Goal: Task Accomplishment & Management: Use online tool/utility

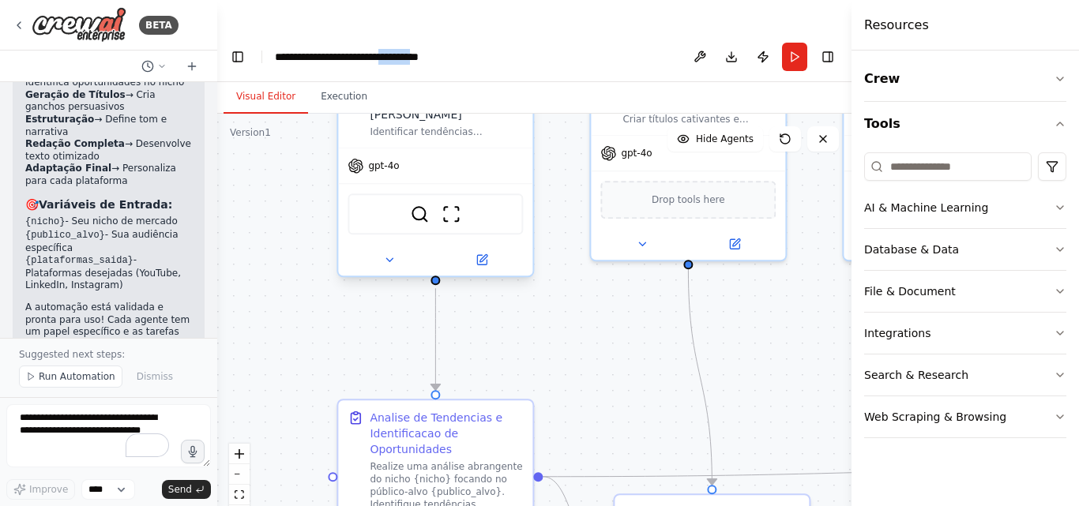
click at [377, 160] on span "gpt-4o" at bounding box center [383, 166] width 31 height 13
click at [389, 160] on span "gpt-4o" at bounding box center [383, 166] width 31 height 13
click at [389, 148] on div "gpt-4o" at bounding box center [435, 165] width 194 height 35
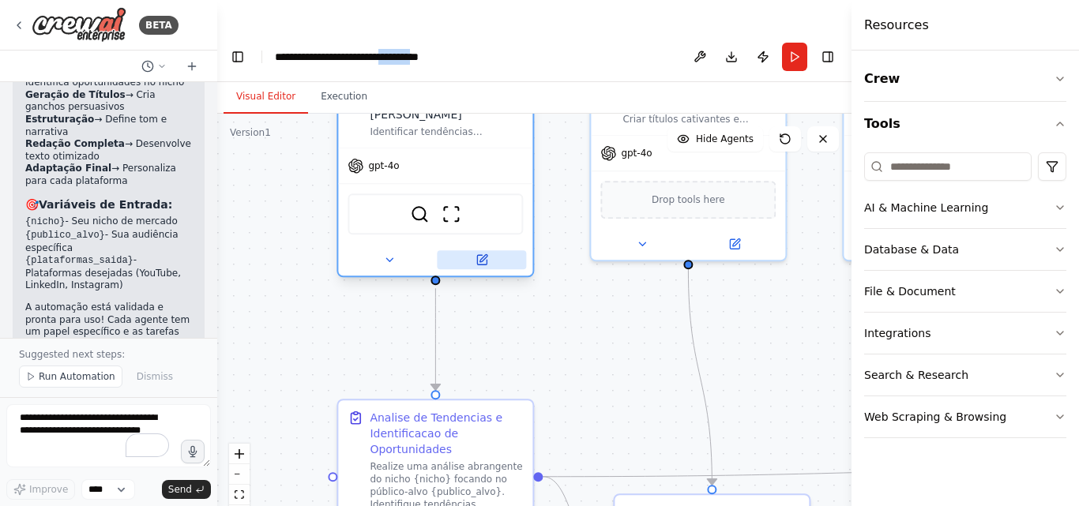
click at [483, 255] on icon at bounding box center [482, 258] width 7 height 7
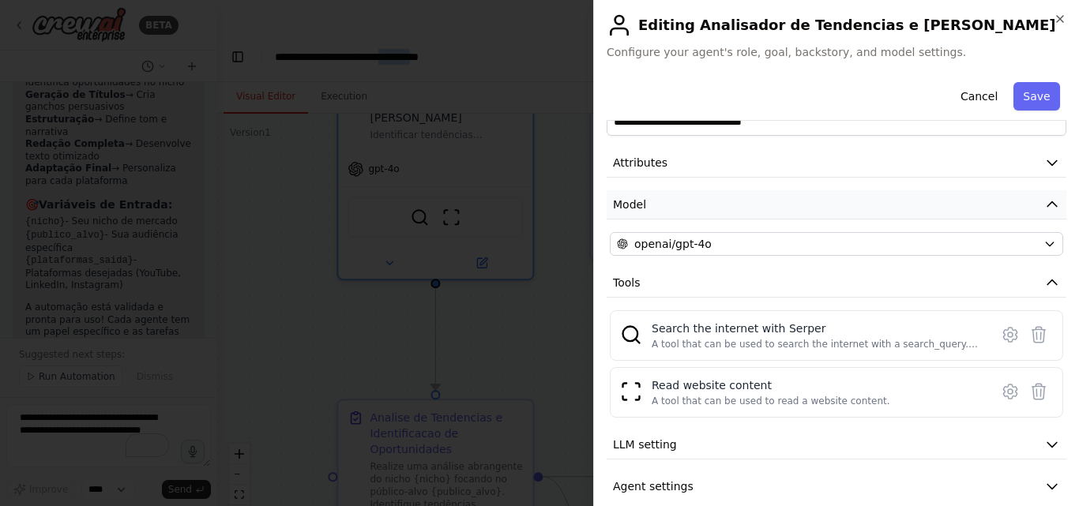
scroll to position [62, 0]
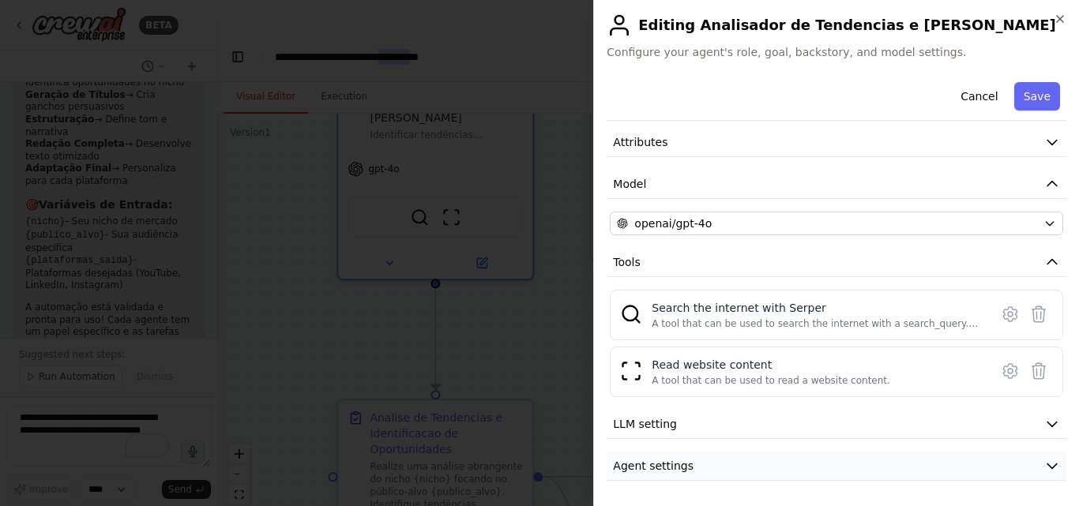
click at [660, 464] on span "Agent settings" at bounding box center [653, 466] width 81 height 16
click at [662, 467] on span "Agent settings" at bounding box center [653, 466] width 81 height 16
click at [1008, 313] on icon at bounding box center [1010, 314] width 5 height 5
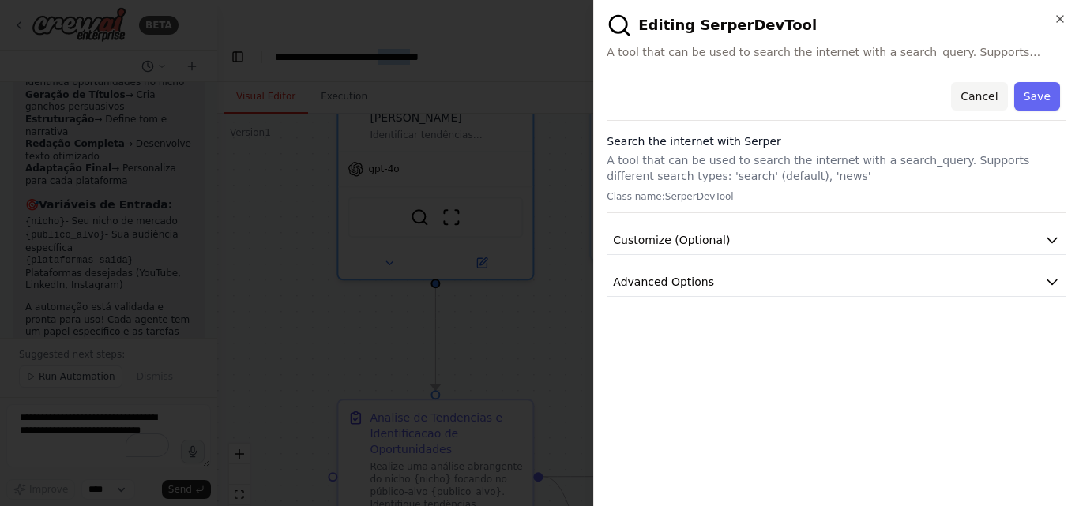
click at [988, 88] on button "Cancel" at bounding box center [979, 96] width 56 height 28
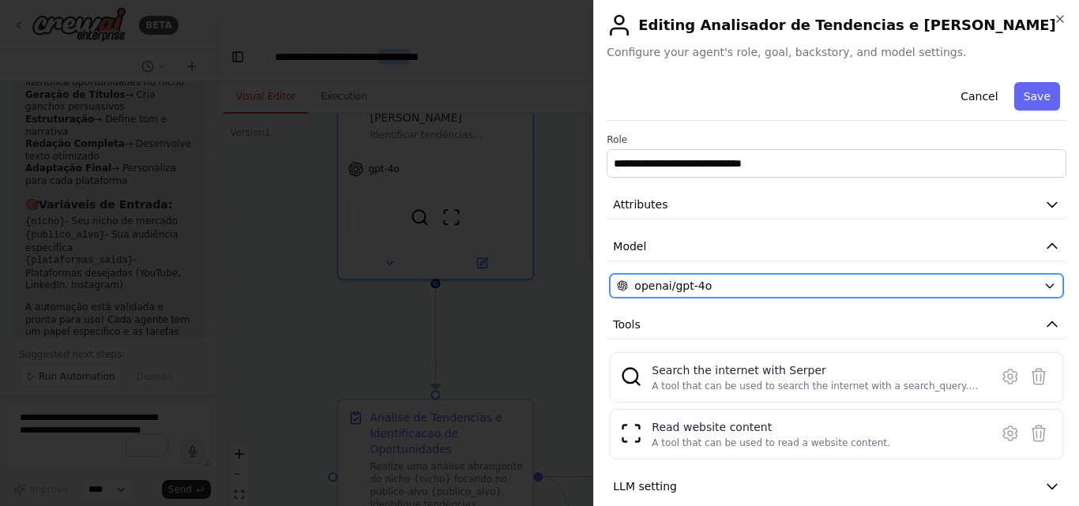
click at [683, 287] on span "openai/gpt-4o" at bounding box center [672, 286] width 77 height 16
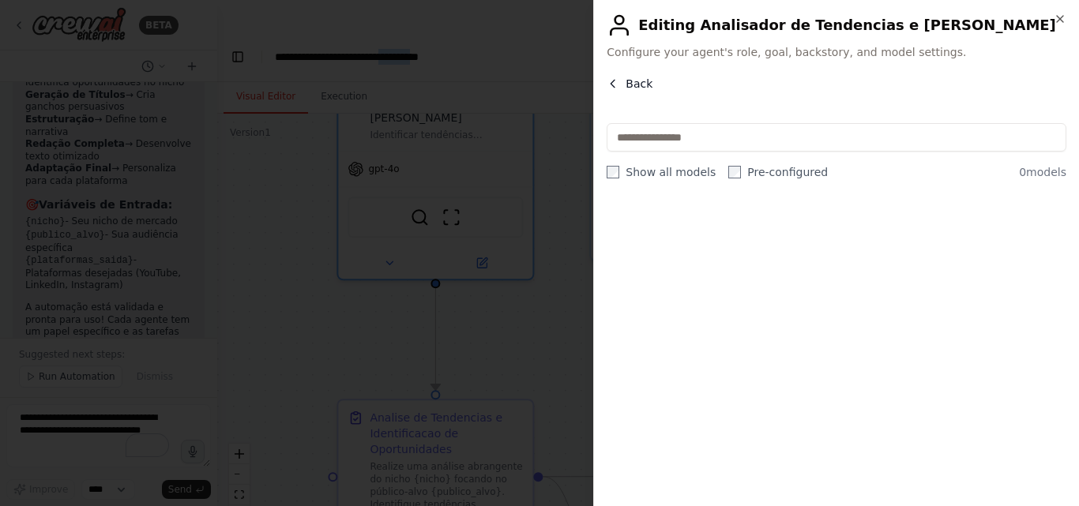
click at [616, 81] on icon "button" at bounding box center [612, 83] width 13 height 13
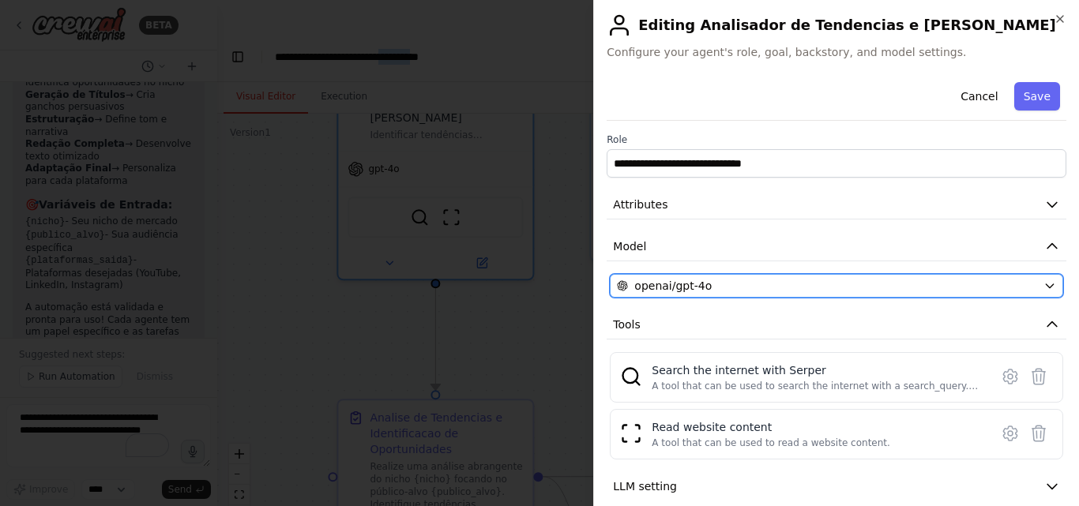
click at [803, 289] on div "openai/gpt-4o" at bounding box center [827, 286] width 420 height 16
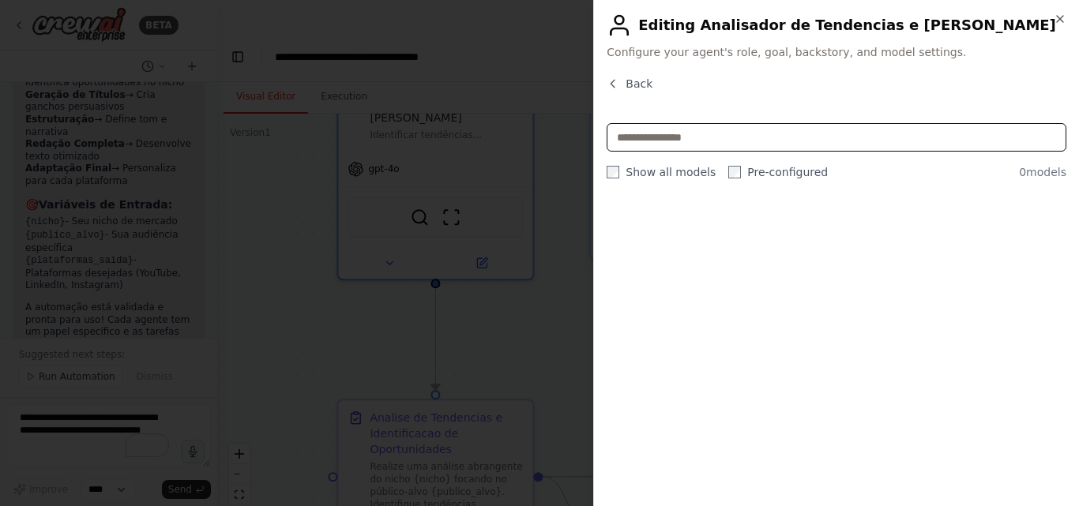
click at [701, 141] on input "text" at bounding box center [836, 137] width 460 height 28
type input "******"
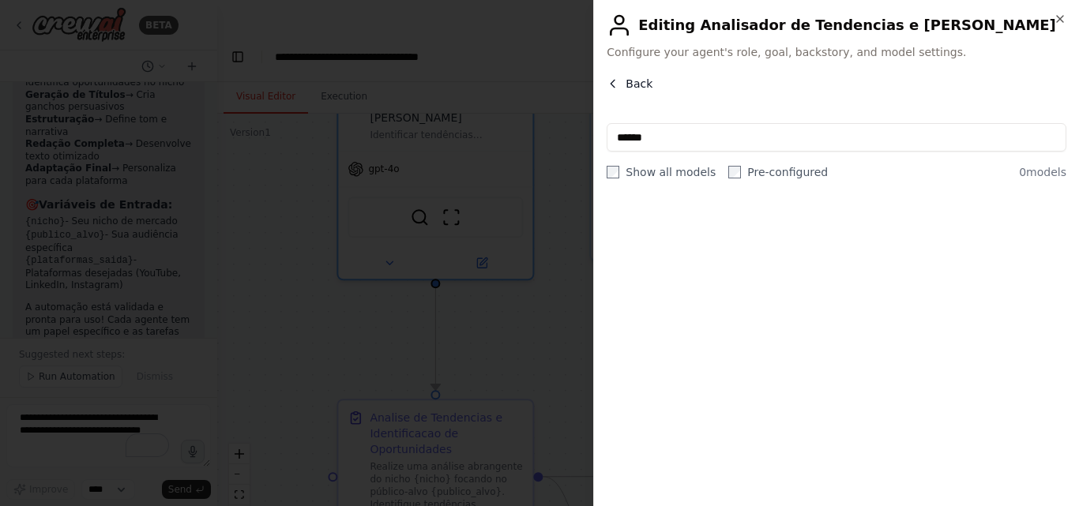
click at [620, 86] on button "Back" at bounding box center [629, 84] width 46 height 16
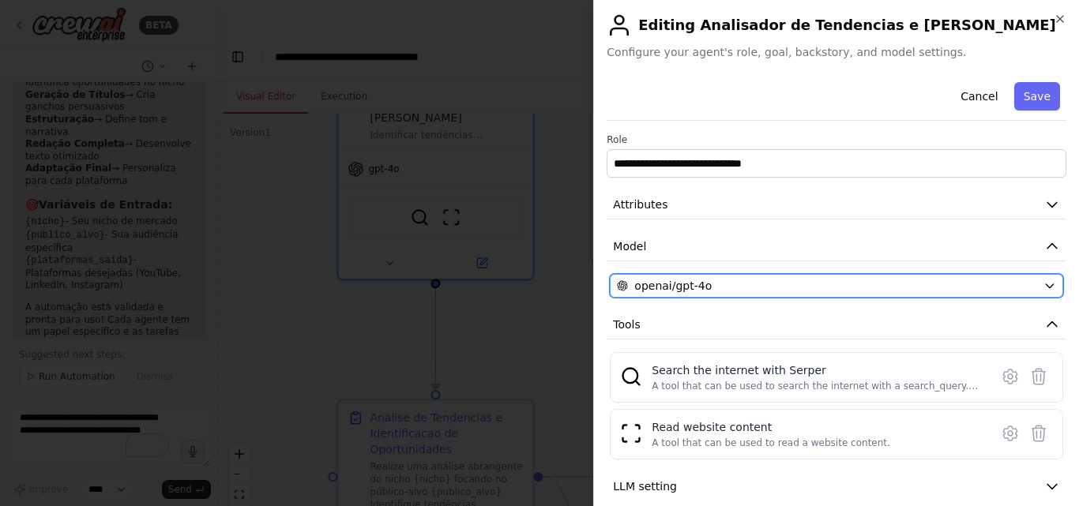
click at [795, 281] on div "openai/gpt-4o" at bounding box center [827, 286] width 420 height 16
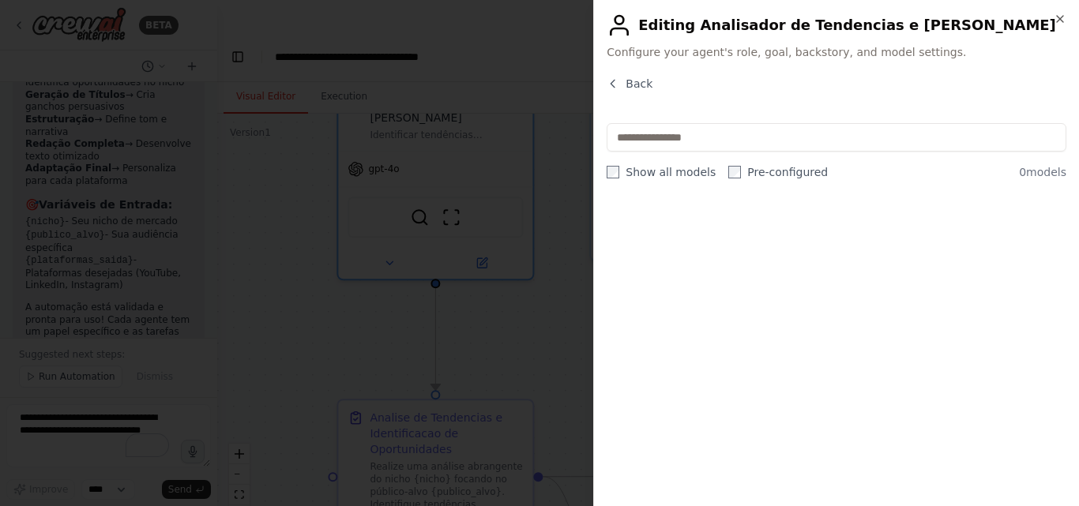
click at [637, 75] on div "Close Editing Analisador de Tendencias e Nicho Configure your agent's role, goa…" at bounding box center [836, 253] width 486 height 506
click at [639, 84] on span "Back" at bounding box center [638, 84] width 27 height 16
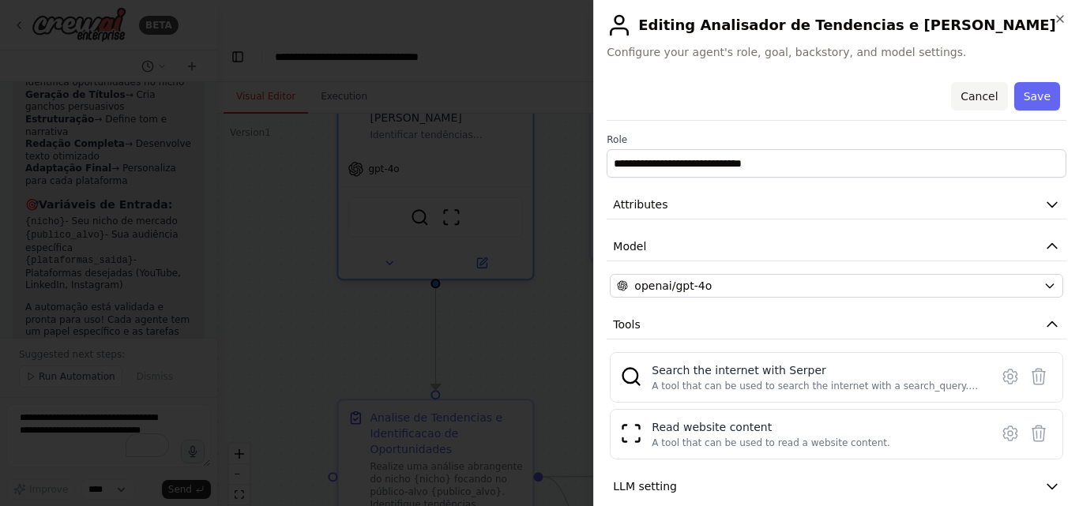
click at [985, 96] on button "Cancel" at bounding box center [979, 96] width 56 height 28
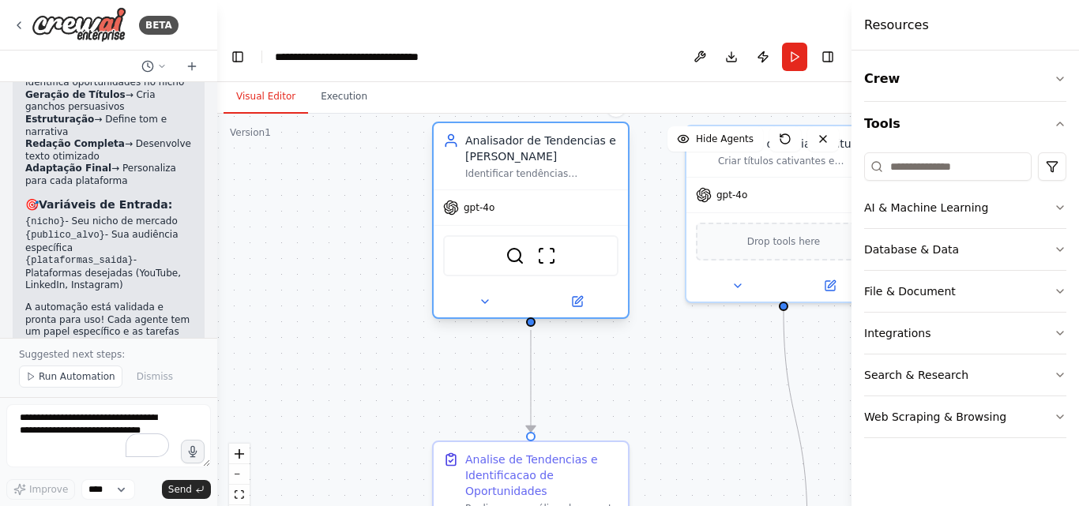
click at [480, 201] on span "gpt-4o" at bounding box center [479, 207] width 31 height 13
click at [938, 207] on div "AI & Machine Learning" at bounding box center [926, 208] width 124 height 16
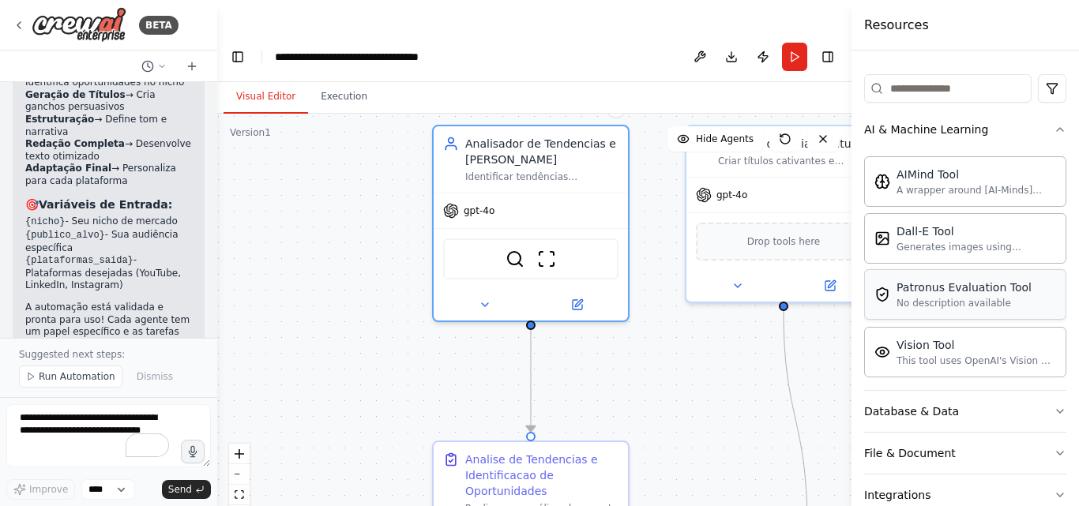
scroll to position [158, 0]
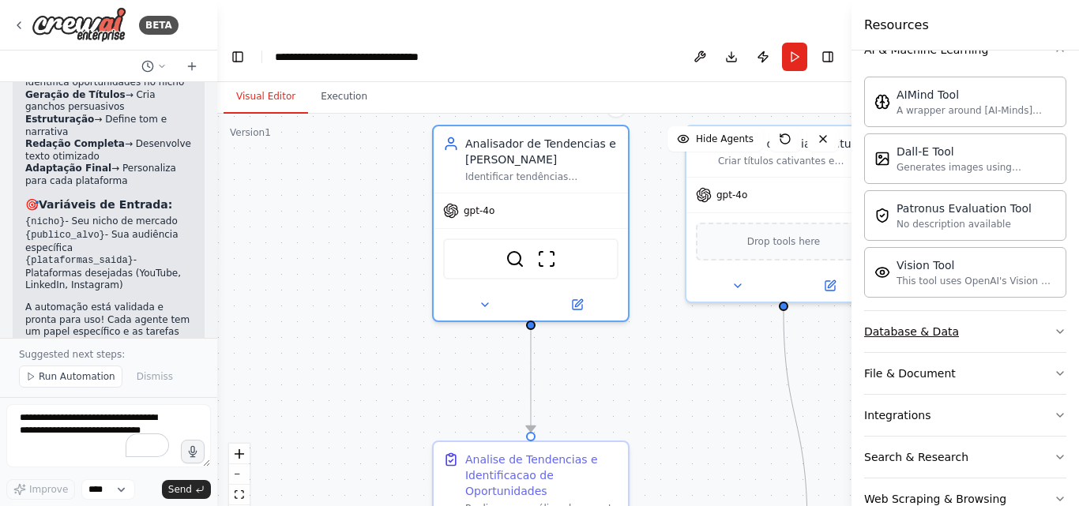
click at [939, 335] on div "Database & Data" at bounding box center [911, 332] width 95 height 16
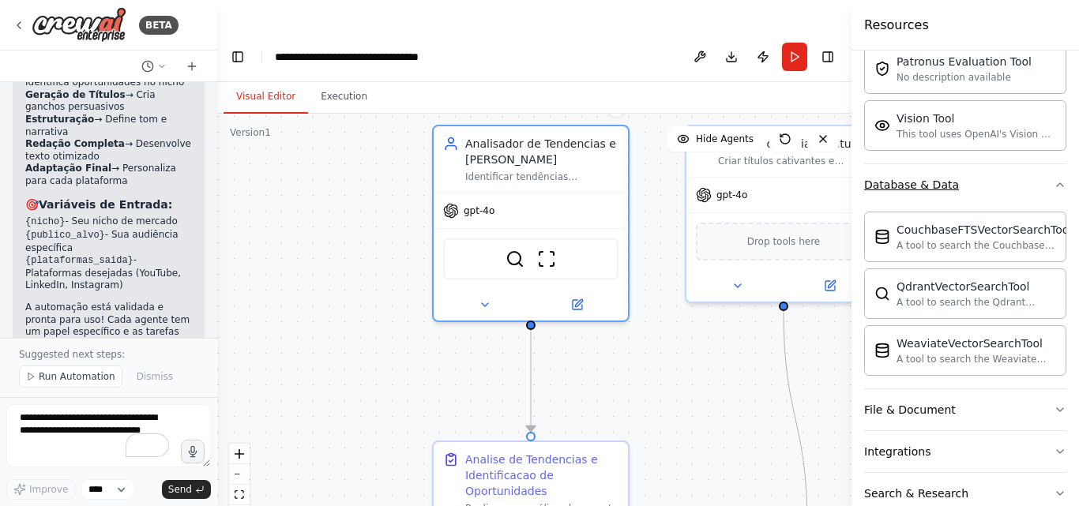
scroll to position [316, 0]
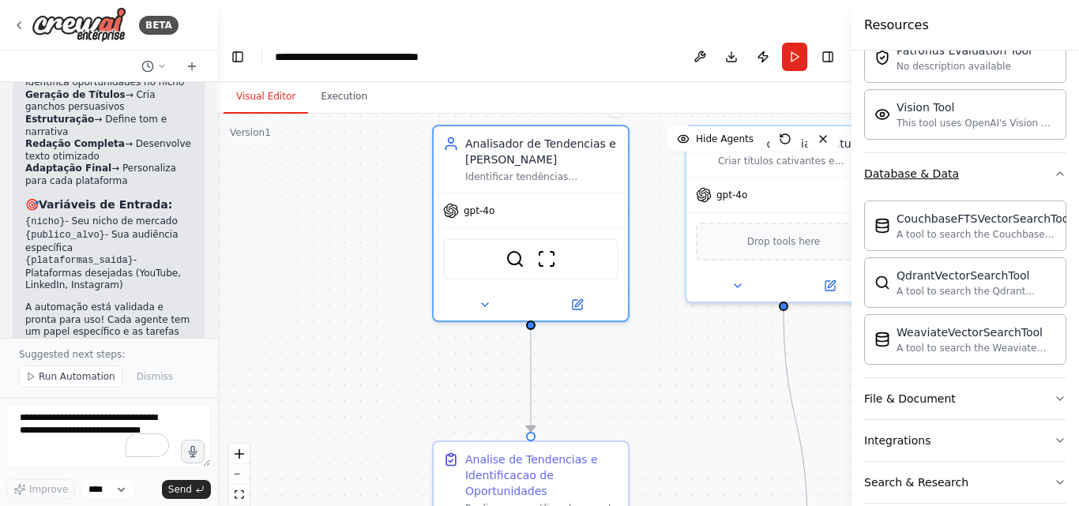
click at [918, 182] on button "Database & Data" at bounding box center [965, 173] width 202 height 41
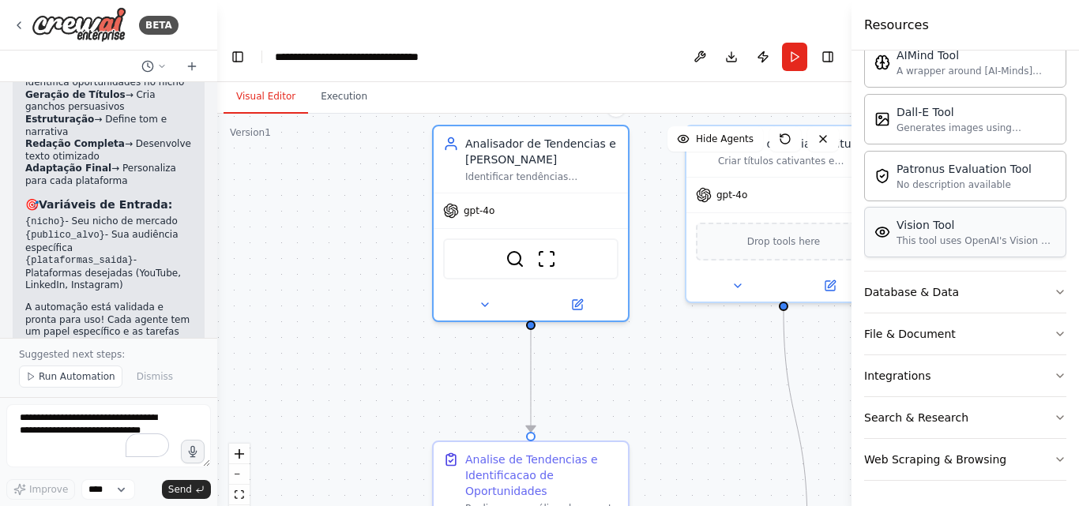
scroll to position [197, 0]
click at [910, 377] on div "Integrations" at bounding box center [897, 376] width 66 height 16
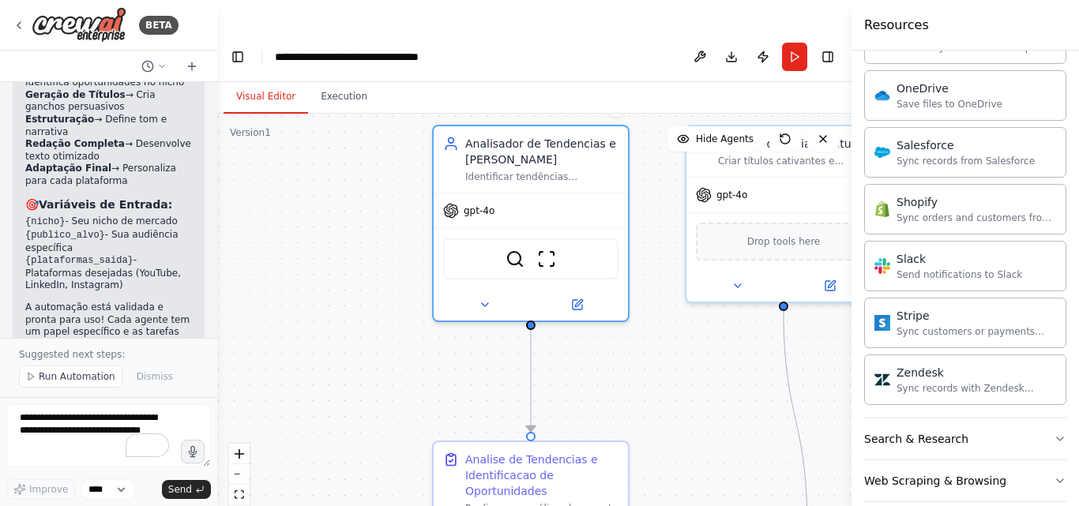
scroll to position [1404, 0]
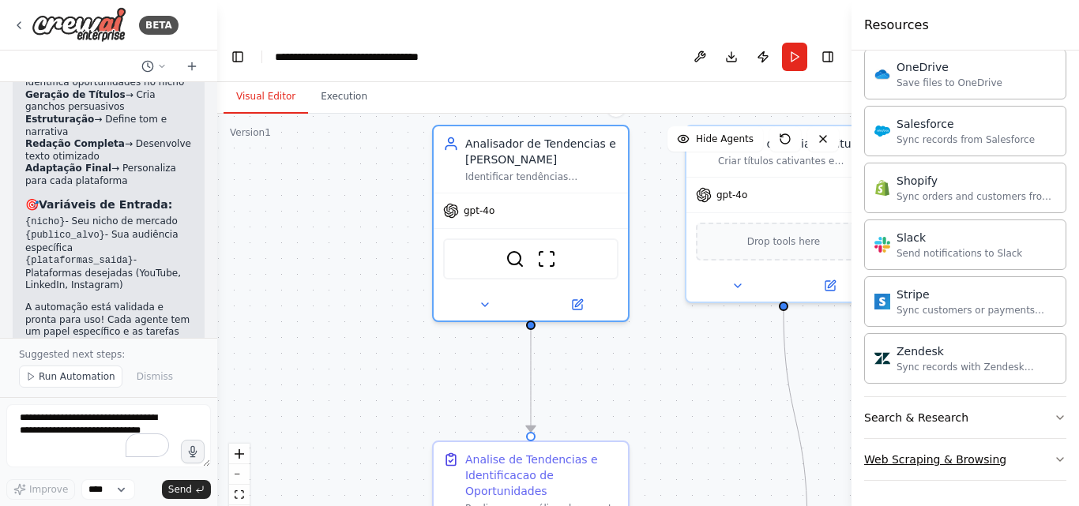
click at [947, 460] on div "Web Scraping & Browsing" at bounding box center [935, 460] width 142 height 16
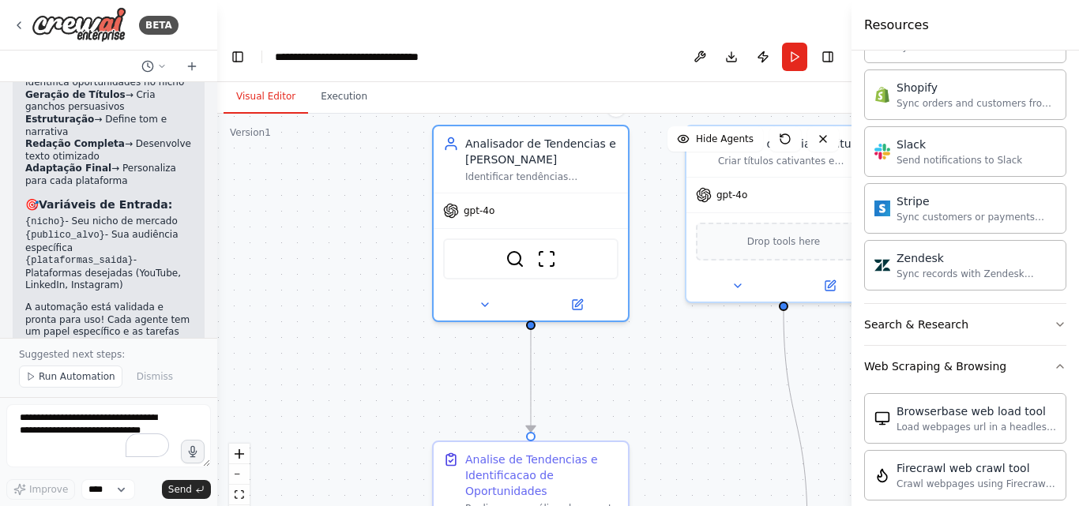
scroll to position [1480, 0]
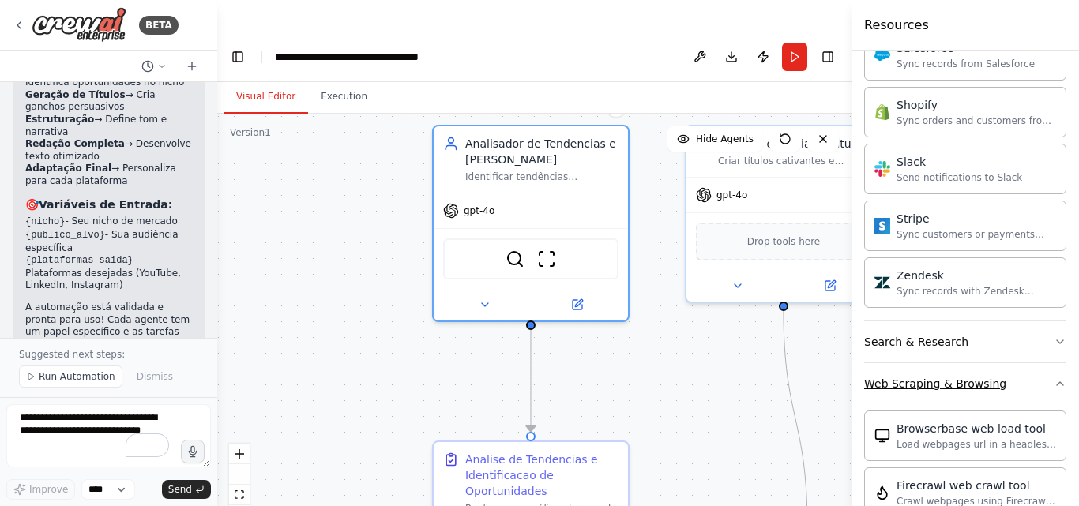
click at [1001, 381] on button "Web Scraping & Browsing" at bounding box center [965, 383] width 202 height 41
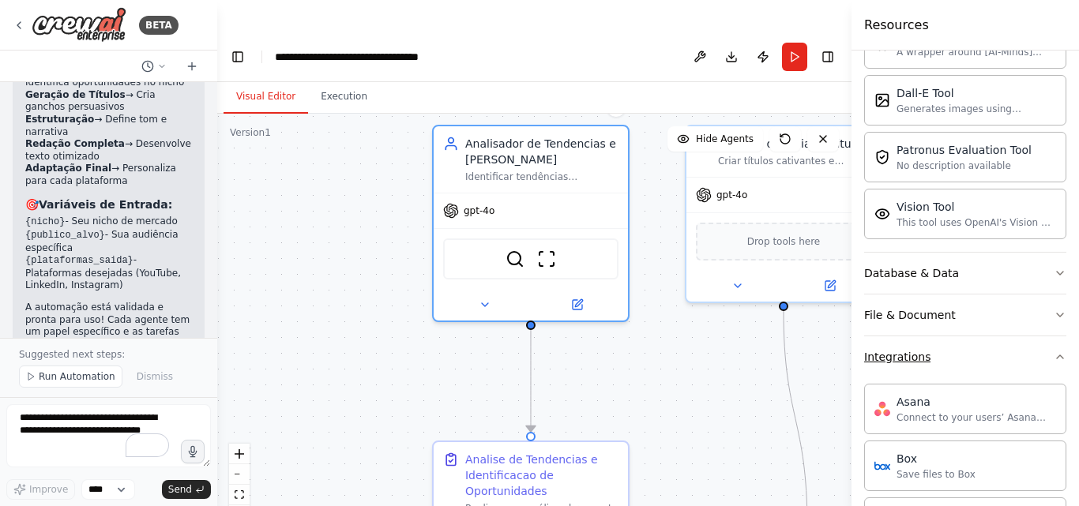
scroll to position [220, 0]
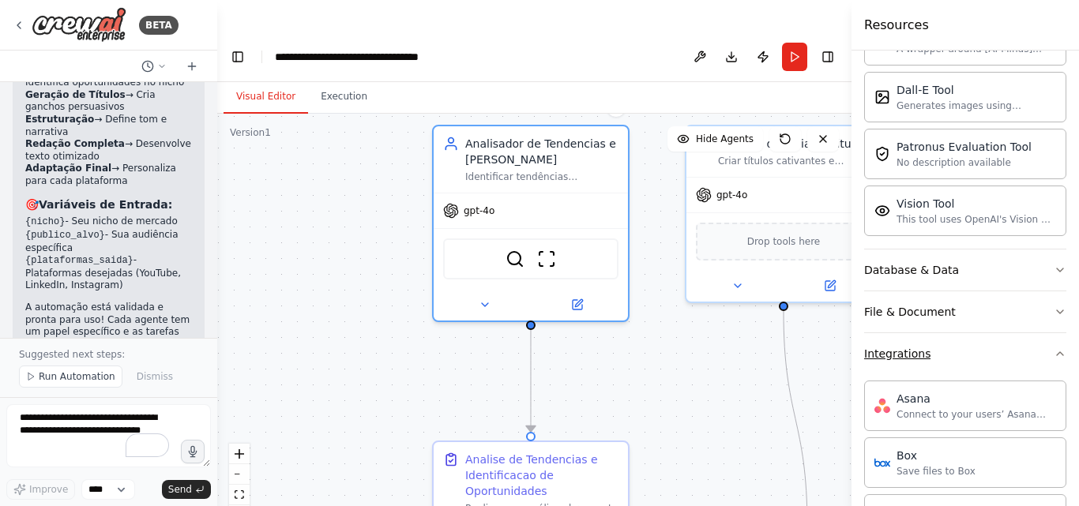
click at [944, 360] on button "Integrations" at bounding box center [965, 353] width 202 height 41
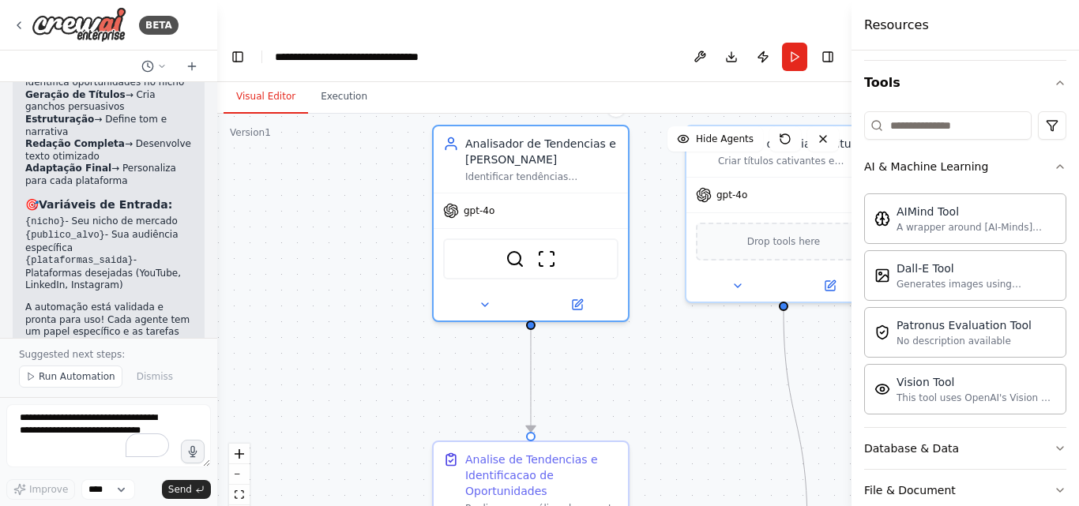
scroll to position [39, 0]
click at [975, 168] on div "AI & Machine Learning" at bounding box center [926, 168] width 124 height 16
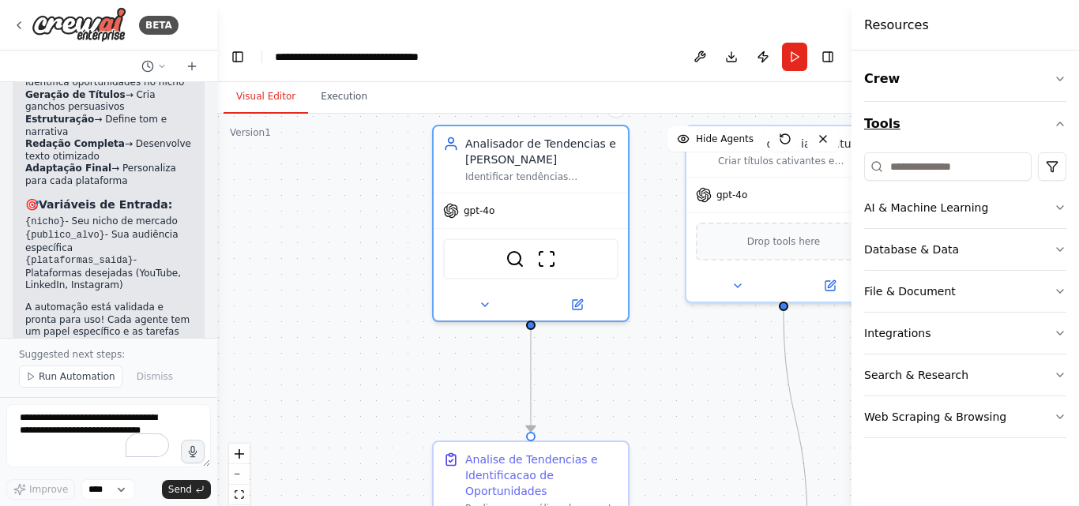
click at [888, 126] on button "Tools" at bounding box center [965, 124] width 202 height 44
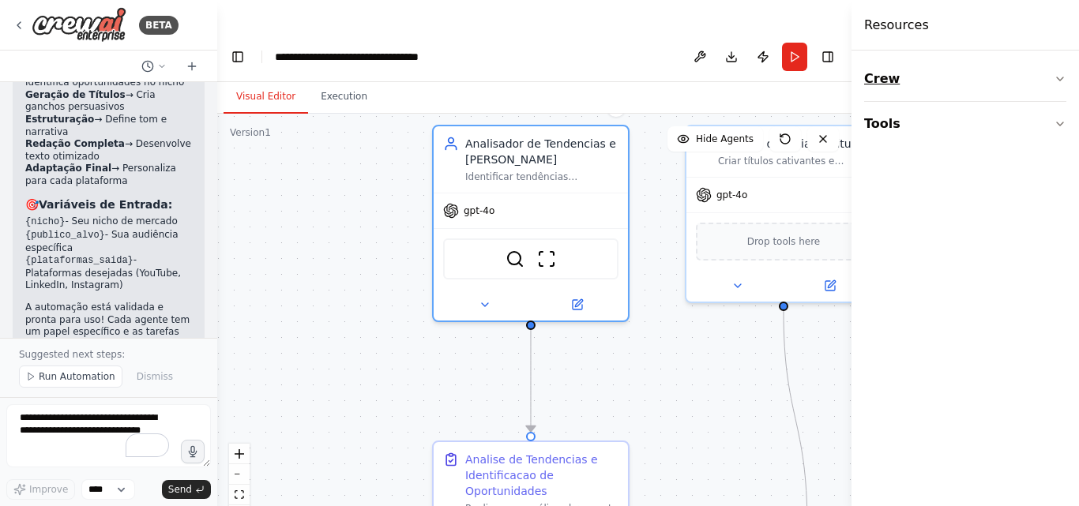
click at [873, 77] on button "Crew" at bounding box center [965, 79] width 202 height 44
click at [913, 178] on div "Agent" at bounding box center [965, 167] width 202 height 36
click at [914, 177] on div "Agent" at bounding box center [965, 167] width 202 height 36
click at [944, 126] on div "Task" at bounding box center [965, 125] width 202 height 36
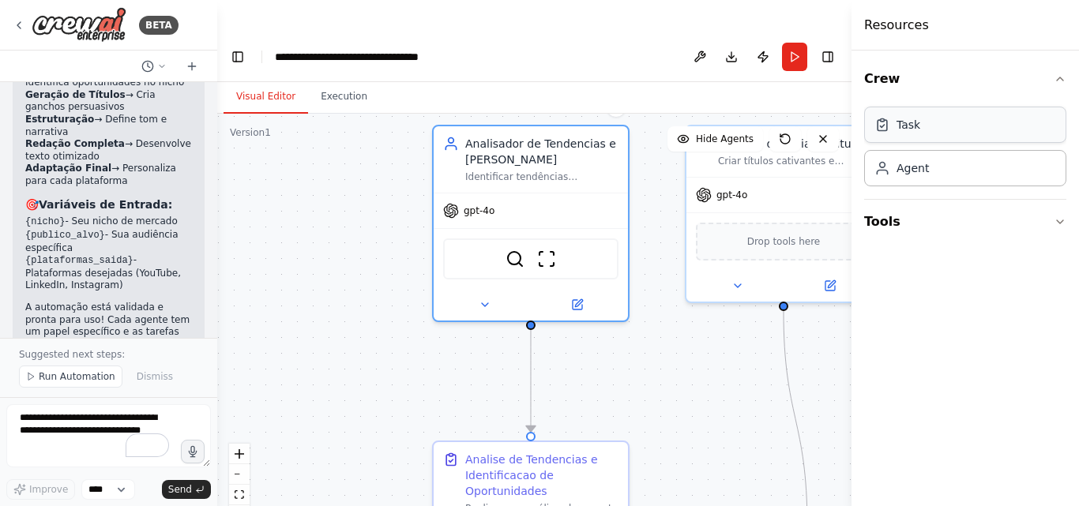
click at [943, 126] on div "Task" at bounding box center [965, 125] width 202 height 36
click at [542, 133] on div "Analisador de Tendencias e [PERSON_NAME]" at bounding box center [541, 149] width 153 height 32
click at [489, 190] on div "gpt-4o" at bounding box center [531, 207] width 194 height 35
click at [580, 296] on icon at bounding box center [578, 299] width 7 height 7
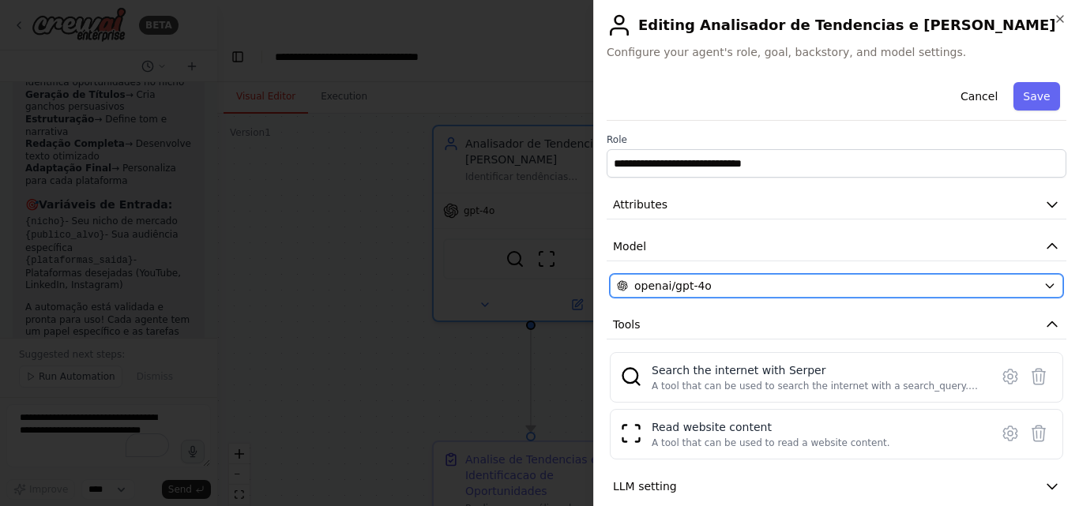
click at [698, 286] on span "openai/gpt-4o" at bounding box center [672, 286] width 77 height 16
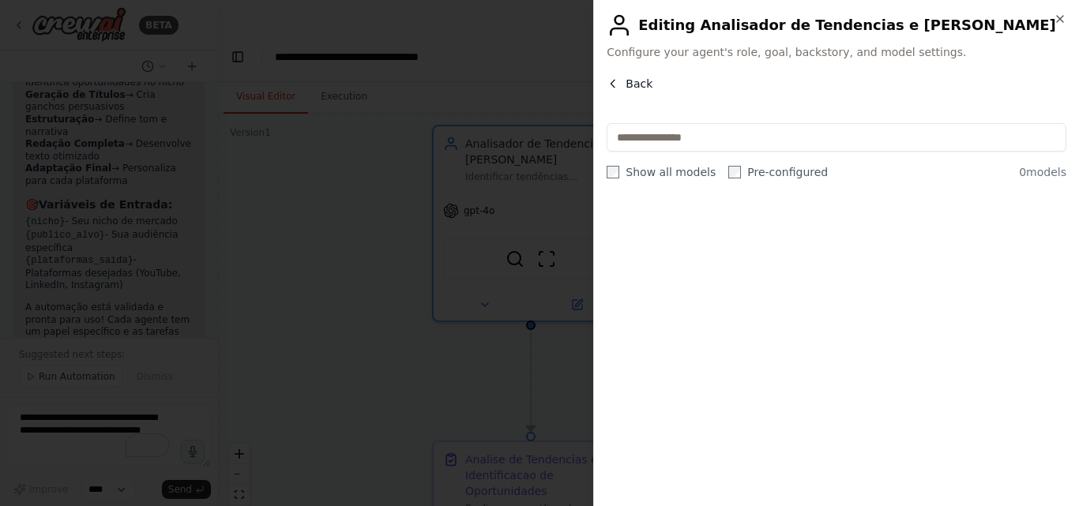
click at [619, 81] on icon "button" at bounding box center [612, 83] width 13 height 13
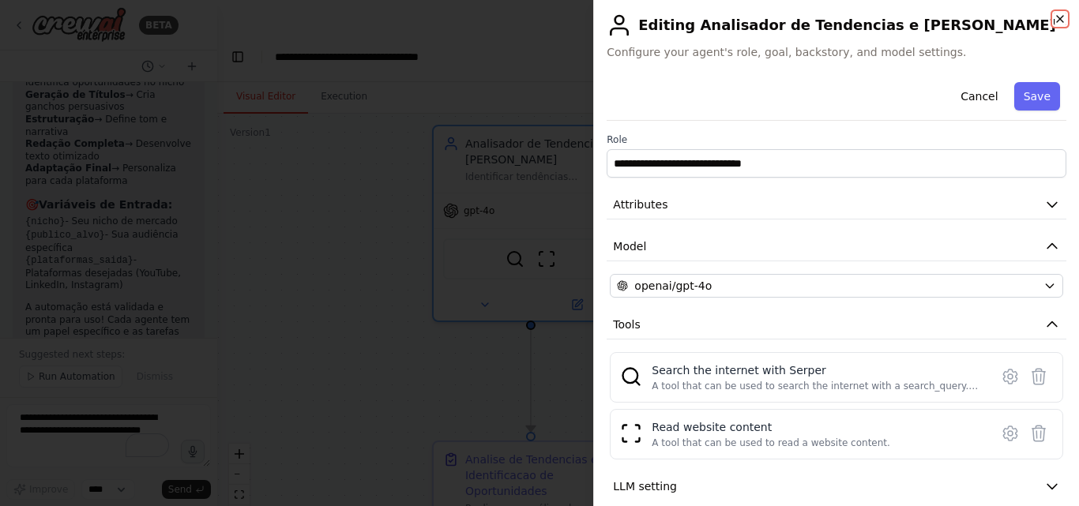
click at [1058, 17] on icon "button" at bounding box center [1059, 19] width 13 height 13
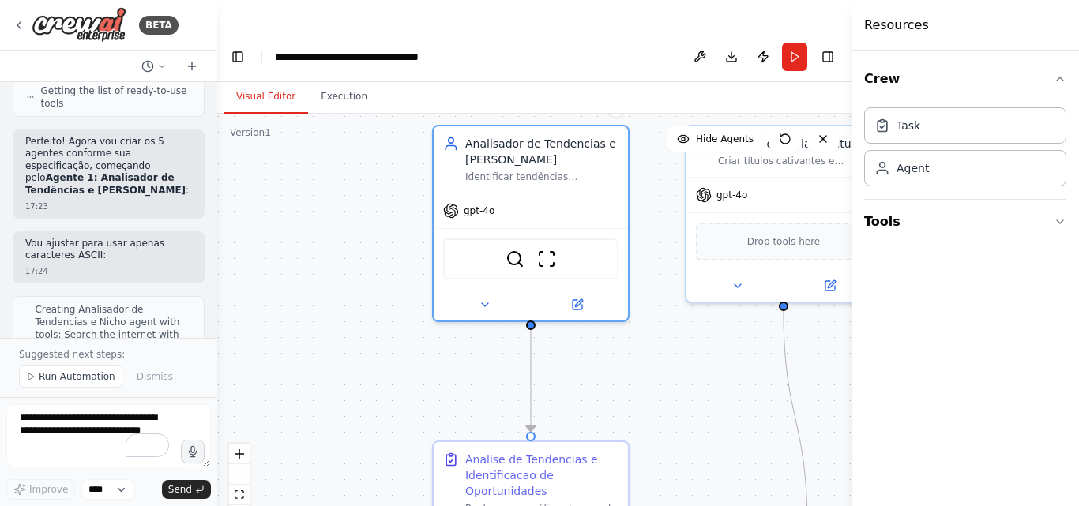
scroll to position [1932, 0]
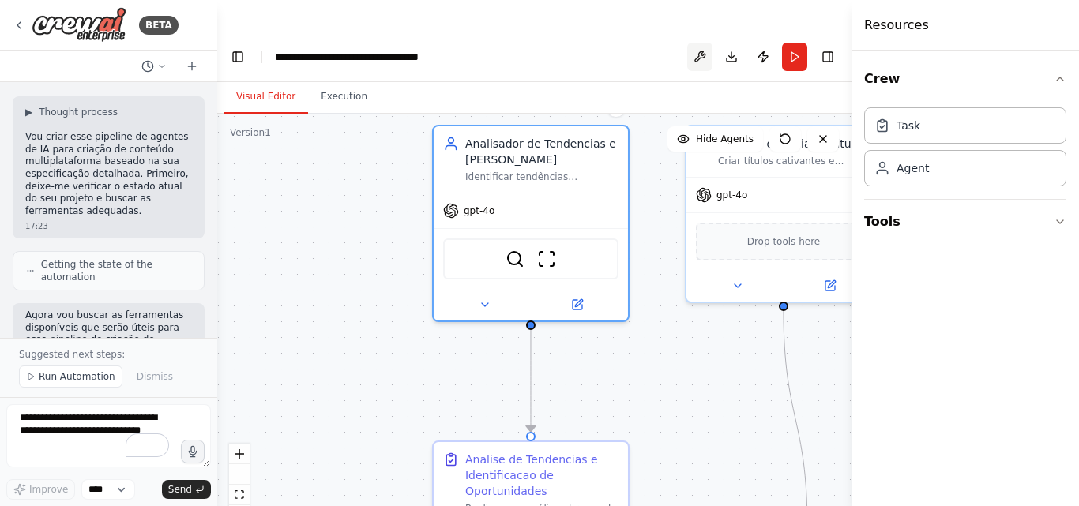
click at [700, 43] on button at bounding box center [699, 57] width 25 height 28
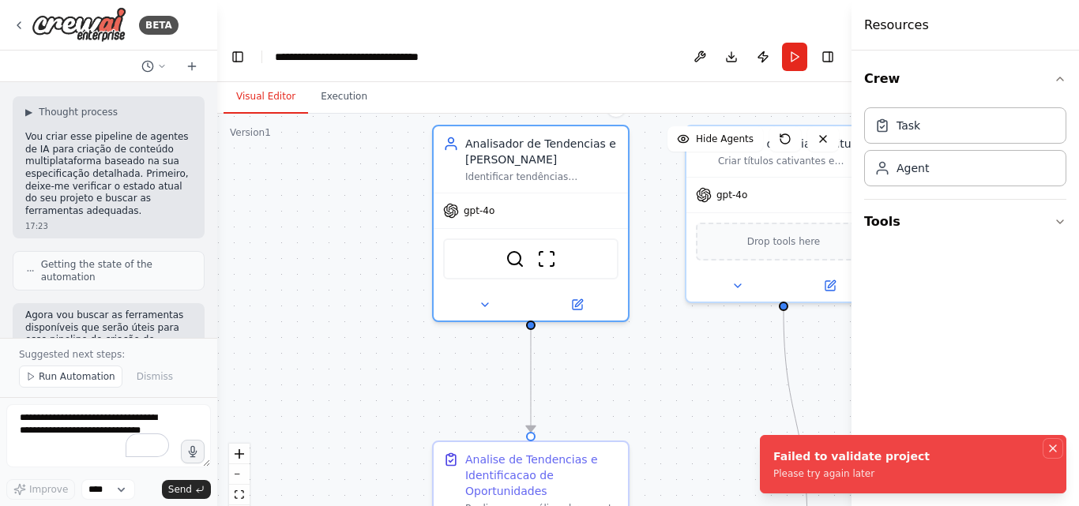
click at [1059, 447] on button "Notifications (F8)" at bounding box center [1052, 448] width 19 height 19
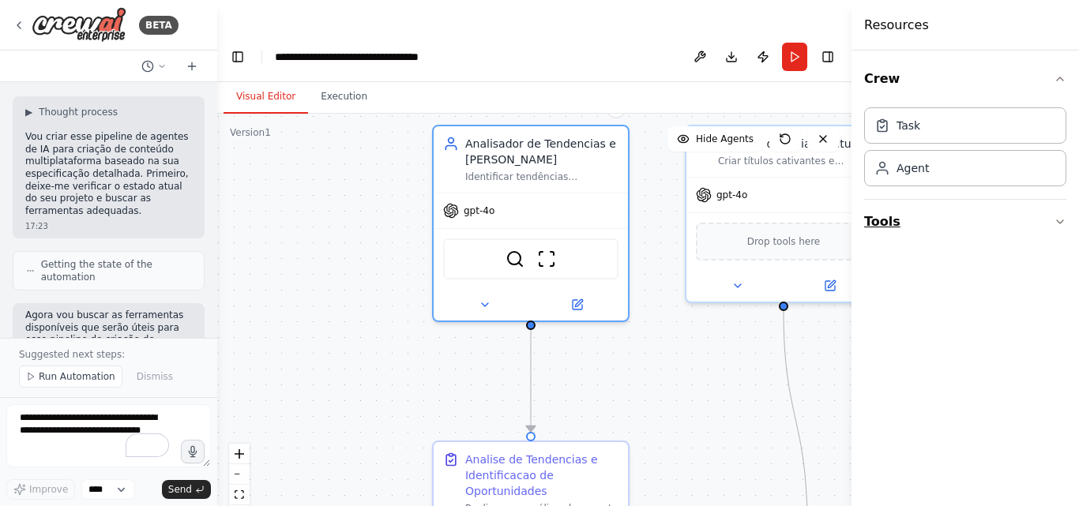
click at [887, 227] on button "Tools" at bounding box center [965, 222] width 202 height 44
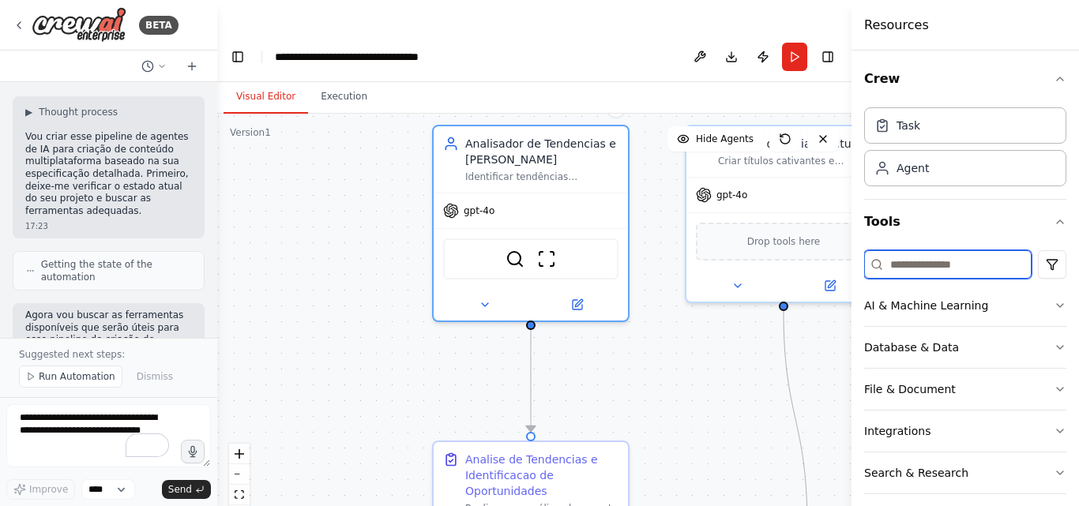
click at [931, 266] on input at bounding box center [947, 264] width 167 height 28
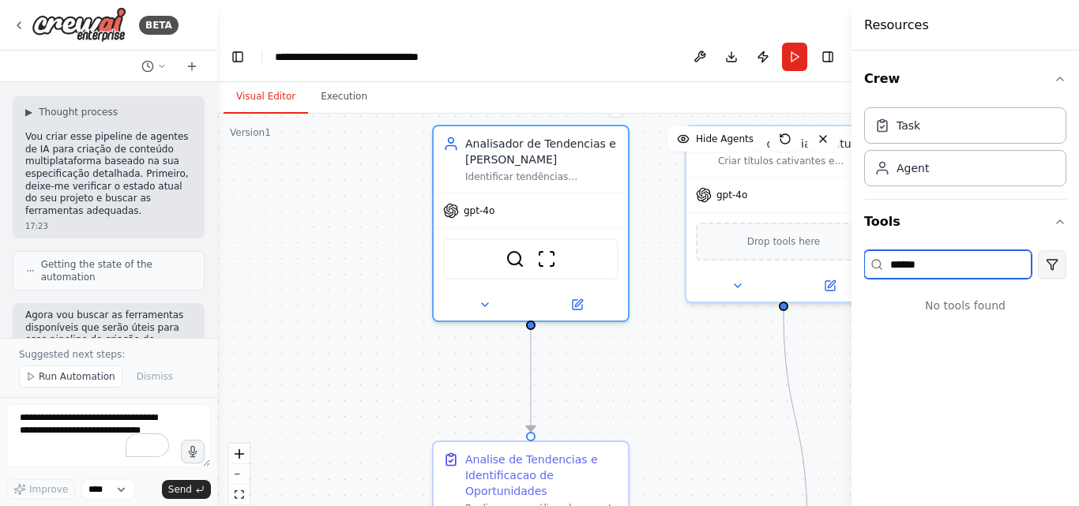
type input "******"
click at [1049, 268] on html "BETA Hello! I'm the CrewAI assistant. What kind of automation do you want to bu…" at bounding box center [539, 269] width 1079 height 538
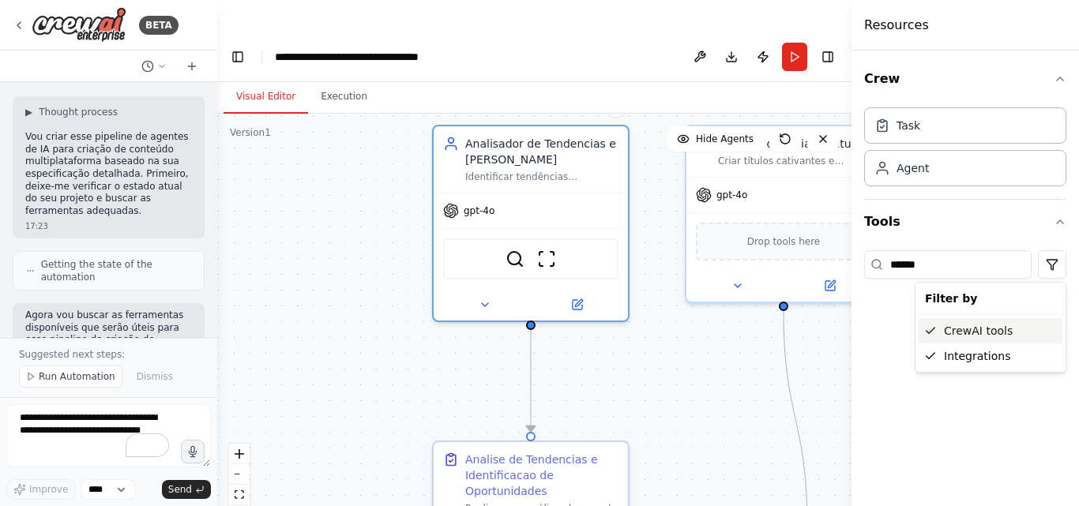
click at [959, 336] on div "CrewAI tools" at bounding box center [990, 330] width 144 height 25
click at [1049, 267] on html "BETA Hello! I'm the CrewAI assistant. What kind of automation do you want to bu…" at bounding box center [539, 269] width 1079 height 538
click at [982, 334] on div "CrewAI tools" at bounding box center [990, 330] width 144 height 25
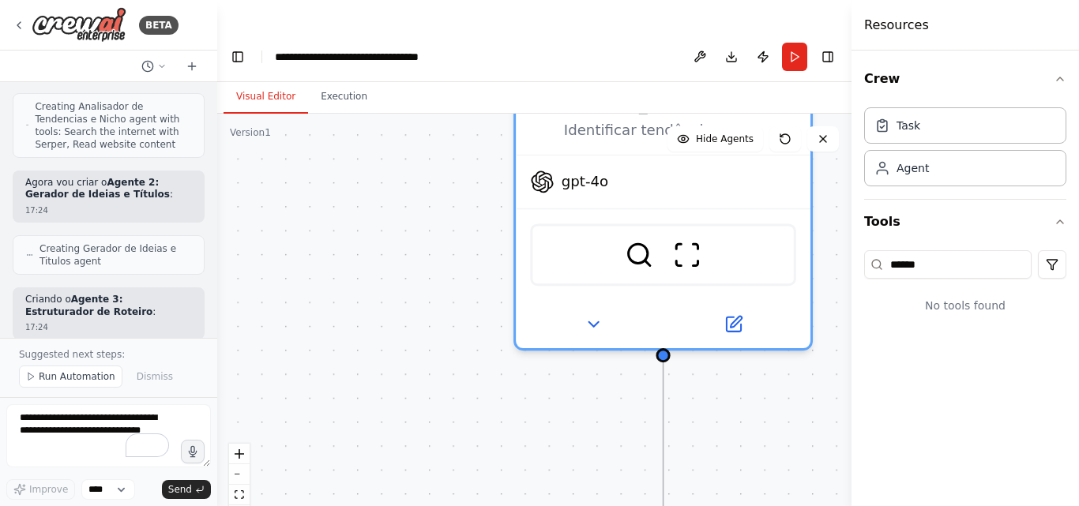
scroll to position [2327, 0]
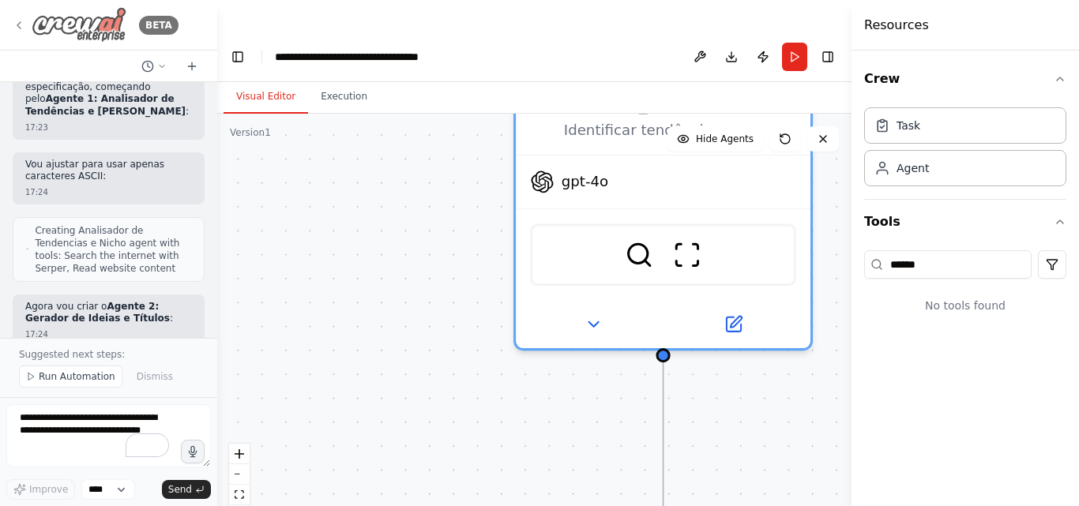
click at [22, 24] on icon at bounding box center [19, 25] width 13 height 13
click at [22, 25] on icon at bounding box center [19, 25] width 13 height 13
click at [823, 136] on icon at bounding box center [823, 139] width 6 height 6
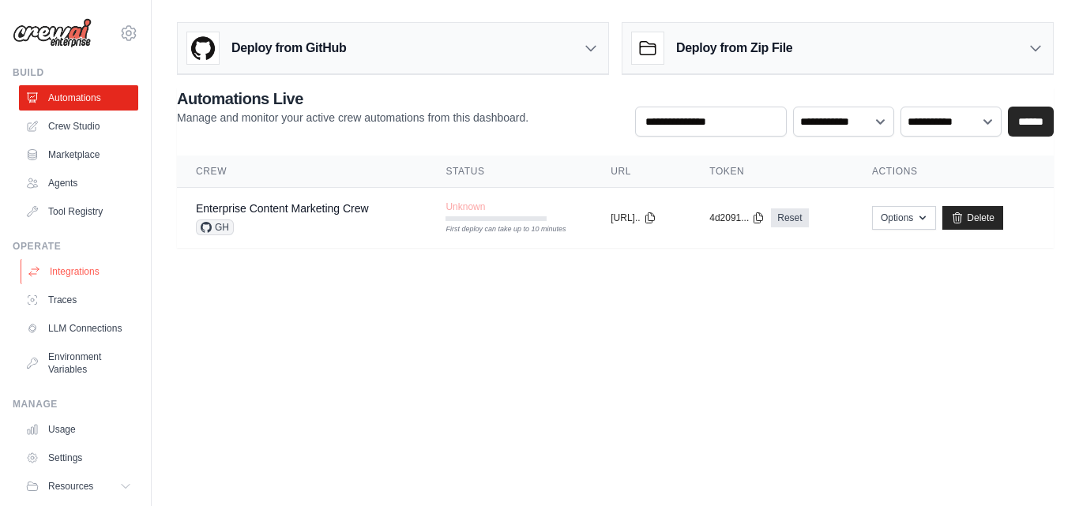
scroll to position [61, 0]
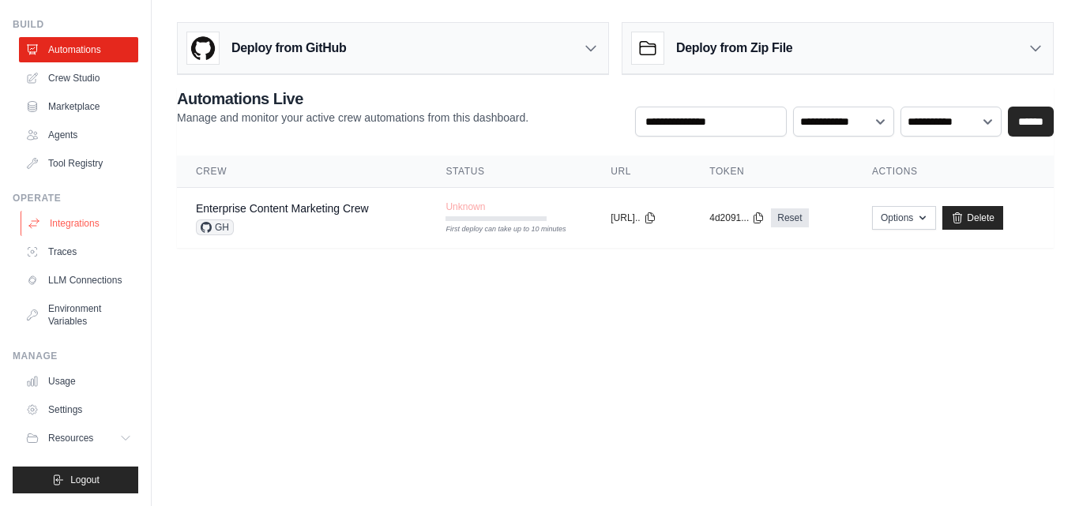
click at [79, 211] on link "Integrations" at bounding box center [80, 223] width 119 height 25
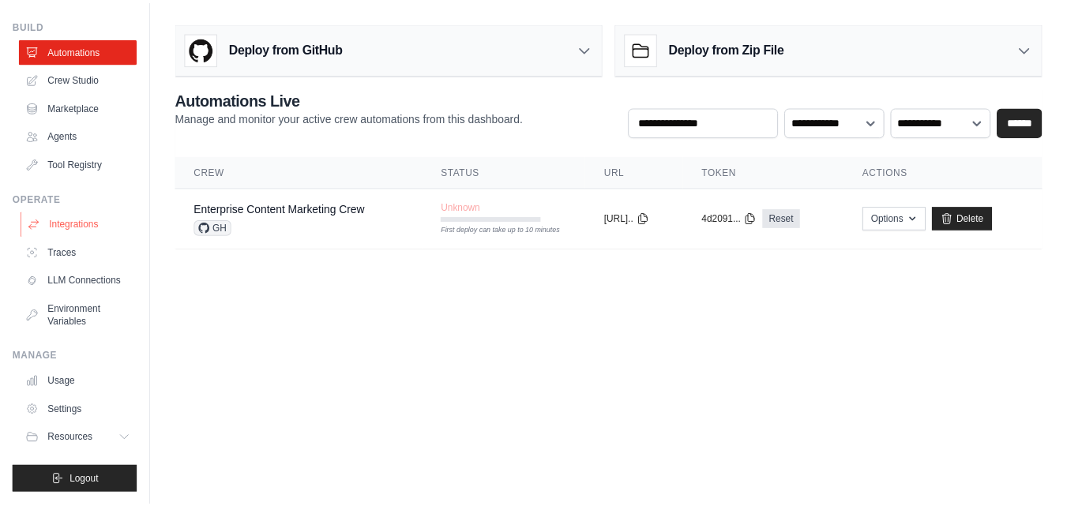
scroll to position [0, 0]
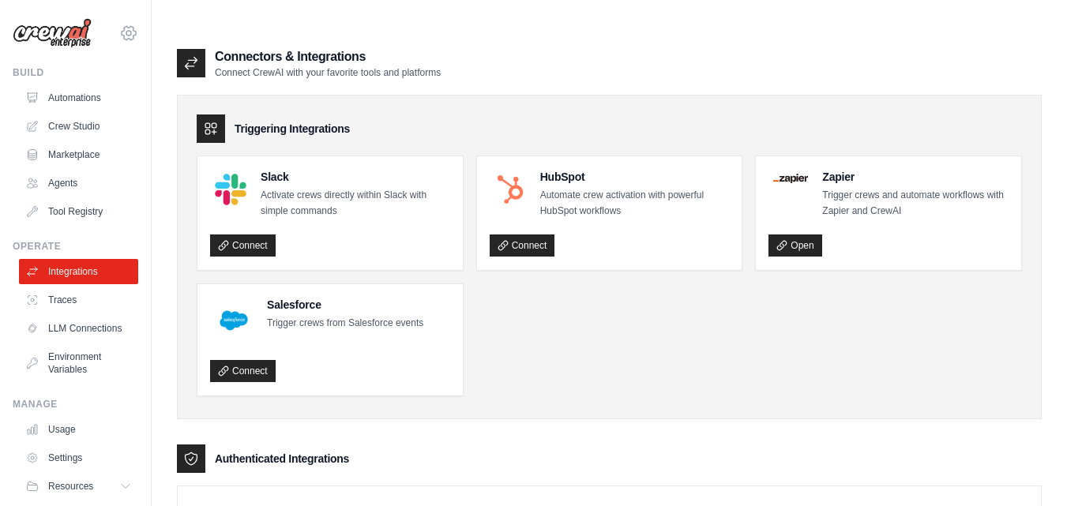
click at [126, 36] on icon at bounding box center [128, 33] width 5 height 5
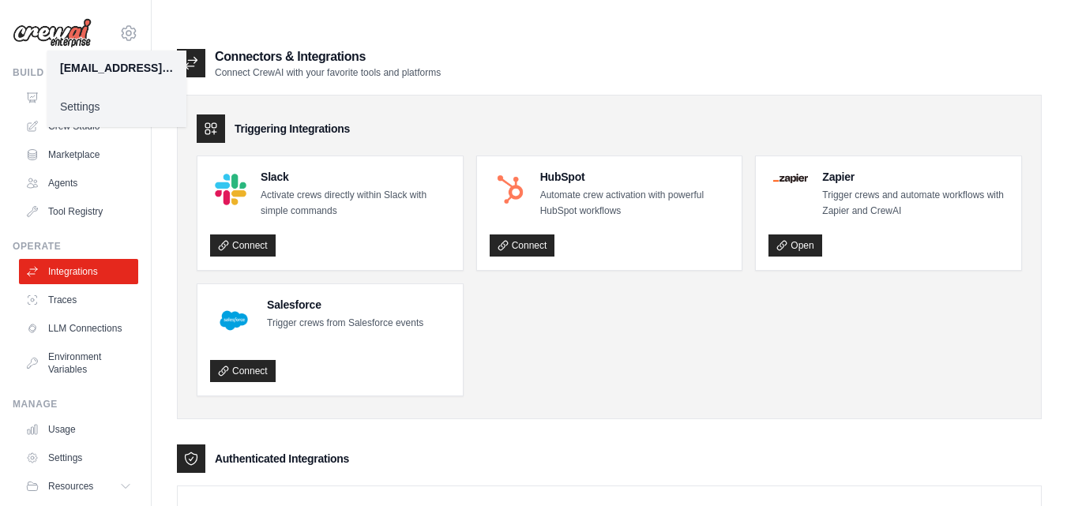
click at [92, 111] on link "Settings" at bounding box center [116, 106] width 139 height 28
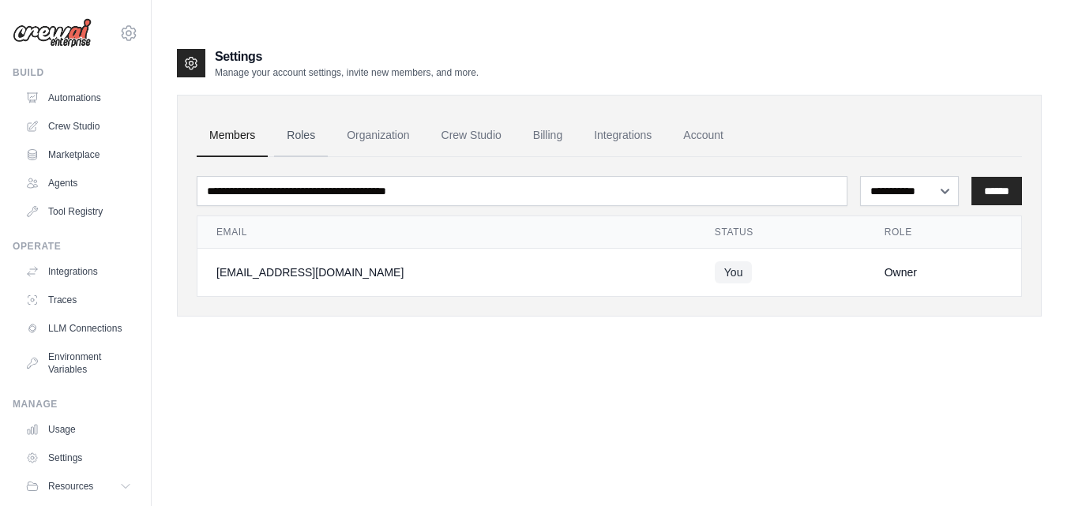
click at [322, 115] on link "Roles" at bounding box center [301, 136] width 54 height 43
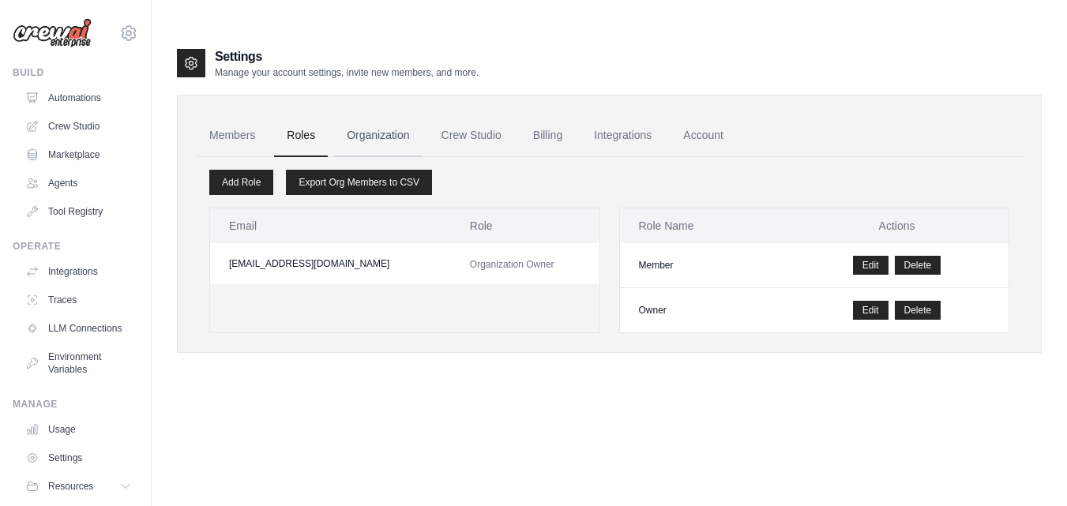
click at [355, 115] on link "Organization" at bounding box center [378, 136] width 88 height 43
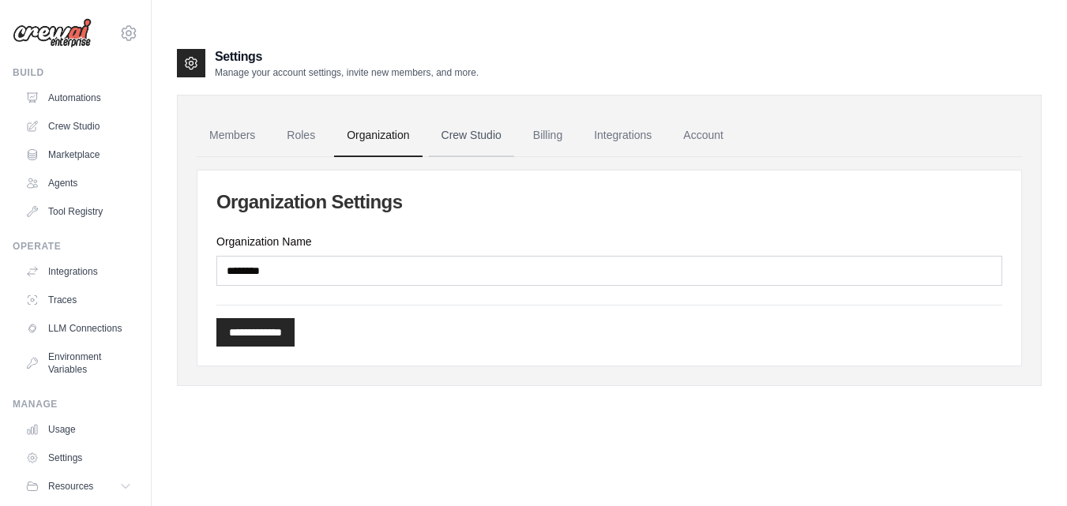
click at [479, 115] on link "Crew Studio" at bounding box center [471, 136] width 85 height 43
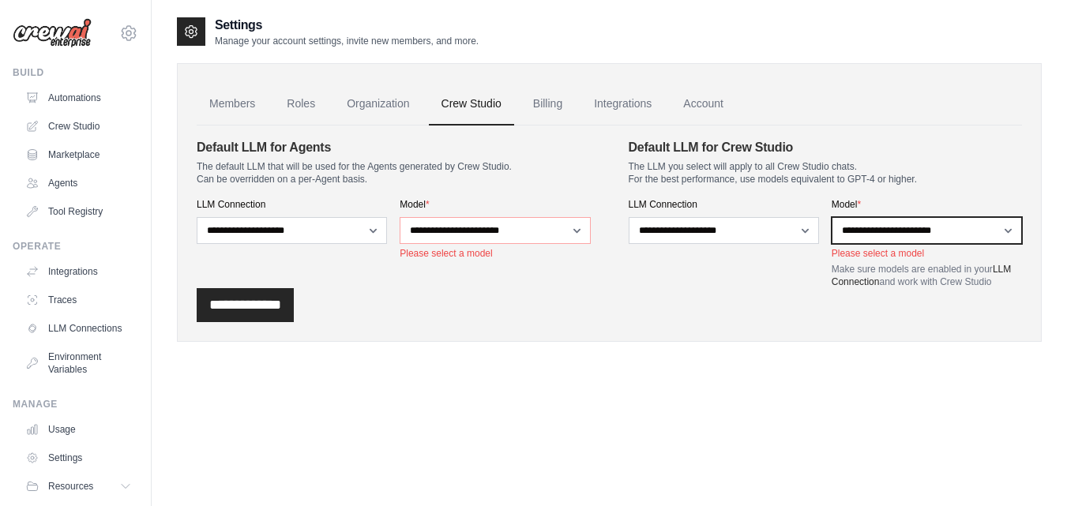
click at [878, 227] on select "**********" at bounding box center [927, 230] width 190 height 27
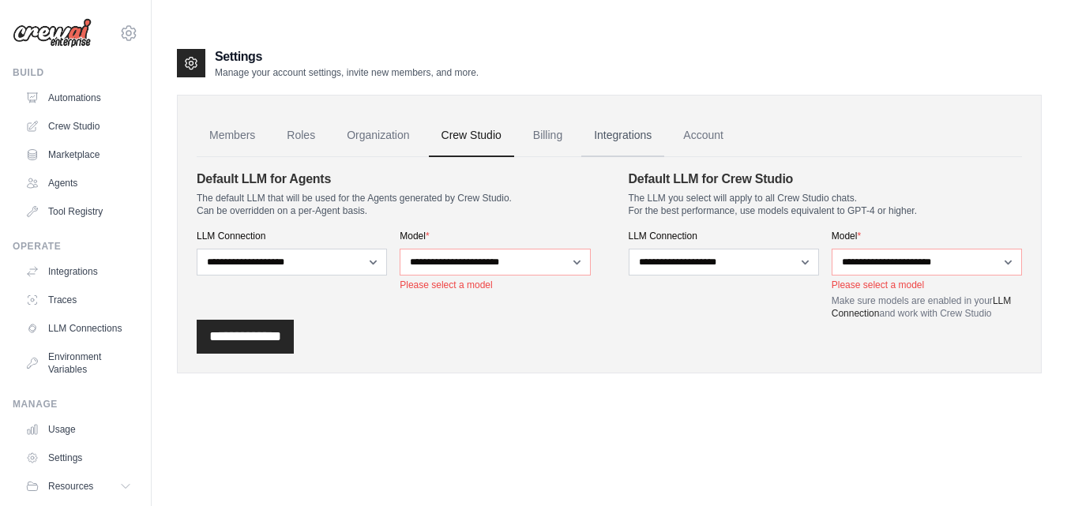
click at [658, 115] on link "Integrations" at bounding box center [622, 136] width 83 height 43
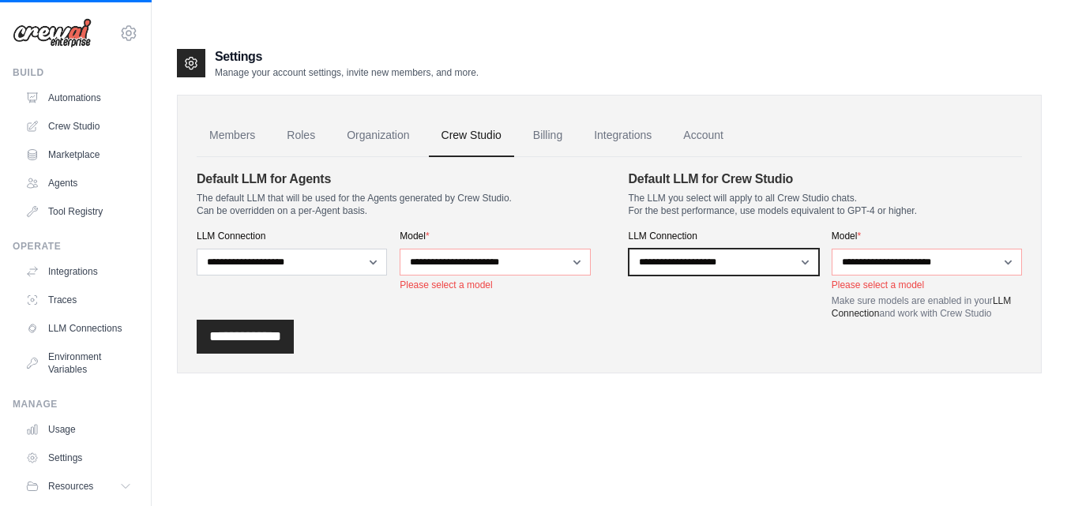
click at [740, 249] on select "**********" at bounding box center [724, 262] width 190 height 27
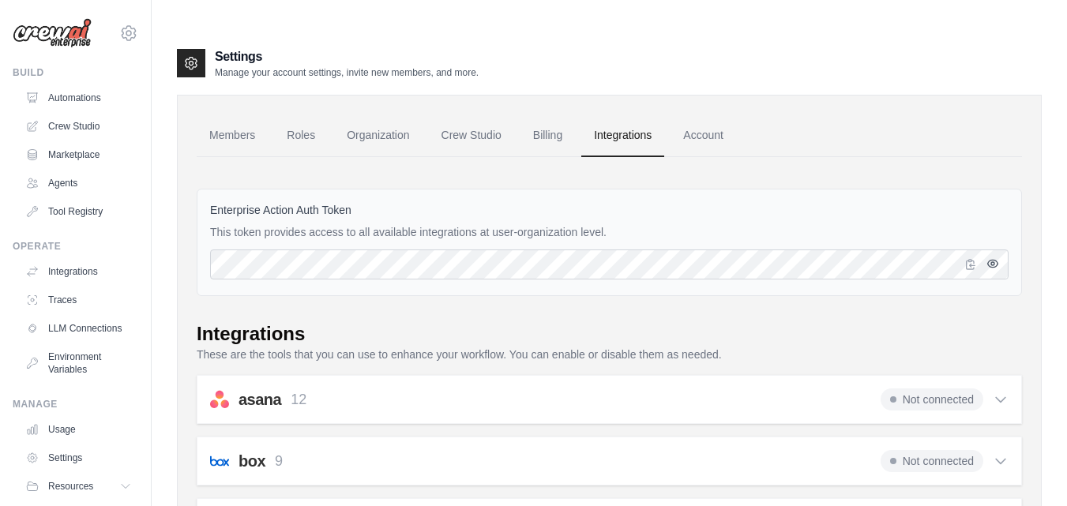
click at [992, 257] on icon "button" at bounding box center [992, 263] width 13 height 13
click at [480, 115] on link "Crew Studio" at bounding box center [471, 136] width 85 height 43
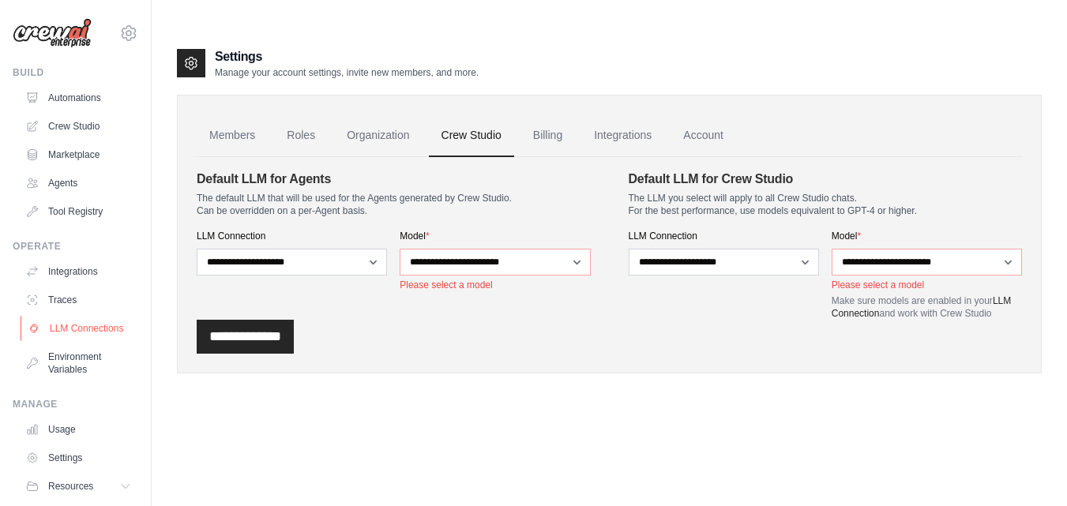
click at [57, 327] on link "LLM Connections" at bounding box center [80, 328] width 119 height 25
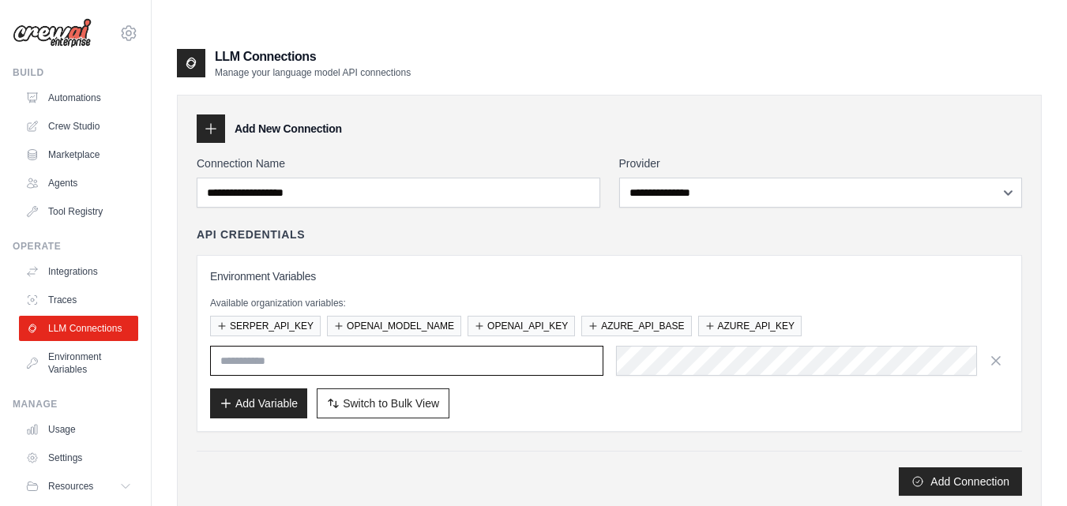
type input "**********"
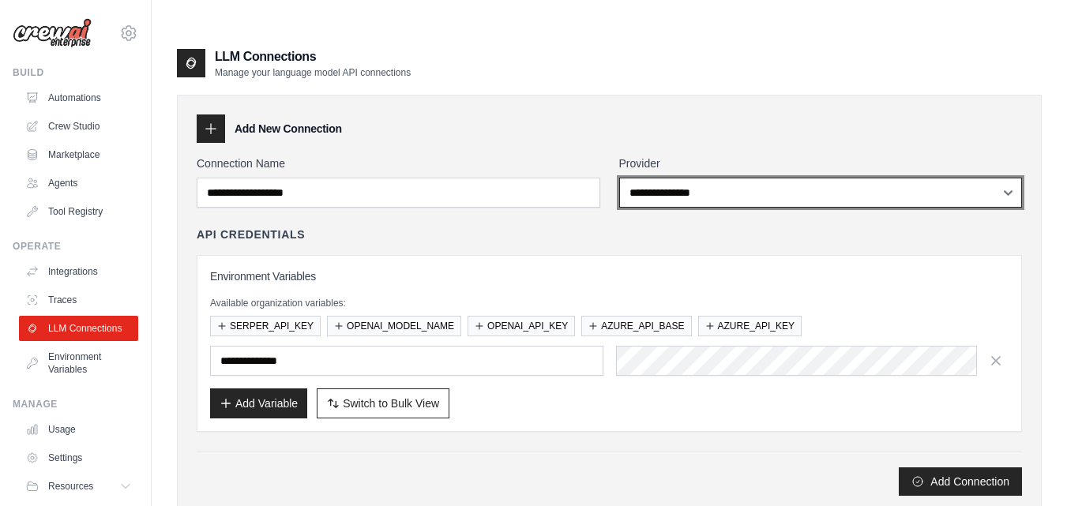
click at [746, 178] on select "**********" at bounding box center [821, 193] width 404 height 30
click at [619, 178] on select "**********" at bounding box center [821, 193] width 404 height 30
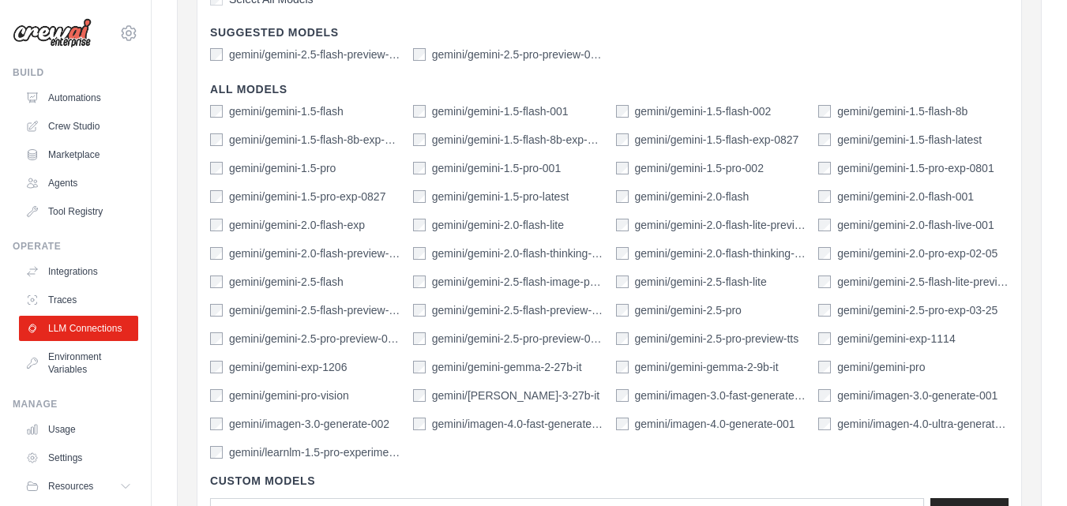
scroll to position [632, 0]
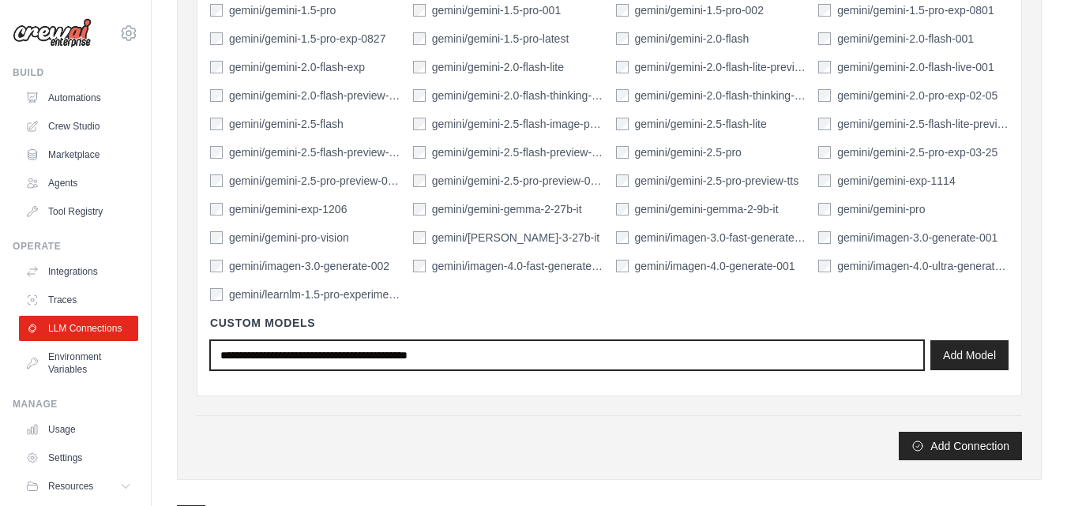
click at [596, 340] on input "text" at bounding box center [567, 355] width 714 height 30
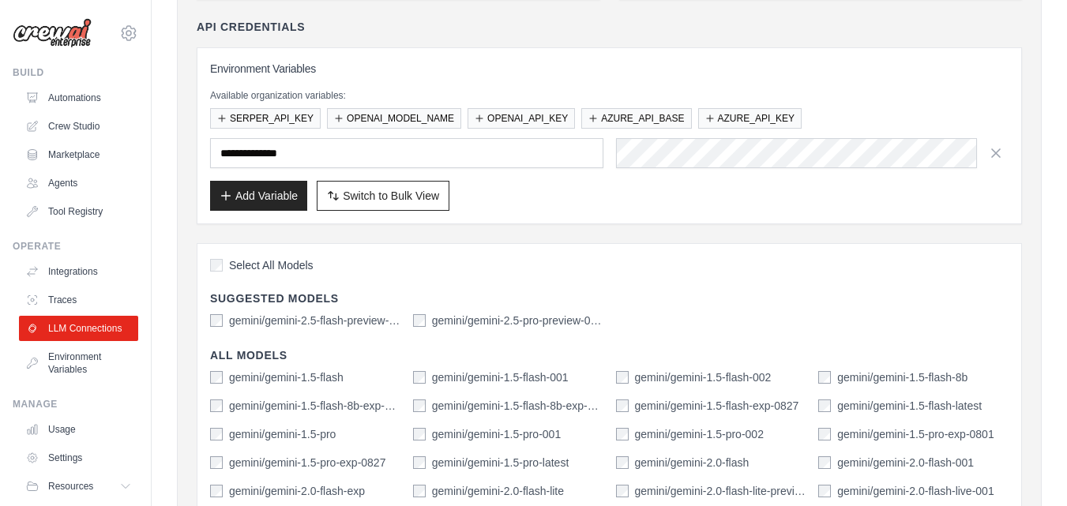
scroll to position [79, 0]
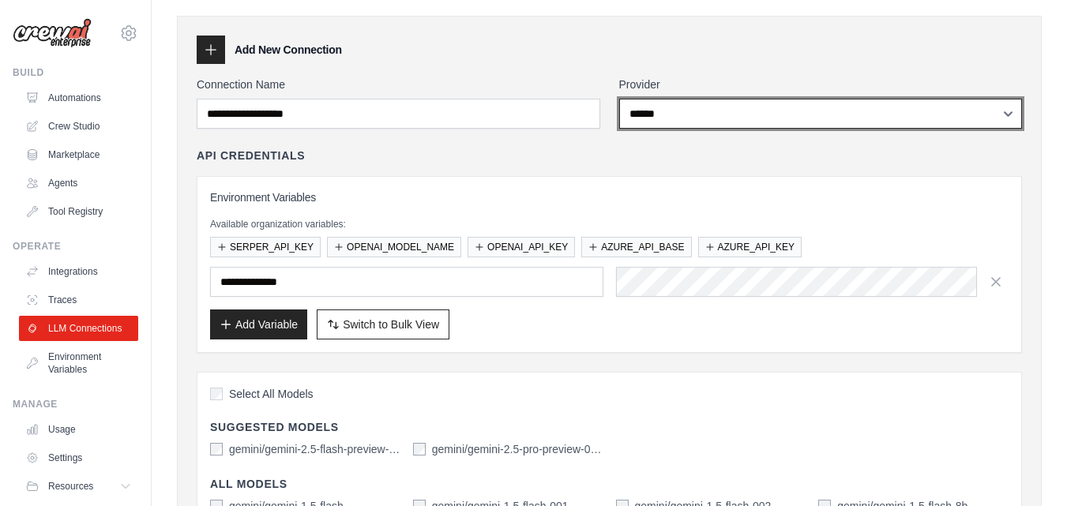
click at [1008, 99] on select "**********" at bounding box center [821, 114] width 404 height 30
select select "******"
click at [619, 99] on select "**********" at bounding box center [821, 114] width 404 height 30
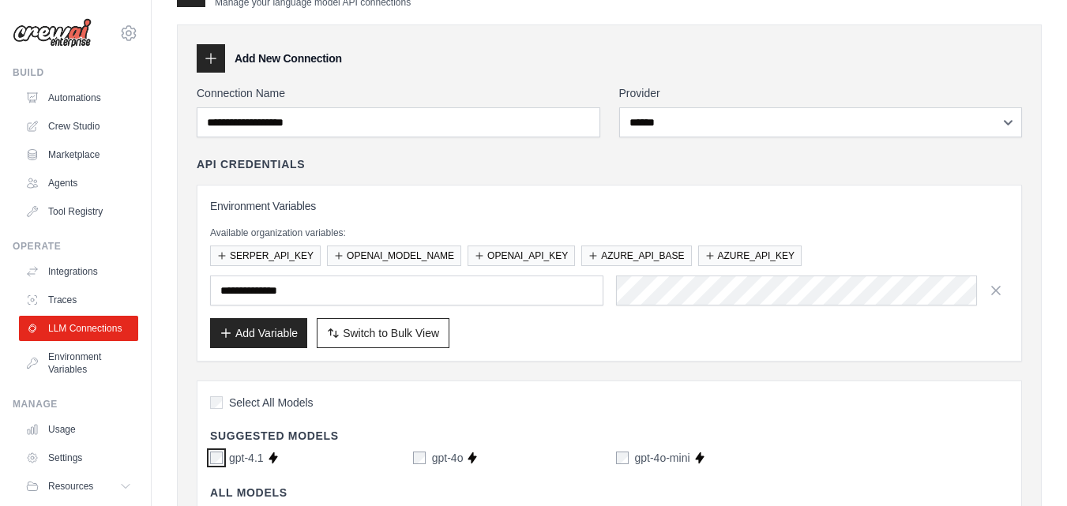
scroll to position [0, 0]
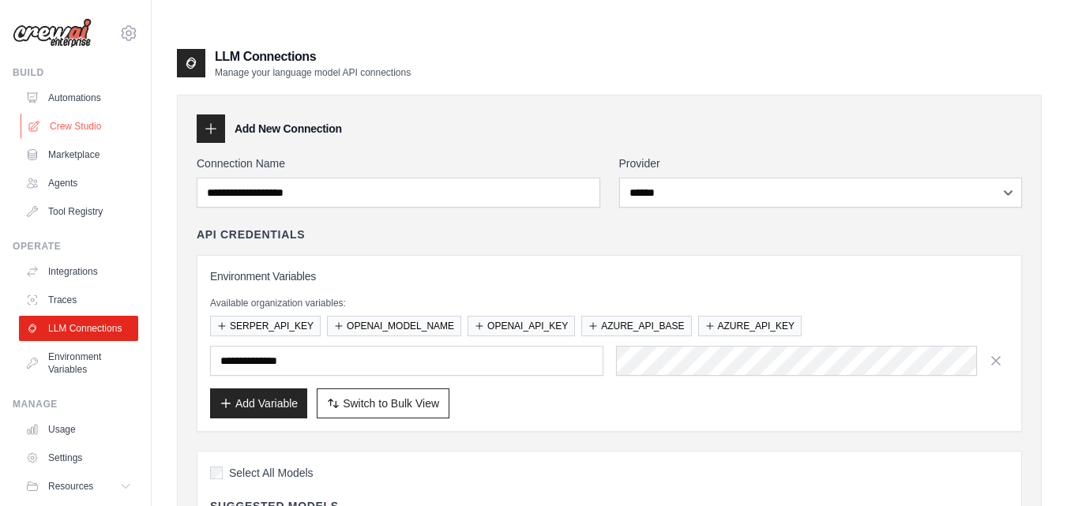
click at [65, 129] on link "Crew Studio" at bounding box center [80, 126] width 119 height 25
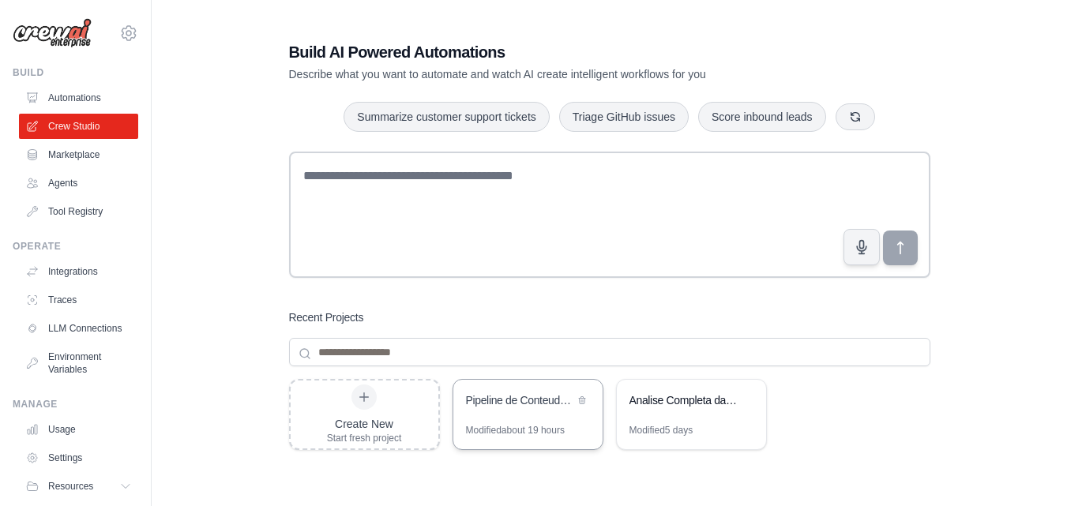
click at [505, 413] on div "Pipeline de Conteudo Multiplataforma" at bounding box center [527, 402] width 149 height 44
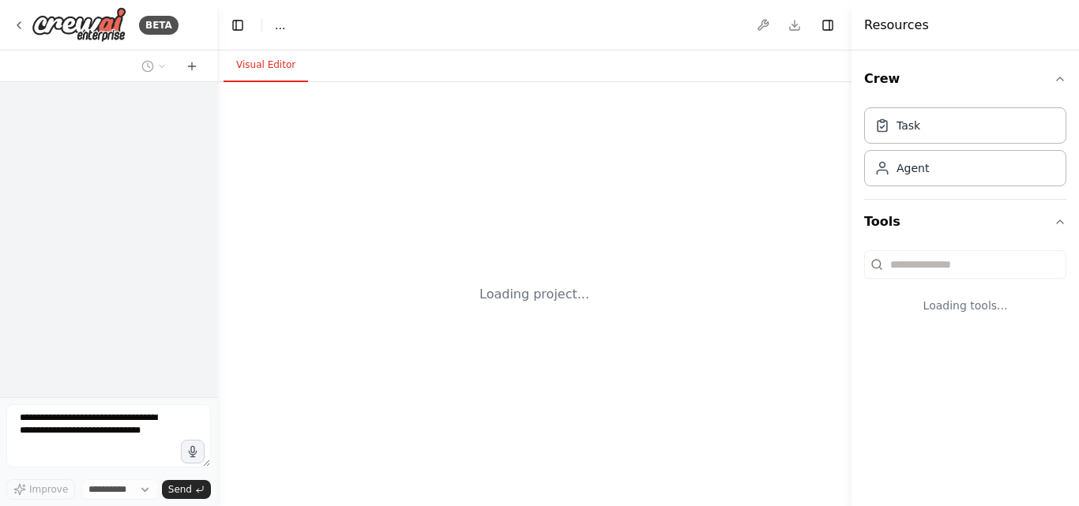
select select "****"
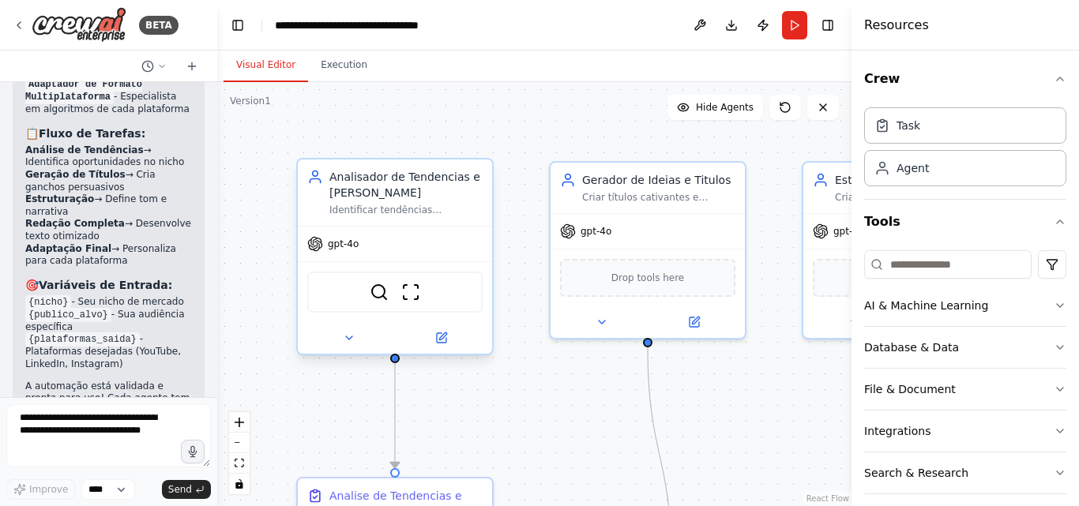
scroll to position [4218, 0]
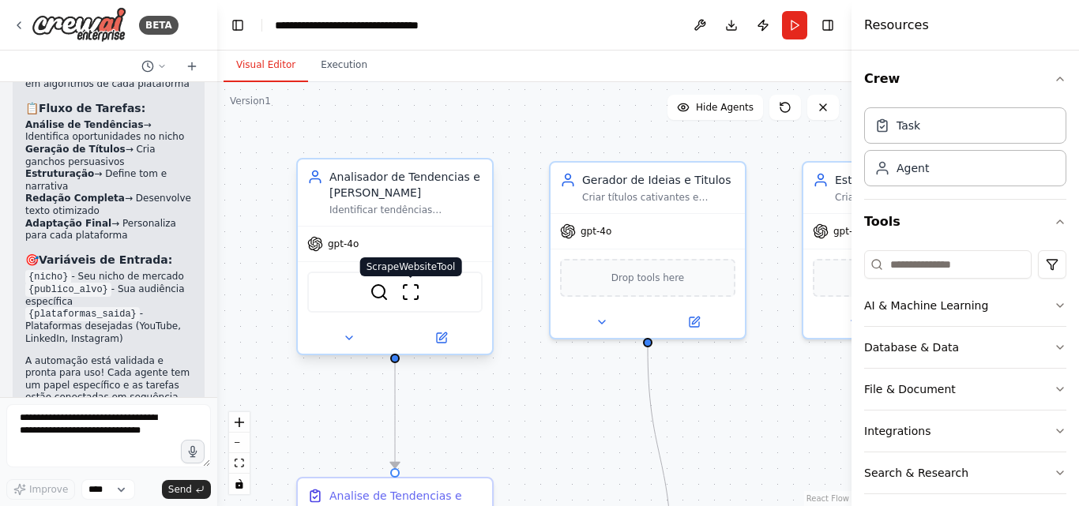
click at [411, 301] on img at bounding box center [410, 292] width 19 height 19
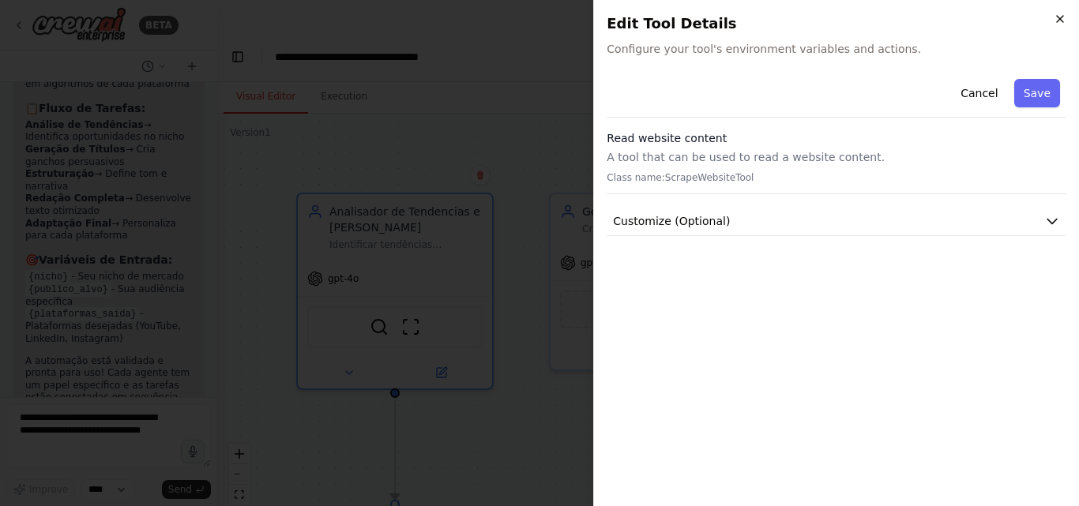
click at [1065, 22] on icon "button" at bounding box center [1059, 19] width 13 height 13
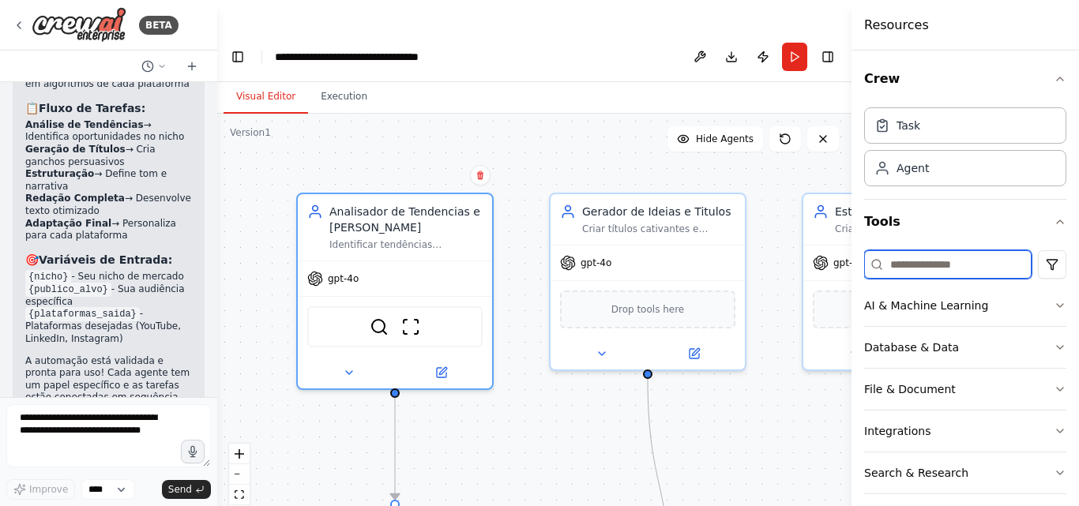
click at [913, 268] on input at bounding box center [947, 264] width 167 height 28
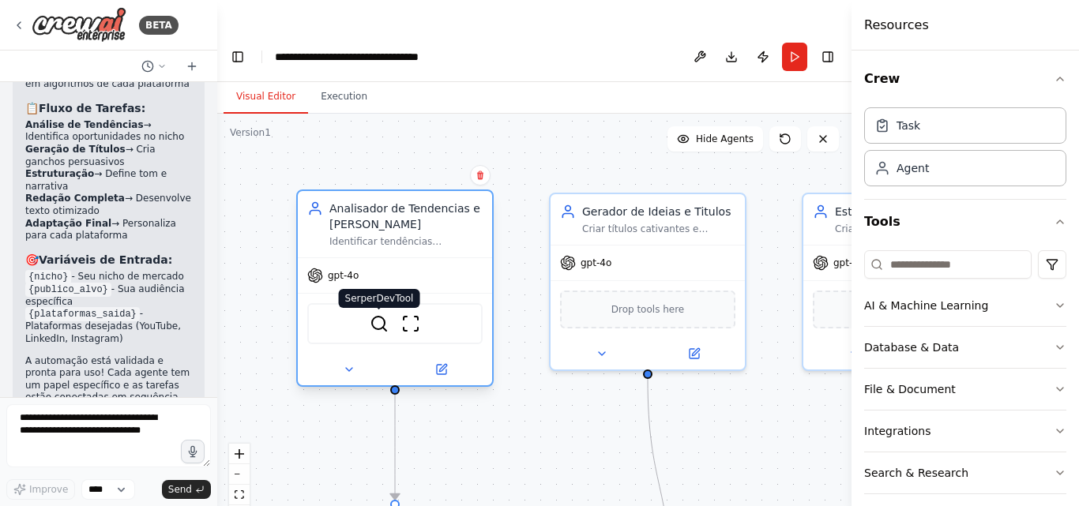
click at [374, 314] on img at bounding box center [379, 323] width 19 height 19
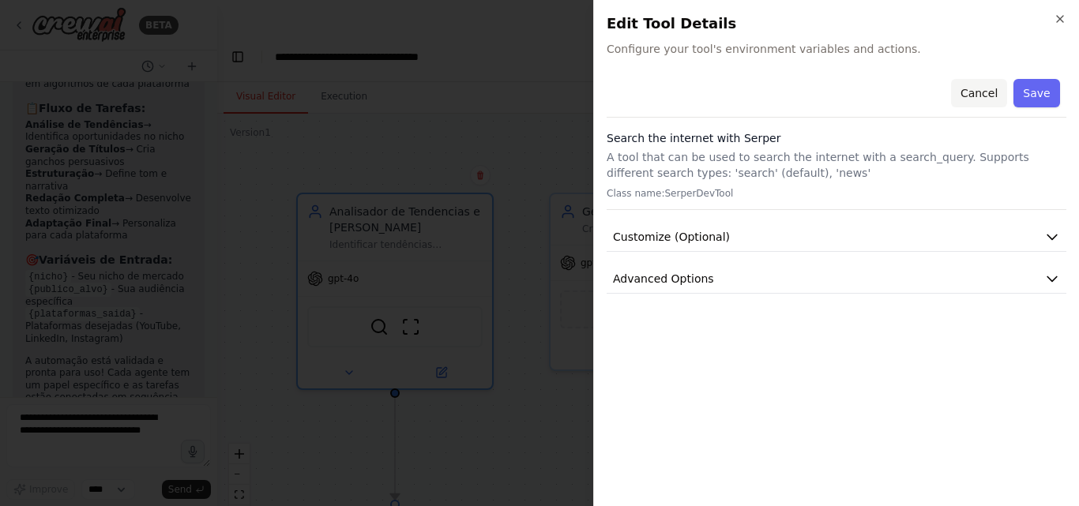
click at [988, 90] on button "Cancel" at bounding box center [979, 93] width 56 height 28
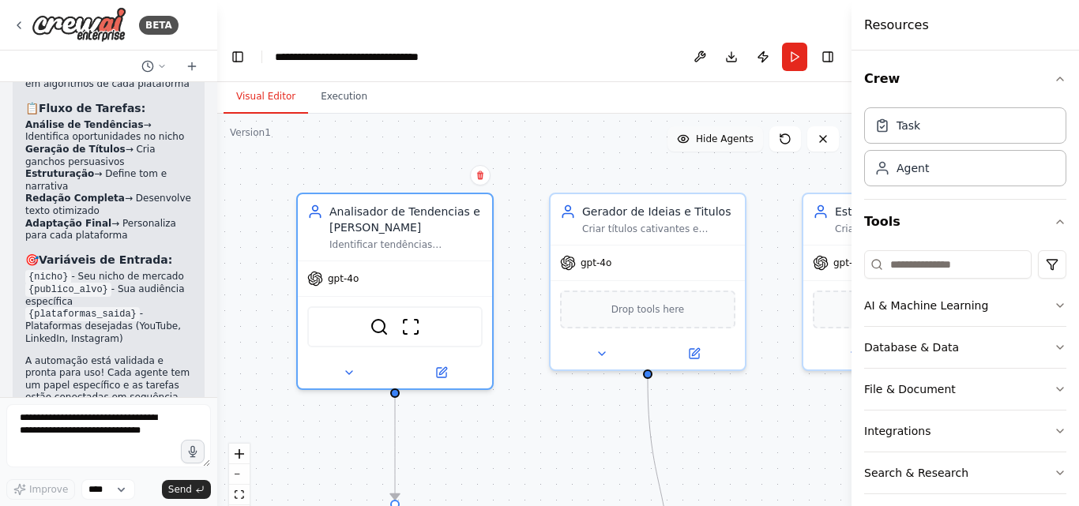
click at [739, 133] on span "Hide Agents" at bounding box center [725, 139] width 58 height 13
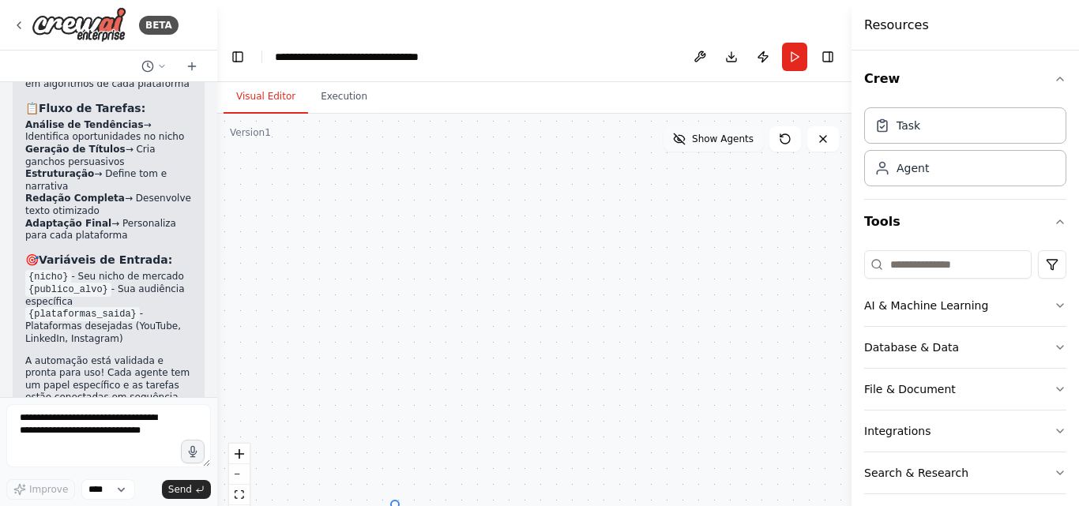
click at [739, 133] on span "Show Agents" at bounding box center [723, 139] width 62 height 13
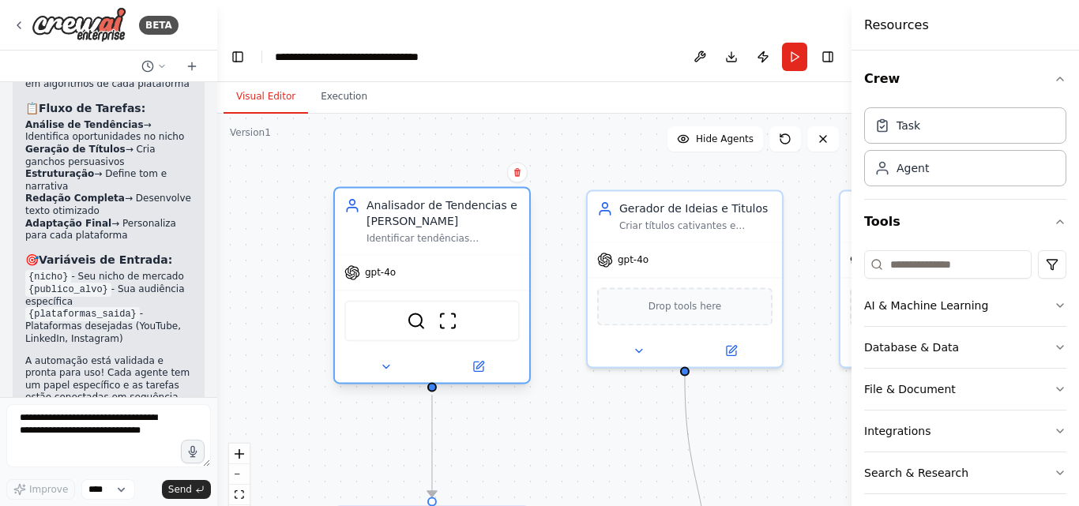
click at [427, 216] on div "Analisador de Tendencias e Nicho Identificar tendências emergentes e oportunida…" at bounding box center [432, 221] width 194 height 66
click at [424, 197] on div "Analisador de Tendencias e [PERSON_NAME]" at bounding box center [442, 213] width 153 height 32
click at [394, 197] on div "Analisador de Tendencias e [PERSON_NAME]" at bounding box center [442, 213] width 153 height 32
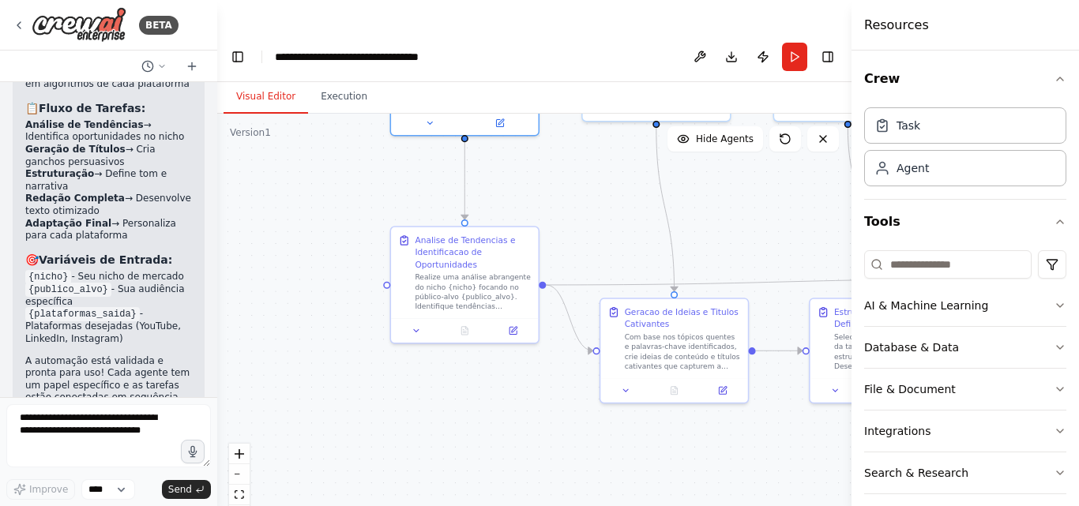
drag, startPoint x: 587, startPoint y: 415, endPoint x: 603, endPoint y: 218, distance: 198.0
click at [603, 218] on div ".deletable-edge-delete-btn { width: 20px; height: 20px; border: 0px solid #ffff…" at bounding box center [534, 326] width 634 height 424
click at [516, 324] on icon at bounding box center [512, 328] width 9 height 9
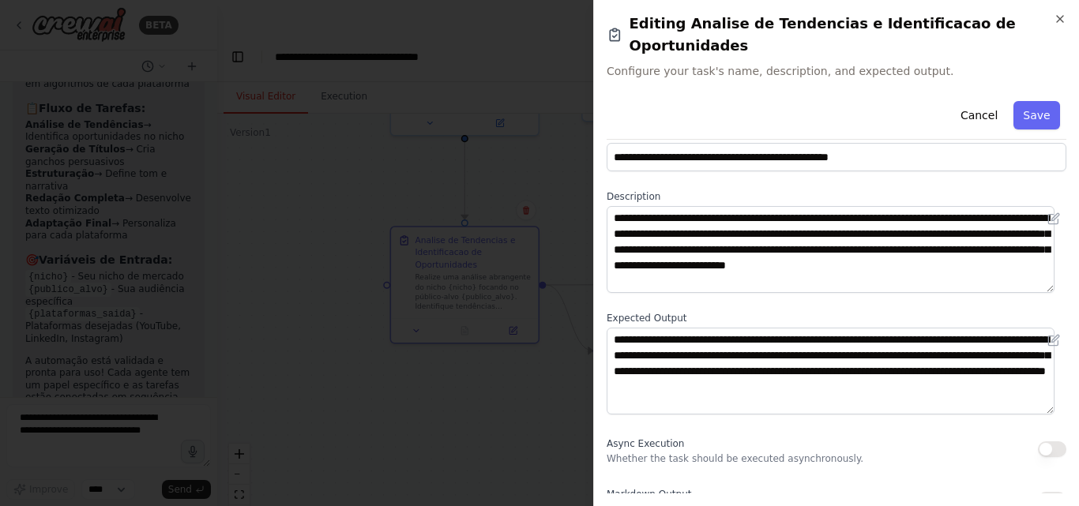
scroll to position [0, 0]
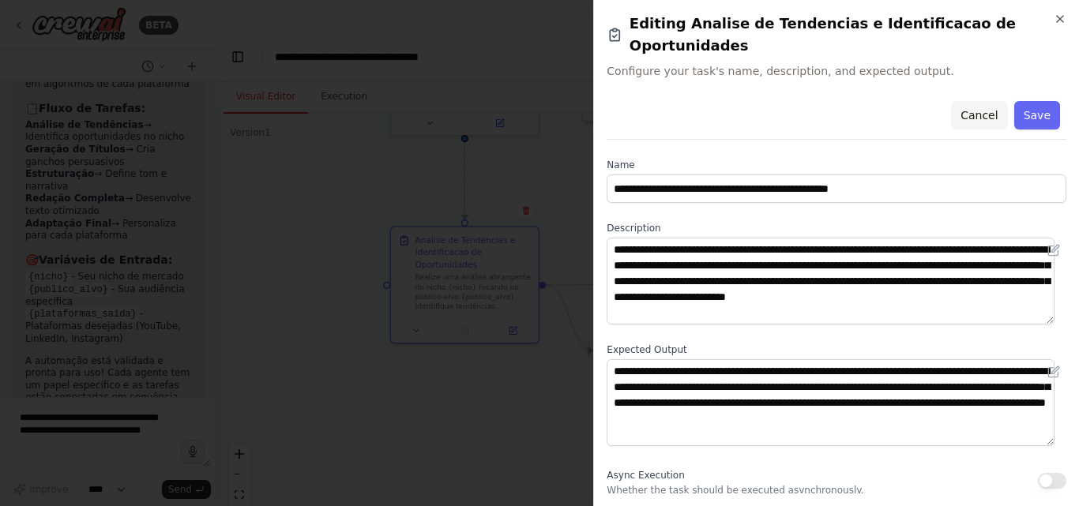
click at [965, 101] on button "Cancel" at bounding box center [979, 115] width 56 height 28
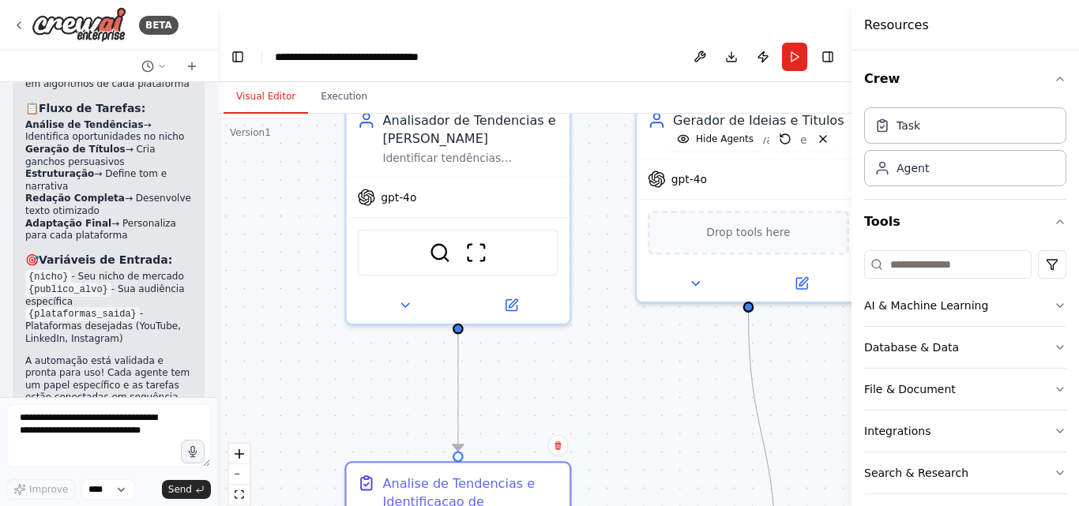
drag, startPoint x: 621, startPoint y: 107, endPoint x: 643, endPoint y: 397, distance: 291.4
click at [643, 397] on div ".deletable-edge-delete-btn { width: 20px; height: 20px; border: 0px solid #ffff…" at bounding box center [534, 326] width 634 height 424
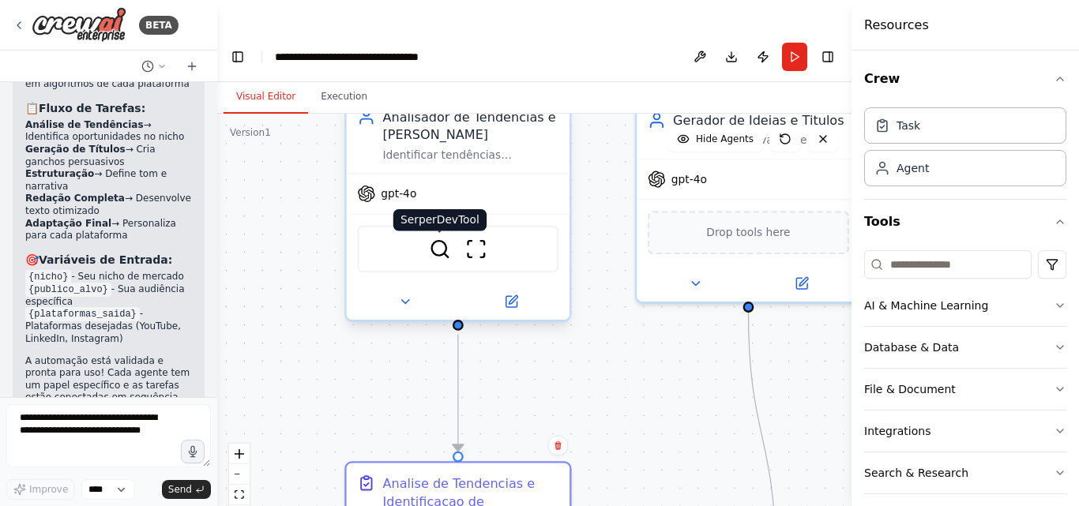
click at [441, 238] on img at bounding box center [440, 249] width 22 height 22
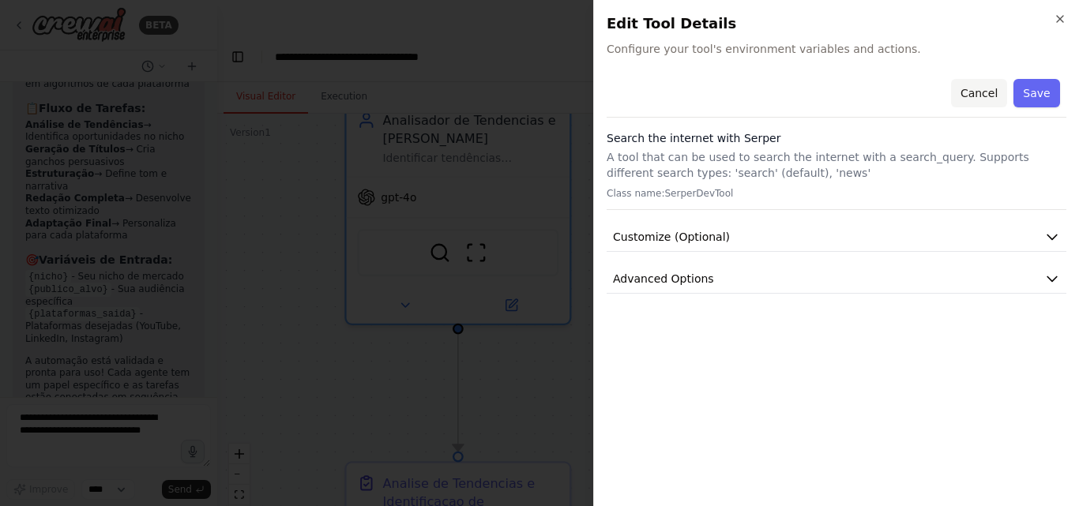
click at [982, 92] on button "Cancel" at bounding box center [979, 93] width 56 height 28
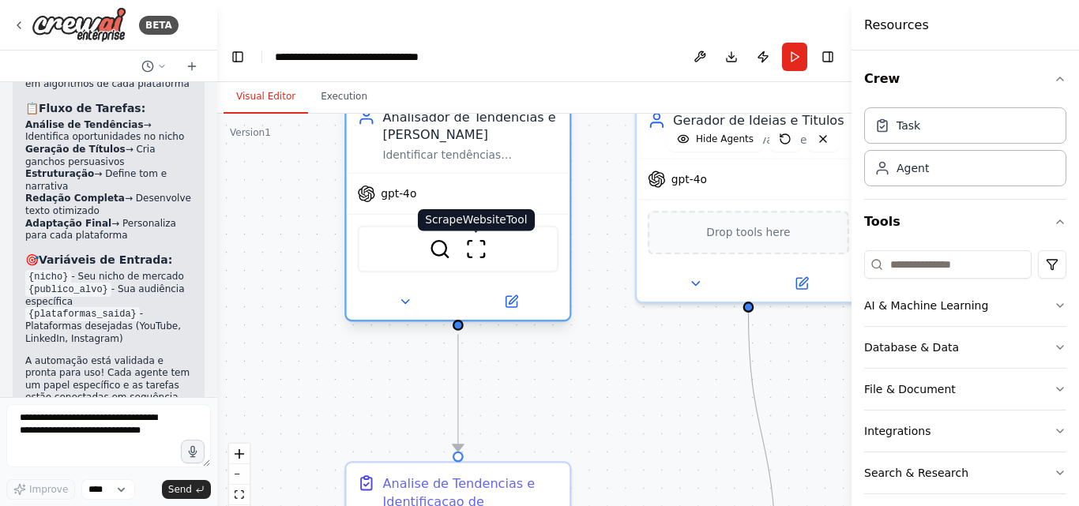
click at [478, 238] on img at bounding box center [476, 249] width 22 height 22
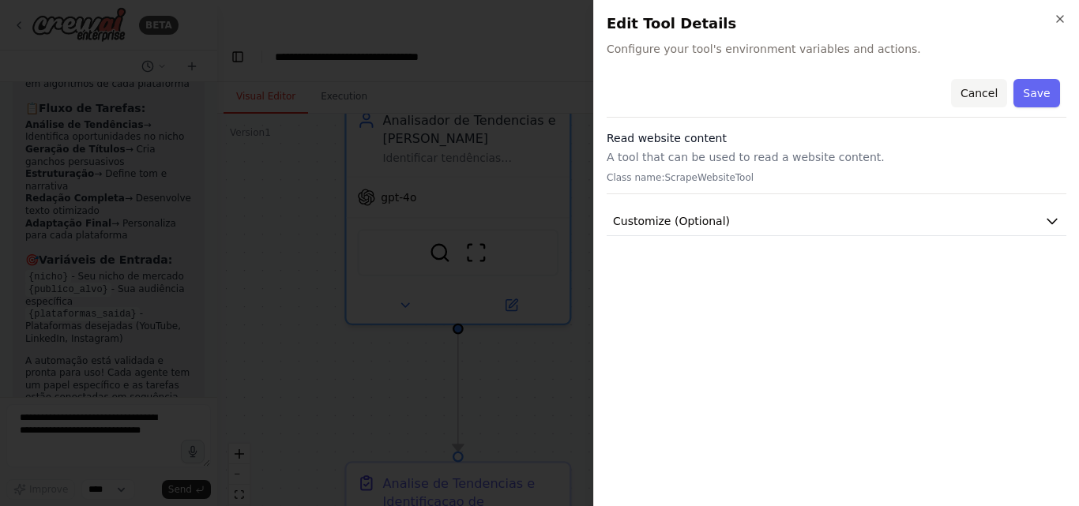
click at [984, 96] on button "Cancel" at bounding box center [979, 93] width 56 height 28
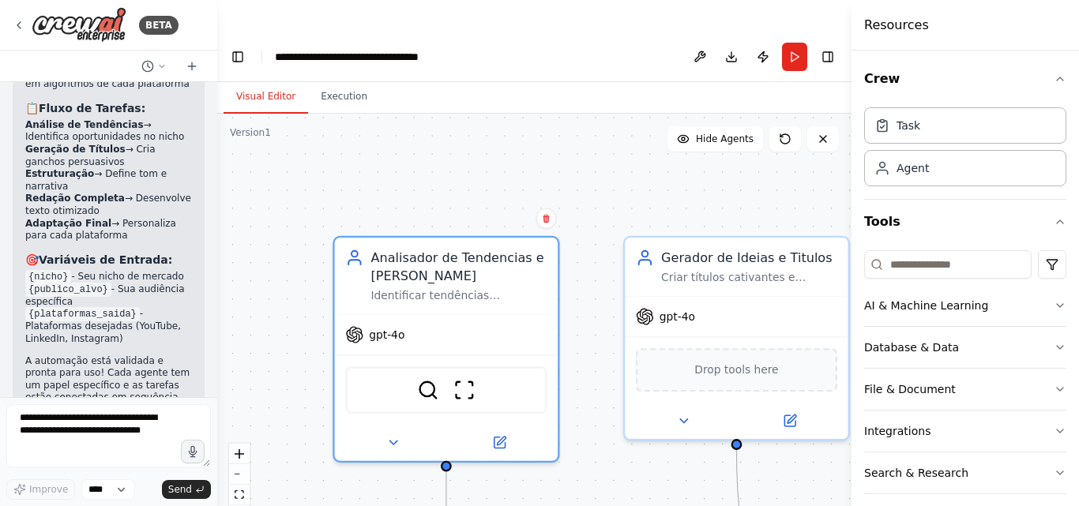
drag, startPoint x: 688, startPoint y: 347, endPoint x: 676, endPoint y: 484, distance: 137.9
click at [676, 484] on div ".deletable-edge-delete-btn { width: 20px; height: 20px; border: 0px solid #ffff…" at bounding box center [534, 326] width 634 height 424
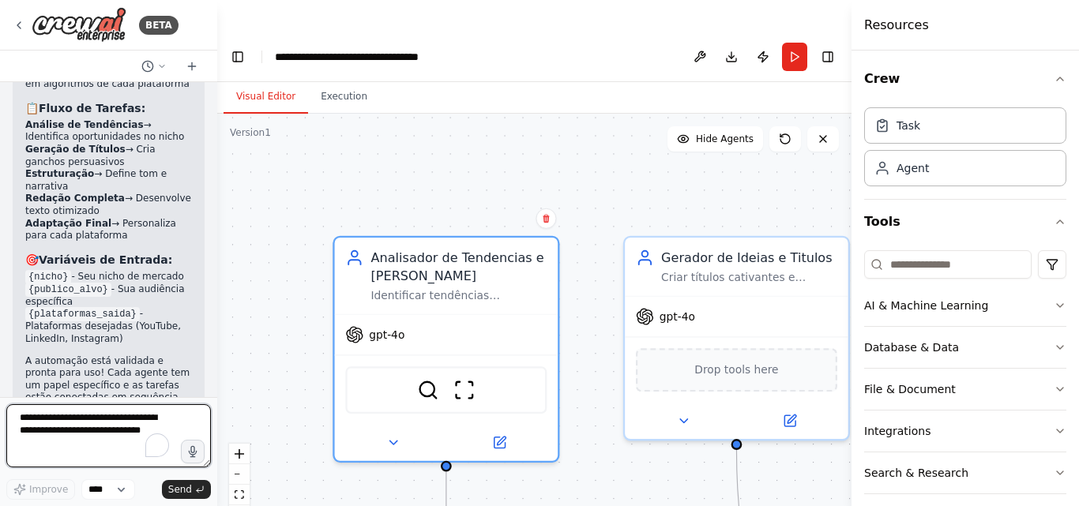
drag, startPoint x: 146, startPoint y: 436, endPoint x: 58, endPoint y: 445, distance: 88.9
click at [54, 428] on textarea "To enrich screen reader interactions, please activate Accessibility in Grammarl…" at bounding box center [108, 435] width 205 height 63
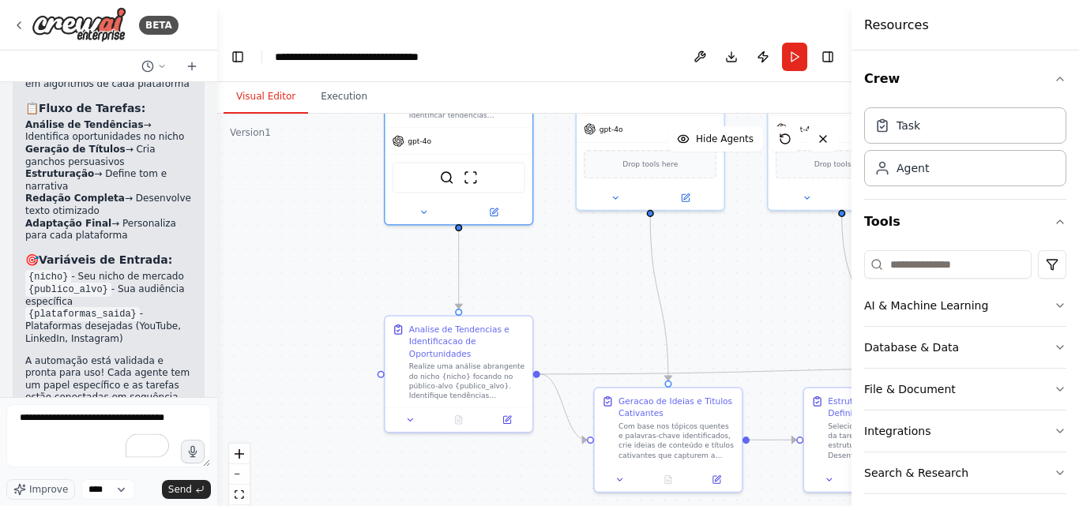
drag, startPoint x: 532, startPoint y: 296, endPoint x: 528, endPoint y: 186, distance: 109.9
click at [528, 186] on div ".deletable-edge-delete-btn { width: 20px; height: 20px; border: 0px solid #ffff…" at bounding box center [534, 326] width 634 height 424
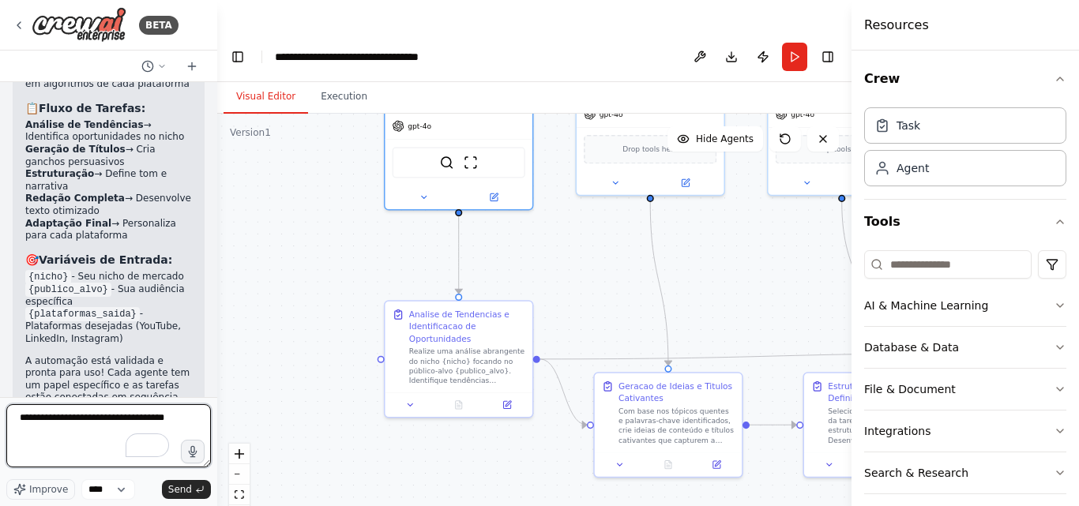
click at [76, 434] on textarea "**********" at bounding box center [108, 435] width 205 height 63
type textarea "**********"
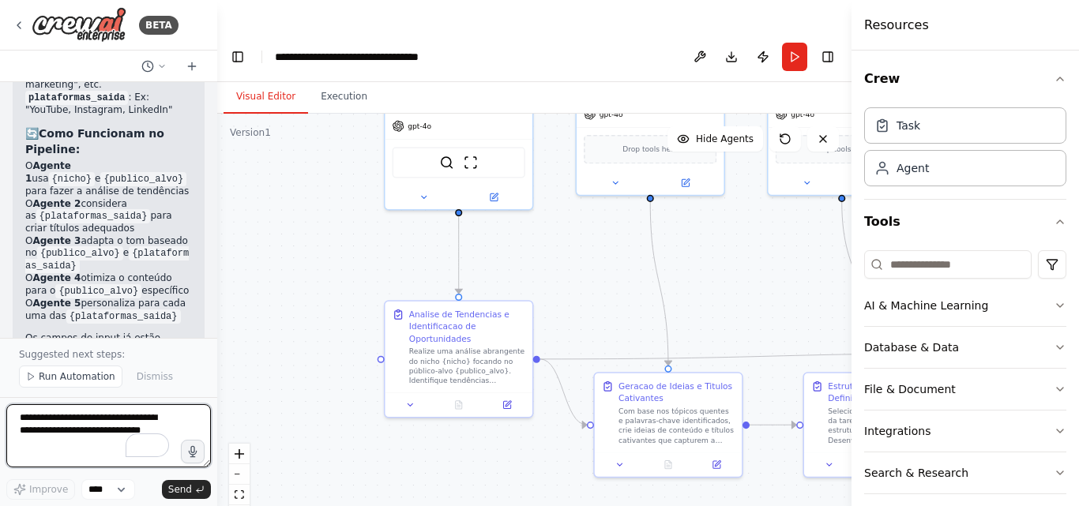
scroll to position [5359, 0]
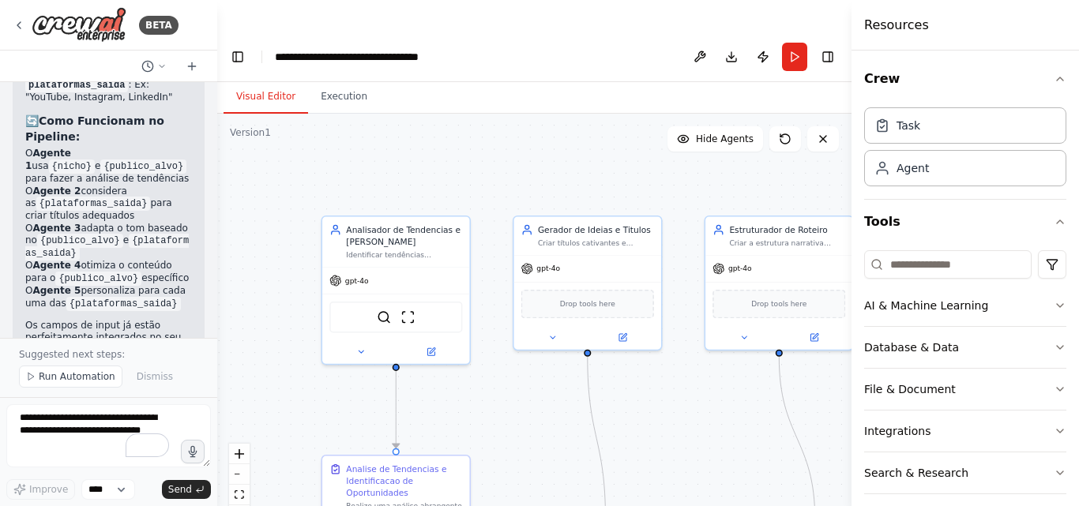
drag, startPoint x: 411, startPoint y: 235, endPoint x: 347, endPoint y: 383, distance: 162.0
click at [347, 383] on div ".deletable-edge-delete-btn { width: 20px; height: 20px; border: 0px solid #ffff…" at bounding box center [534, 326] width 634 height 424
click at [84, 380] on span "Run Automation" at bounding box center [77, 376] width 77 height 13
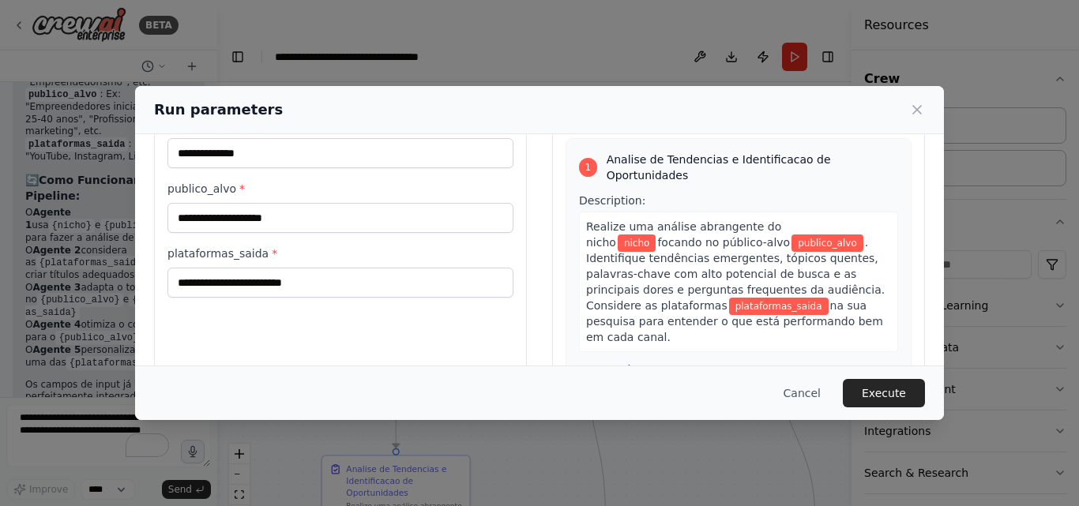
scroll to position [158, 0]
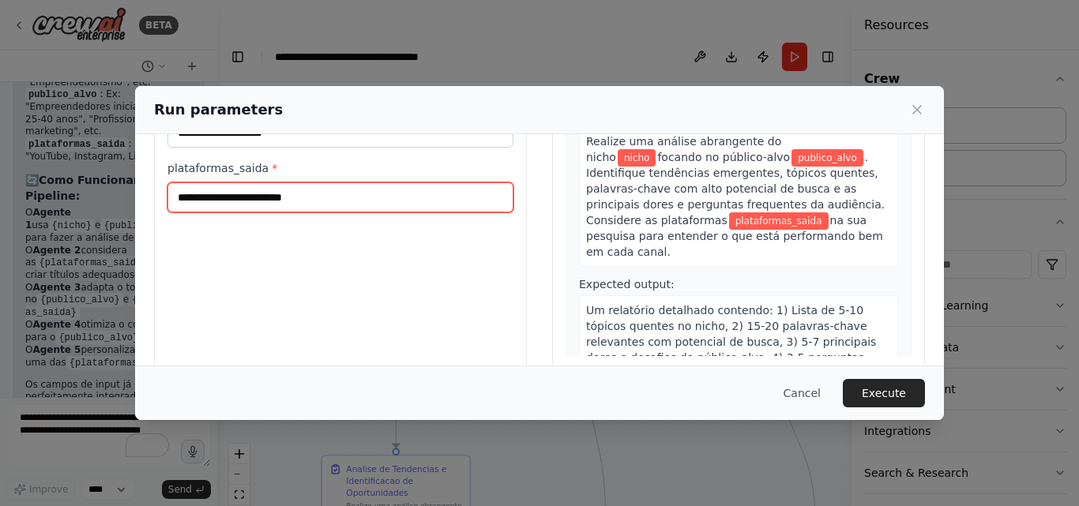
click at [441, 197] on input "plataformas_saida *" at bounding box center [340, 197] width 346 height 30
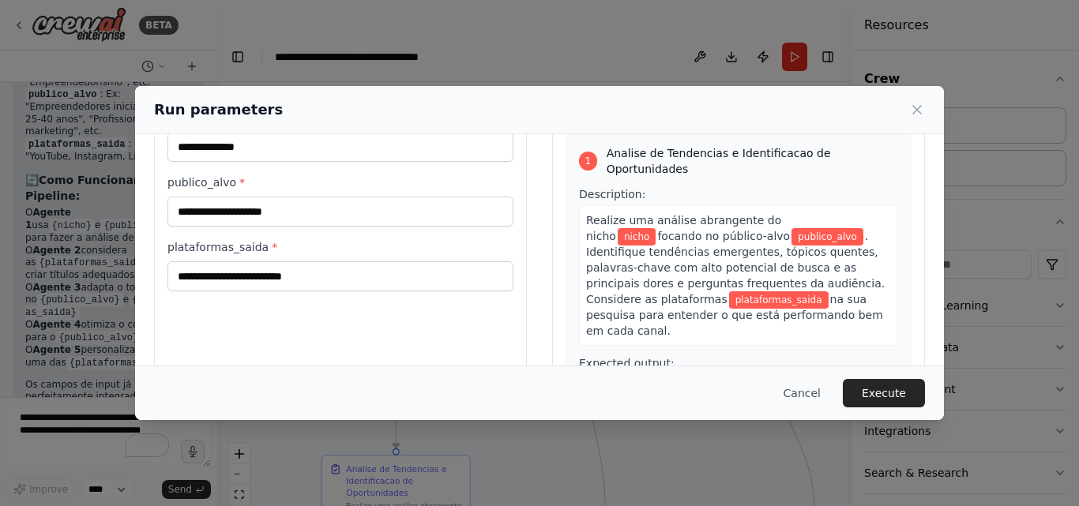
drag, startPoint x: 689, startPoint y: 301, endPoint x: 869, endPoint y: 319, distance: 180.2
click at [869, 319] on div "Realize uma análise abrangente do nicho nicho focando no público-alvo publico_a…" at bounding box center [738, 275] width 319 height 141
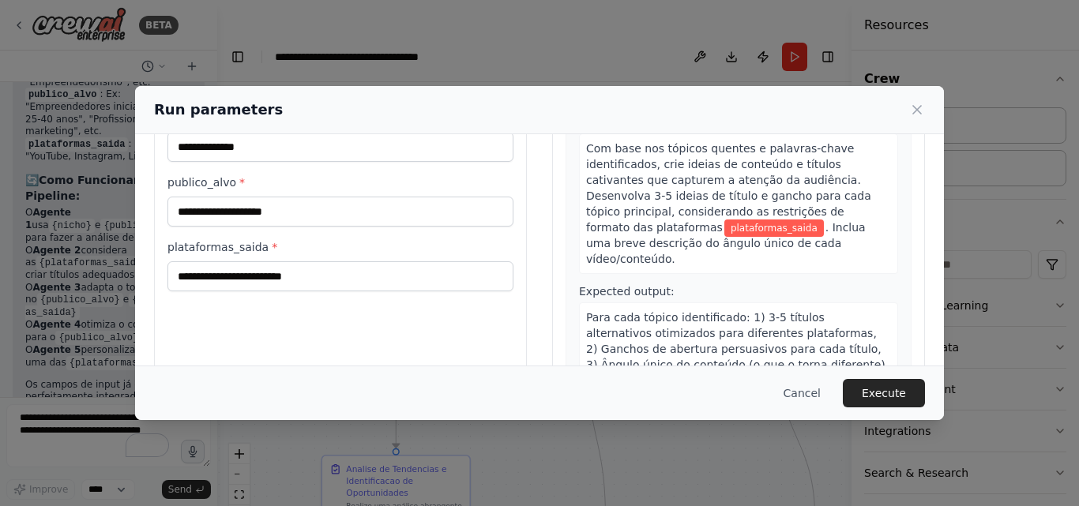
scroll to position [474, 0]
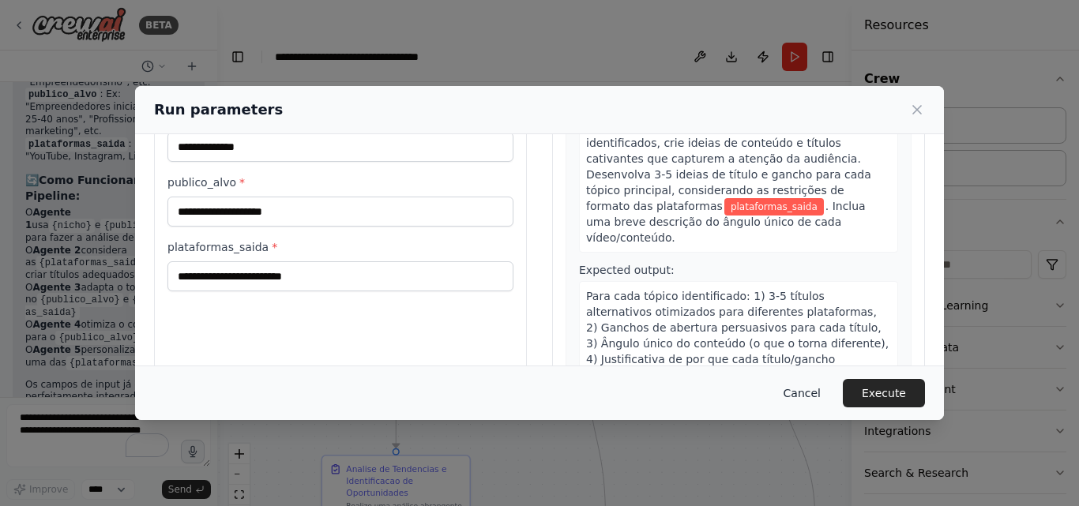
click at [810, 397] on button "Cancel" at bounding box center [802, 393] width 62 height 28
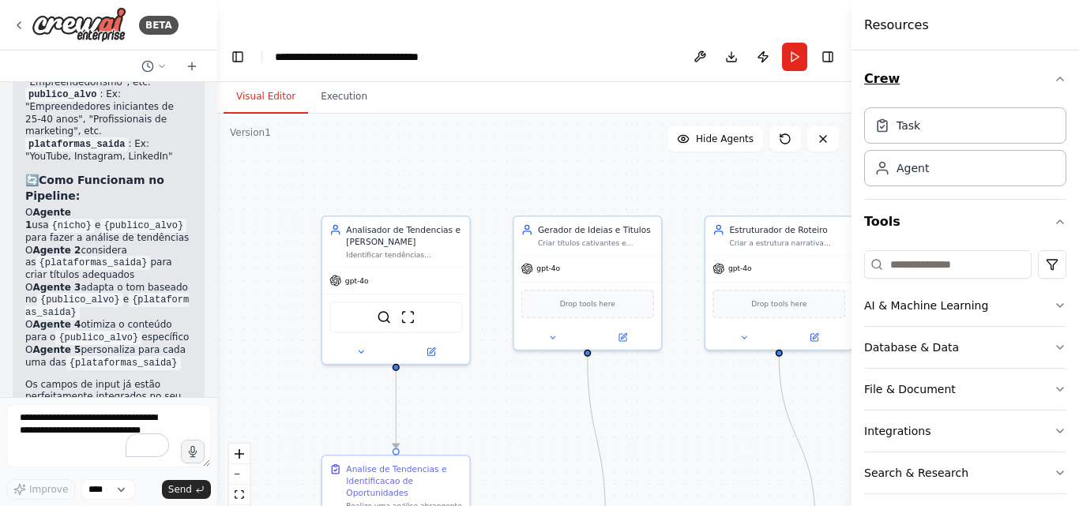
click at [1053, 79] on icon "button" at bounding box center [1059, 79] width 13 height 13
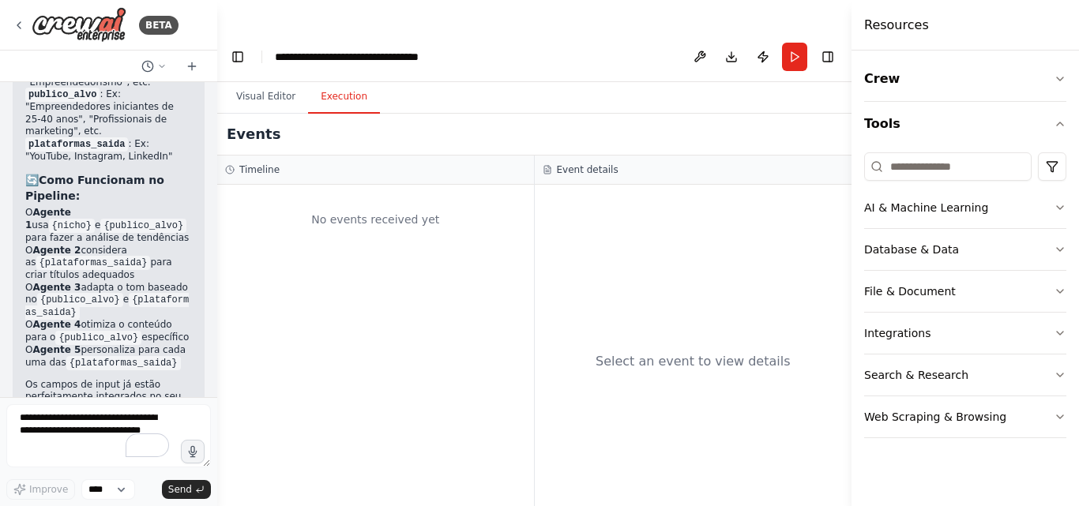
click at [332, 81] on button "Execution" at bounding box center [344, 97] width 72 height 33
click at [193, 66] on icon at bounding box center [191, 66] width 7 height 0
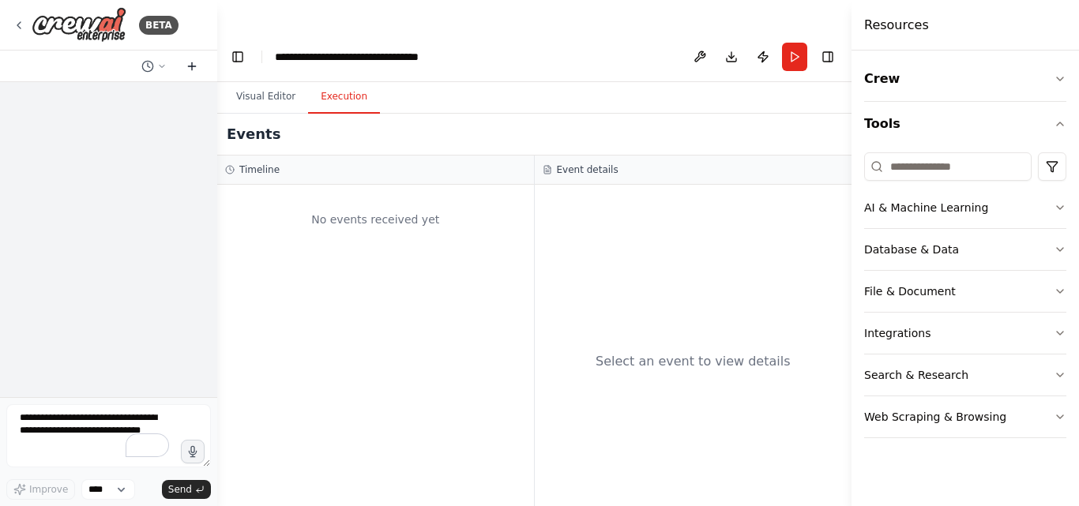
scroll to position [0, 0]
click at [193, 66] on icon at bounding box center [191, 66] width 7 height 0
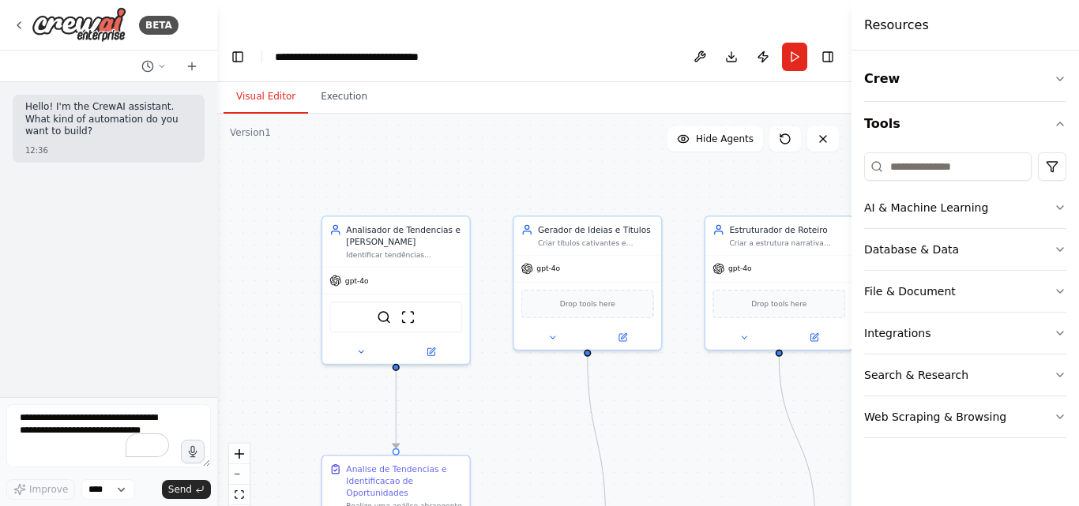
click at [255, 81] on button "Visual Editor" at bounding box center [265, 97] width 84 height 33
click at [795, 43] on button "Run" at bounding box center [794, 57] width 25 height 28
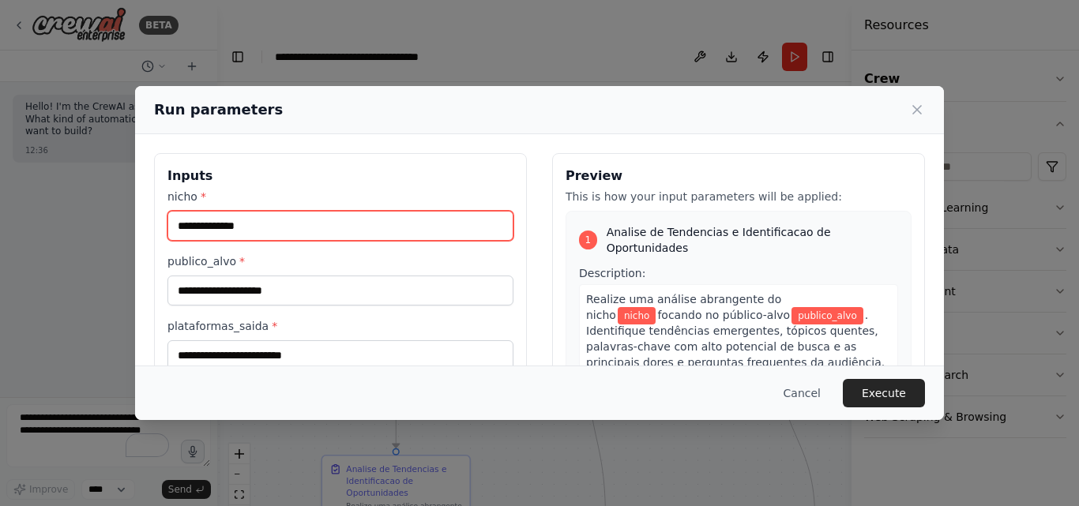
click at [277, 228] on input "nicho *" at bounding box center [340, 226] width 346 height 30
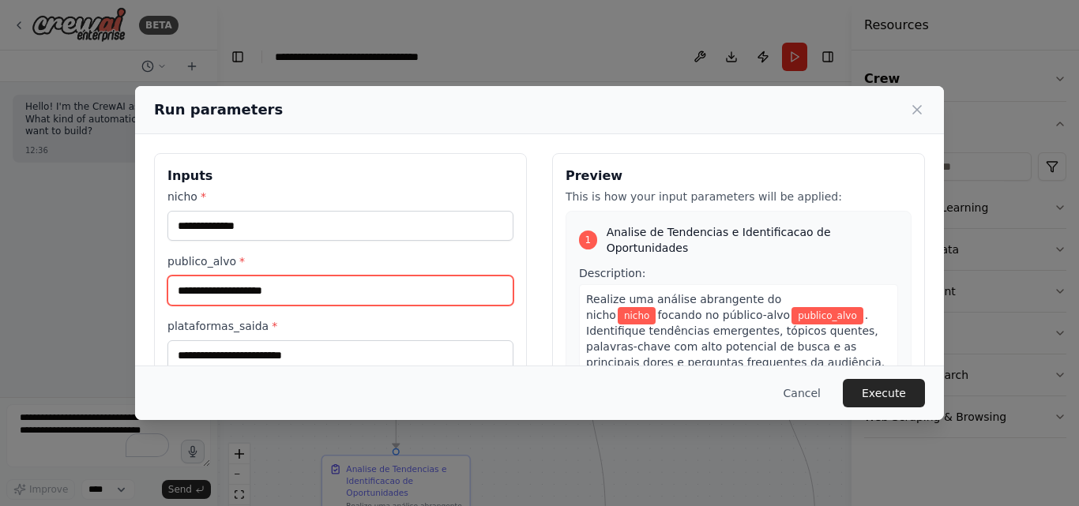
click at [321, 291] on input "publico_alvo *" at bounding box center [340, 291] width 346 height 30
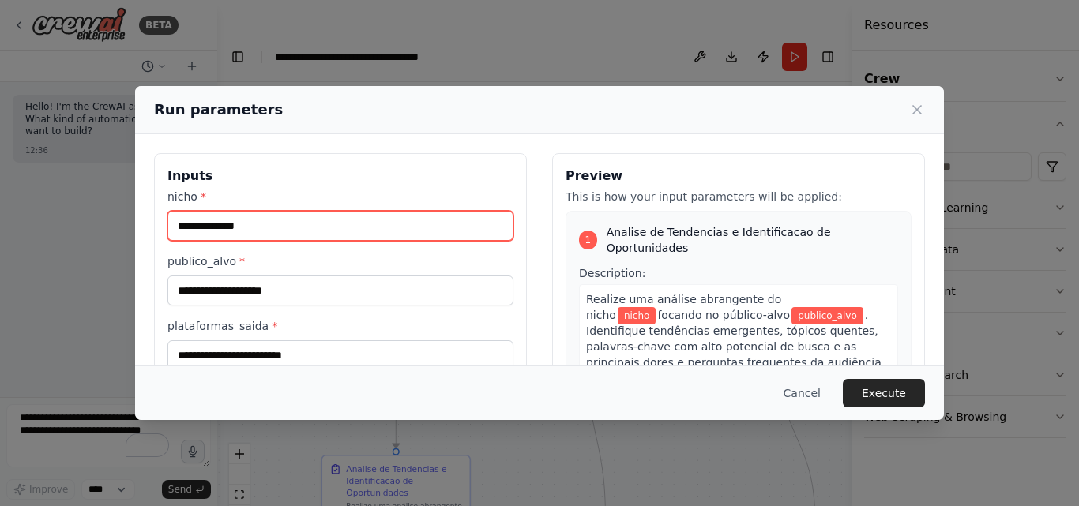
click at [289, 227] on input "nicho *" at bounding box center [340, 226] width 346 height 30
type input "**********"
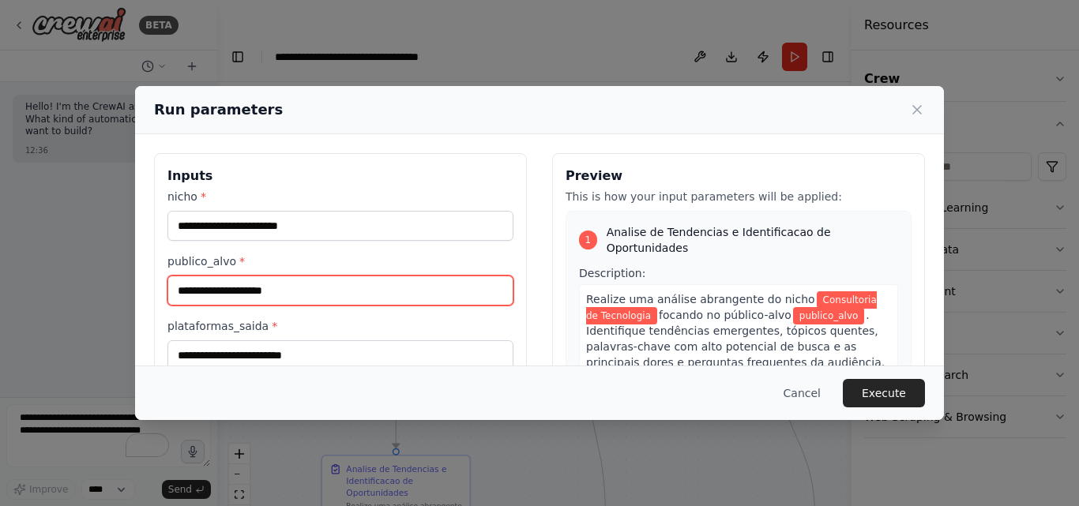
click at [215, 289] on input "publico_alvo *" at bounding box center [340, 291] width 346 height 30
type input "**********"
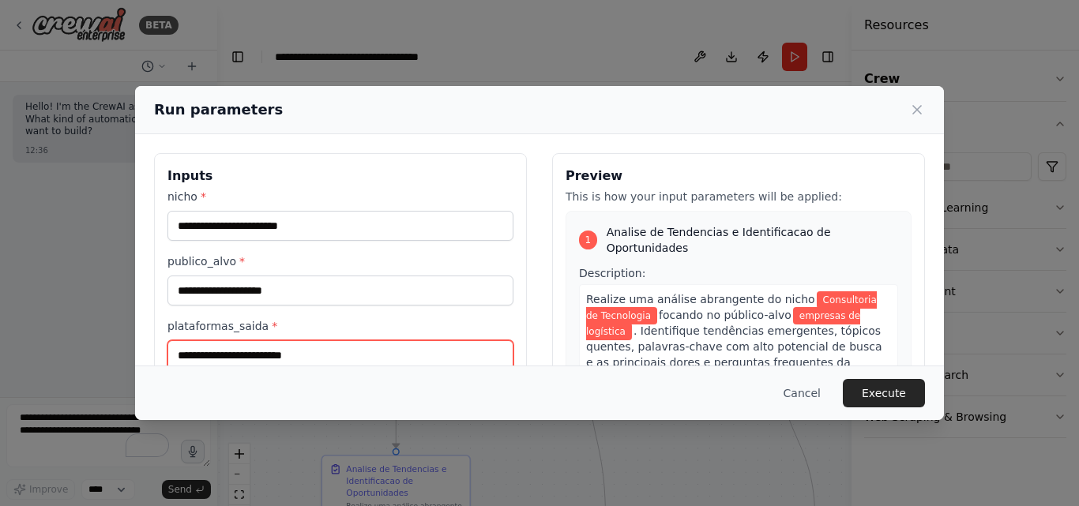
click at [337, 360] on input "plataformas_saida *" at bounding box center [340, 355] width 346 height 30
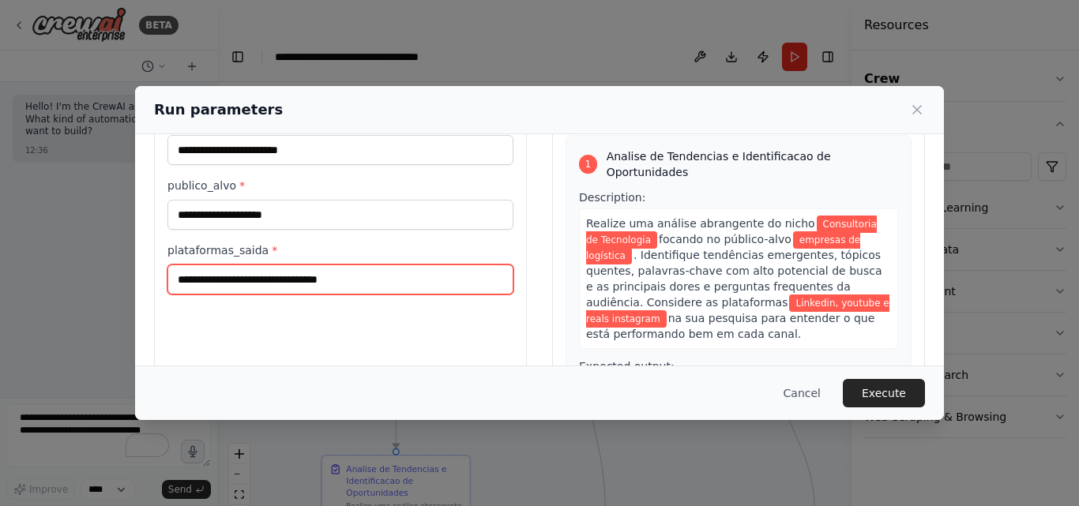
scroll to position [158, 0]
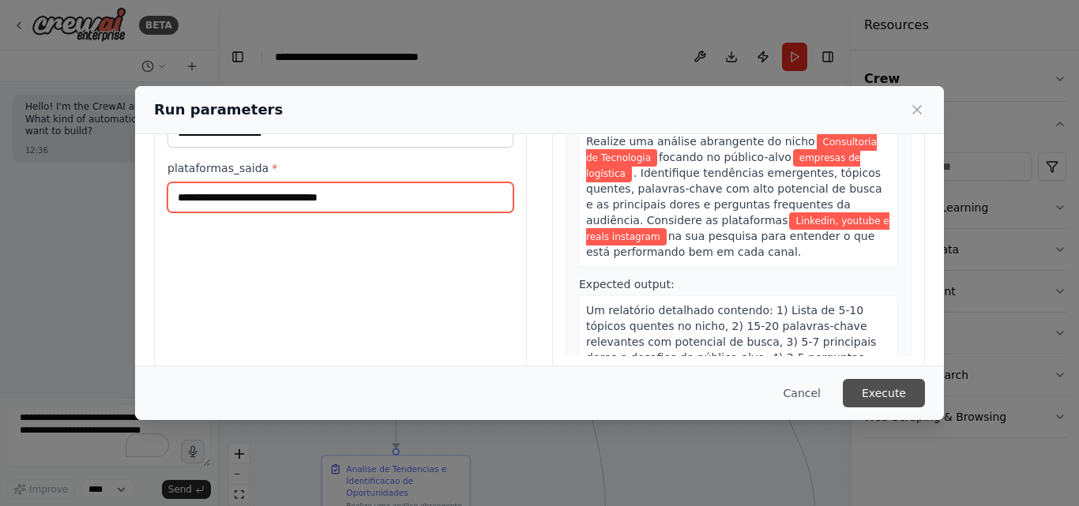
type input "**********"
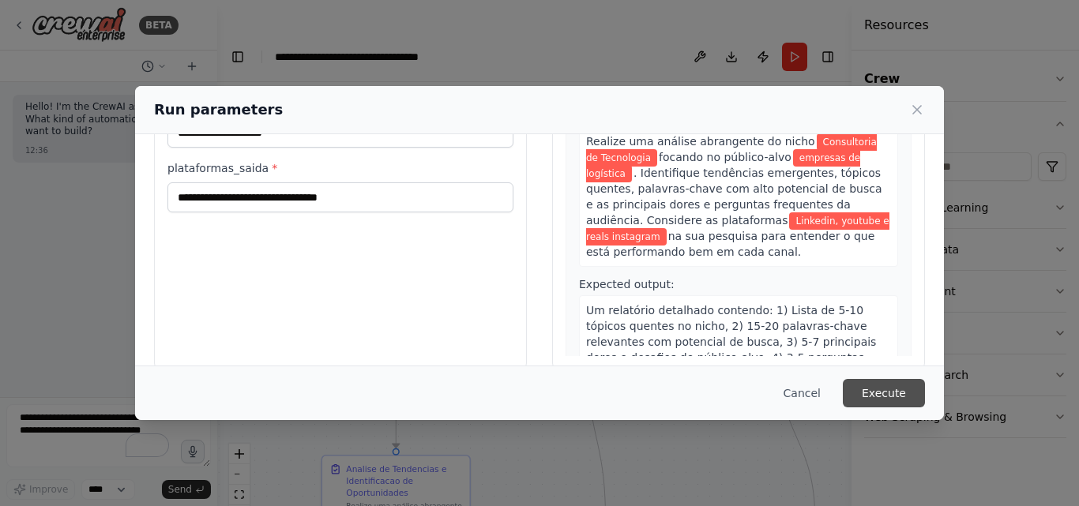
click at [886, 395] on button "Execute" at bounding box center [884, 393] width 82 height 28
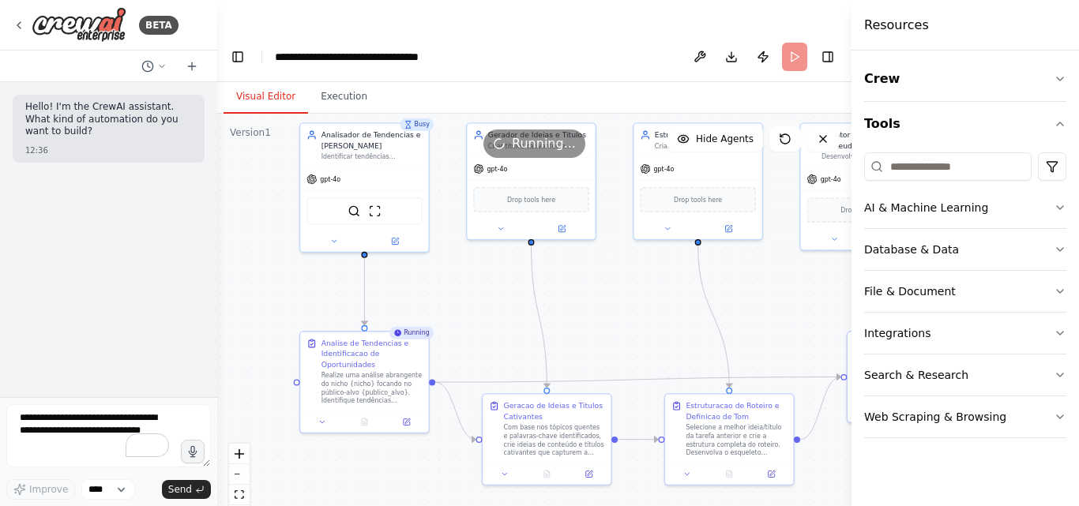
drag, startPoint x: 674, startPoint y: 401, endPoint x: 622, endPoint y: 281, distance: 130.9
click at [622, 281] on div ".deletable-edge-delete-btn { width: 20px; height: 20px; border: 0px solid #ffff…" at bounding box center [534, 326] width 634 height 424
click at [379, 166] on div "gpt-4o" at bounding box center [364, 177] width 128 height 23
click at [381, 130] on div "Running..." at bounding box center [534, 144] width 634 height 28
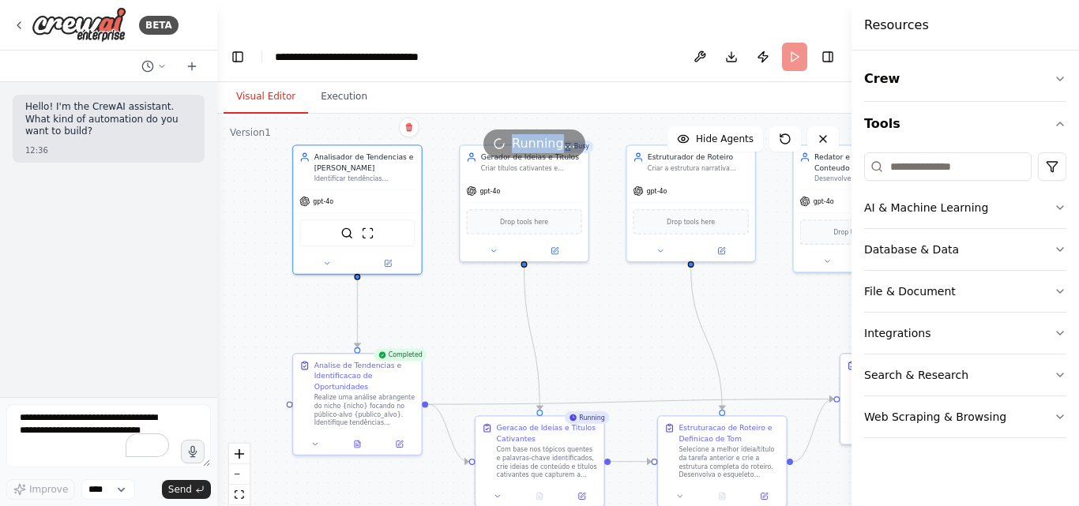
drag, startPoint x: 645, startPoint y: 302, endPoint x: 638, endPoint y: 325, distance: 23.2
click at [638, 325] on div ".deletable-edge-delete-btn { width: 20px; height: 20px; border: 0px solid #ffff…" at bounding box center [534, 326] width 634 height 424
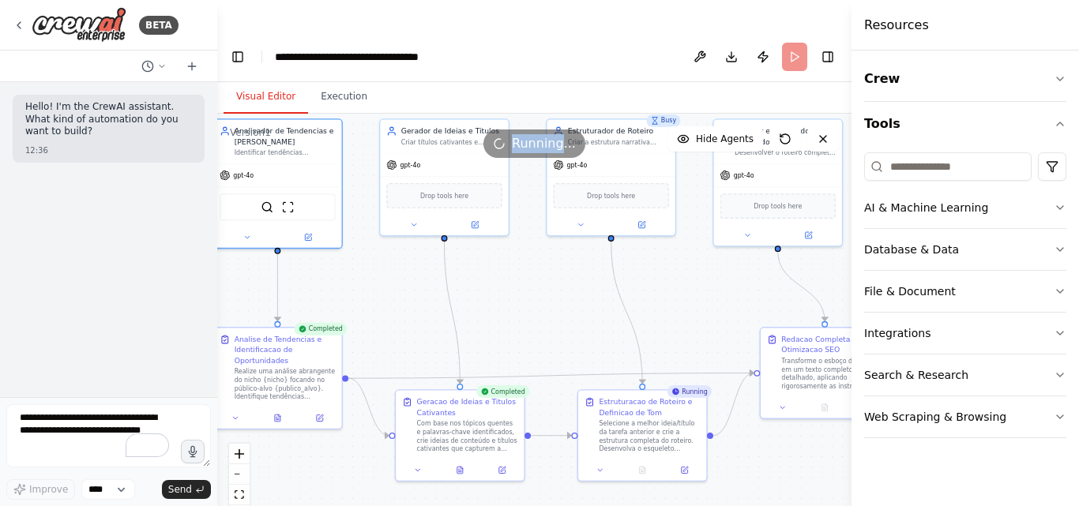
drag, startPoint x: 601, startPoint y: 313, endPoint x: 521, endPoint y: 287, distance: 83.9
click at [521, 287] on div ".deletable-edge-delete-btn { width: 20px; height: 20px; border: 0px solid #ffff…" at bounding box center [534, 326] width 634 height 424
click at [460, 181] on div "Drop tools here" at bounding box center [443, 193] width 115 height 25
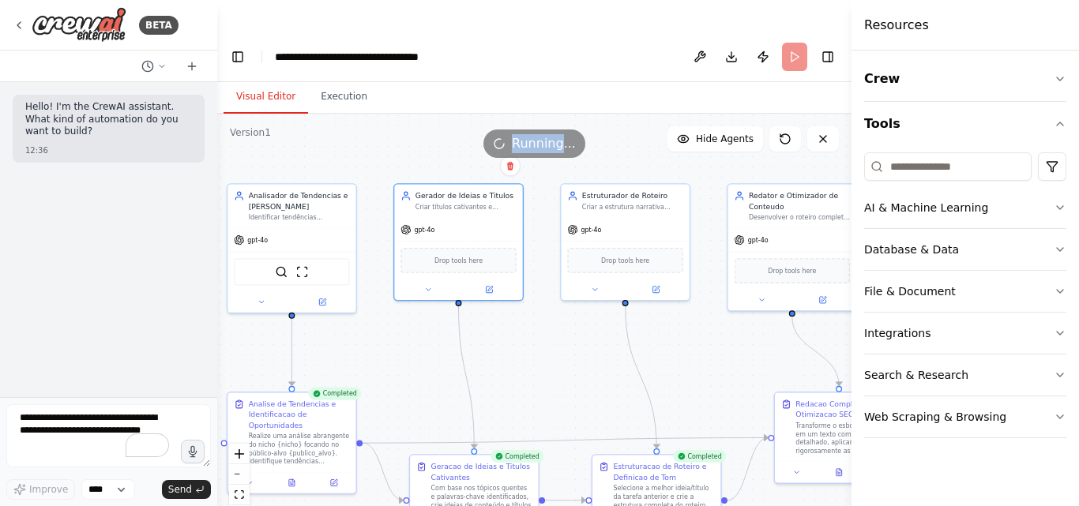
drag, startPoint x: 585, startPoint y: 290, endPoint x: 599, endPoint y: 355, distance: 66.3
click at [599, 355] on div ".deletable-edge-delete-btn { width: 20px; height: 20px; border: 0px solid #ffff…" at bounding box center [534, 326] width 634 height 424
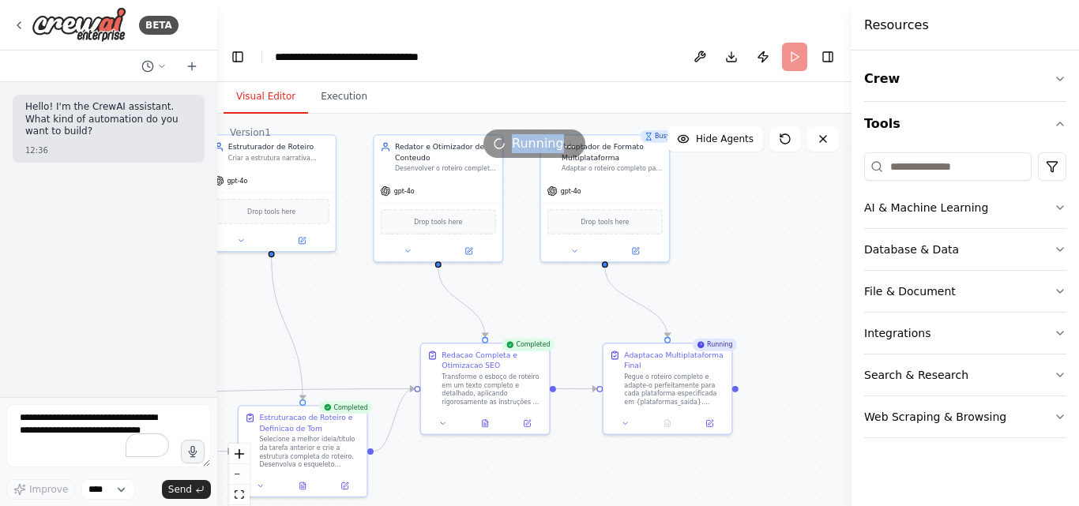
drag, startPoint x: 699, startPoint y: 347, endPoint x: 345, endPoint y: 298, distance: 357.1
click at [345, 298] on div ".deletable-edge-delete-btn { width: 20px; height: 20px; border: 0px solid #ffff…" at bounding box center [534, 326] width 634 height 424
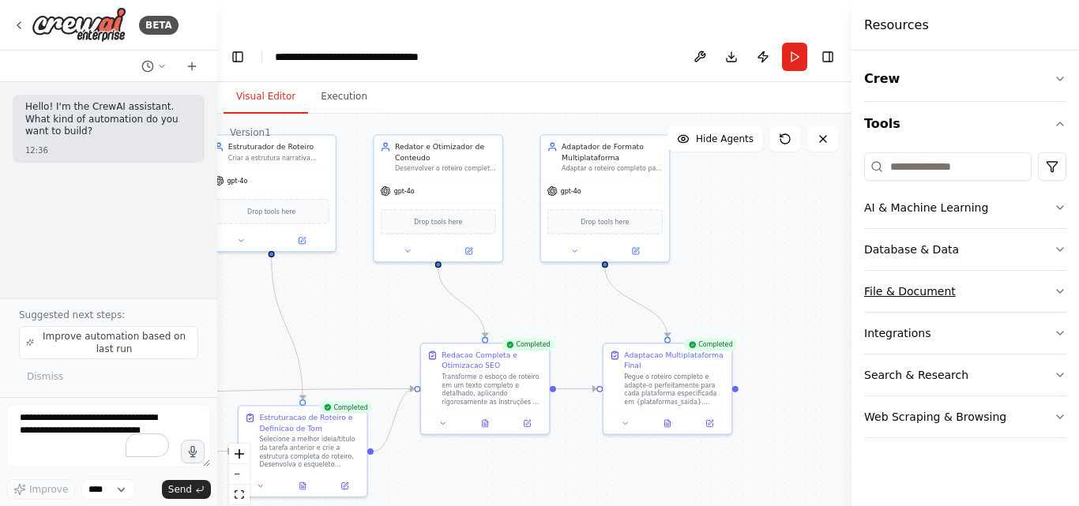
click at [1060, 291] on icon "button" at bounding box center [1059, 291] width 13 height 13
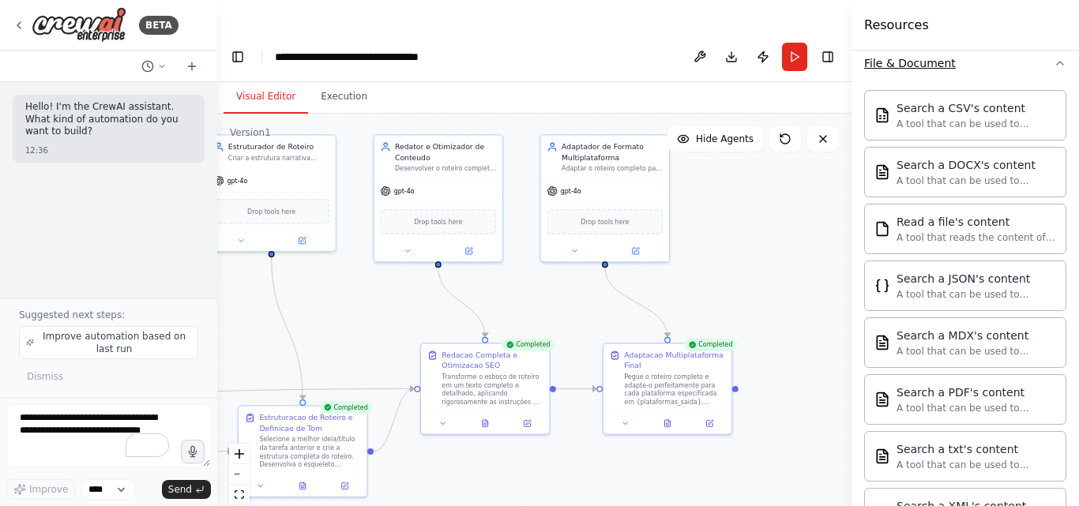
scroll to position [188, 0]
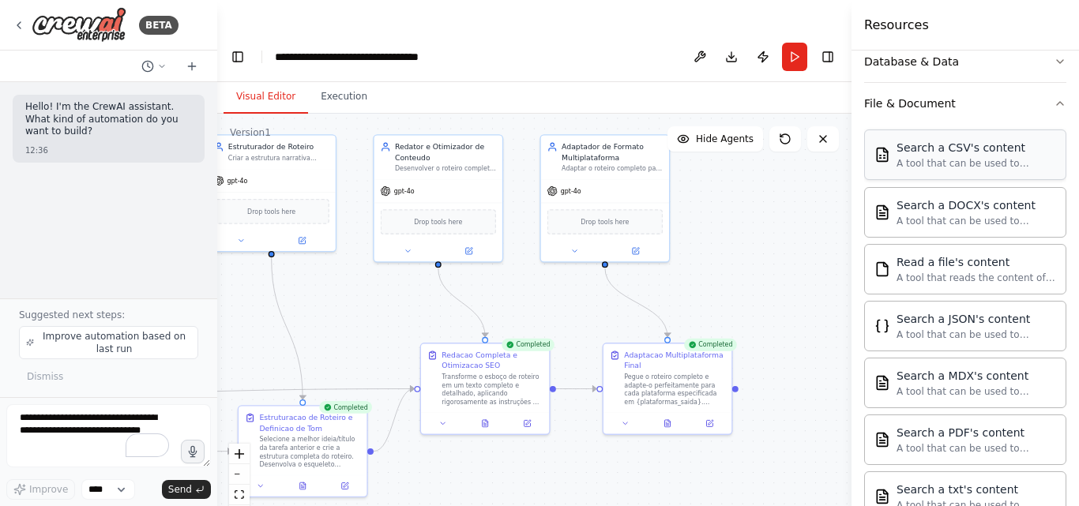
click at [933, 168] on div "A tool that can be used to semantic search a query from a CSV's content." at bounding box center [976, 163] width 160 height 13
click at [937, 162] on div "A tool that can be used to semantic search a query from a CSV's content." at bounding box center [976, 163] width 160 height 13
click at [959, 341] on div "Search a JSON's content A tool that can be used to semantic search a query from…" at bounding box center [965, 325] width 202 height 51
click at [934, 329] on div "A tool that can be used to semantic search a query from a JSON's content." at bounding box center [976, 334] width 160 height 13
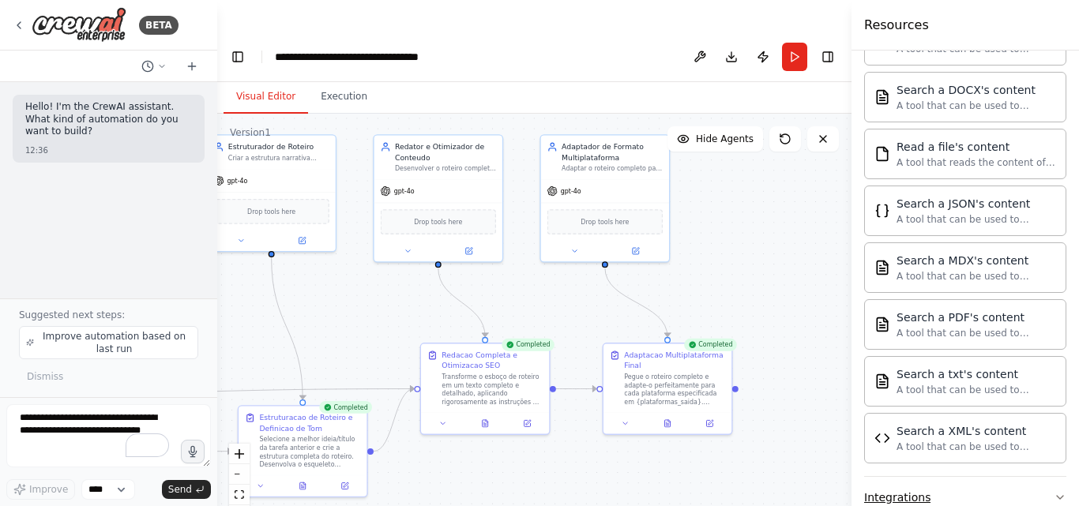
scroll to position [425, 0]
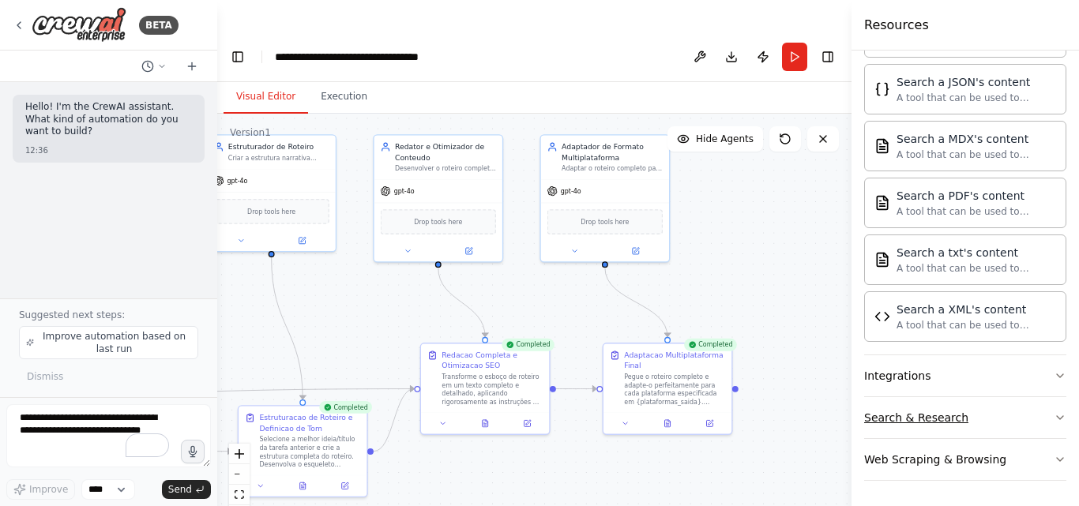
click at [1053, 415] on icon "button" at bounding box center [1059, 417] width 13 height 13
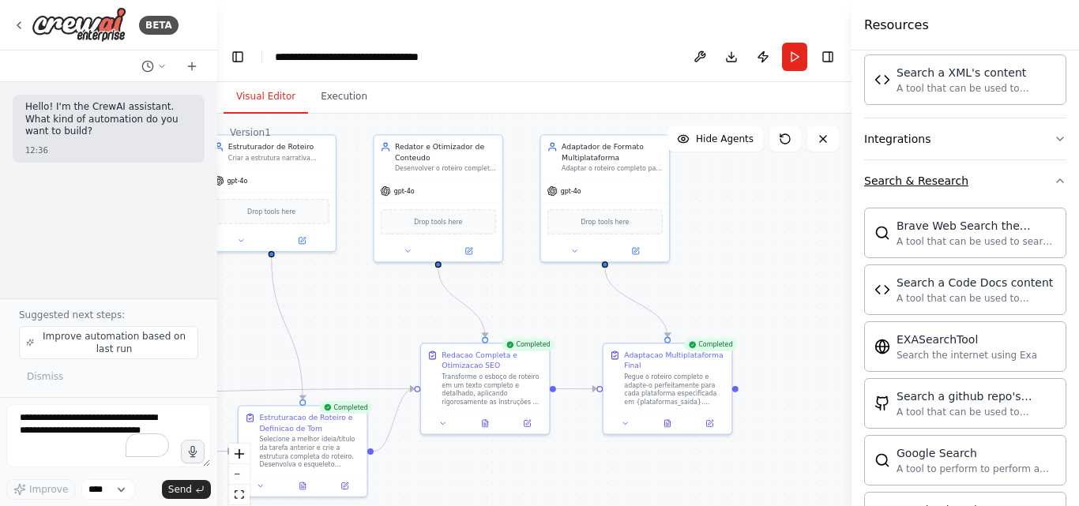
scroll to position [583, 0]
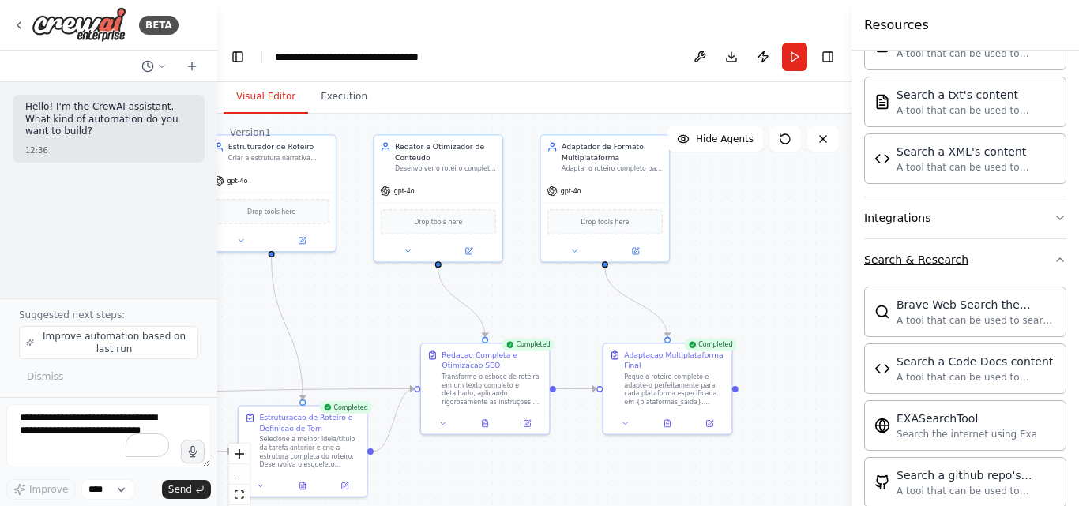
click at [1053, 258] on icon "button" at bounding box center [1059, 259] width 13 height 13
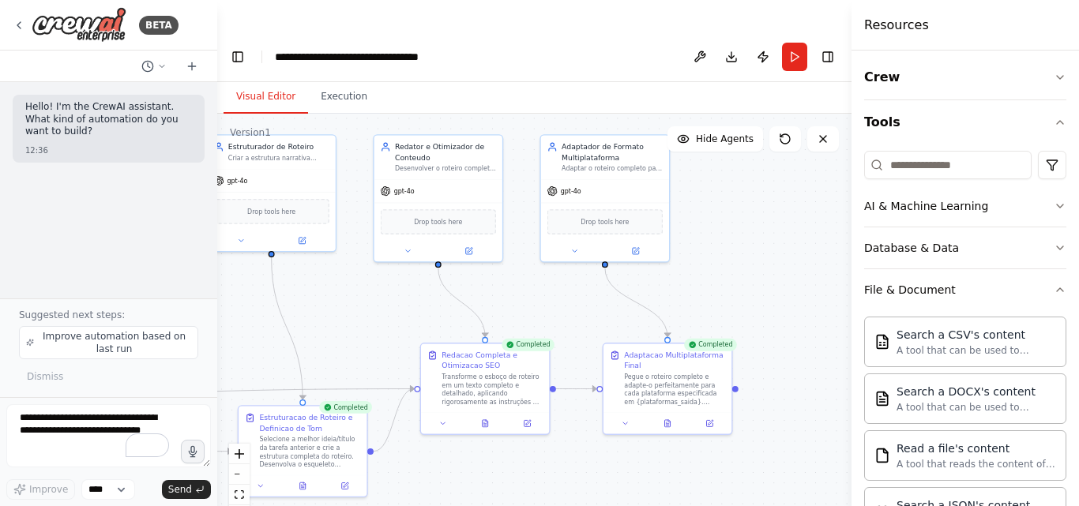
scroll to position [0, 0]
click at [1057, 292] on icon "button" at bounding box center [1060, 291] width 6 height 3
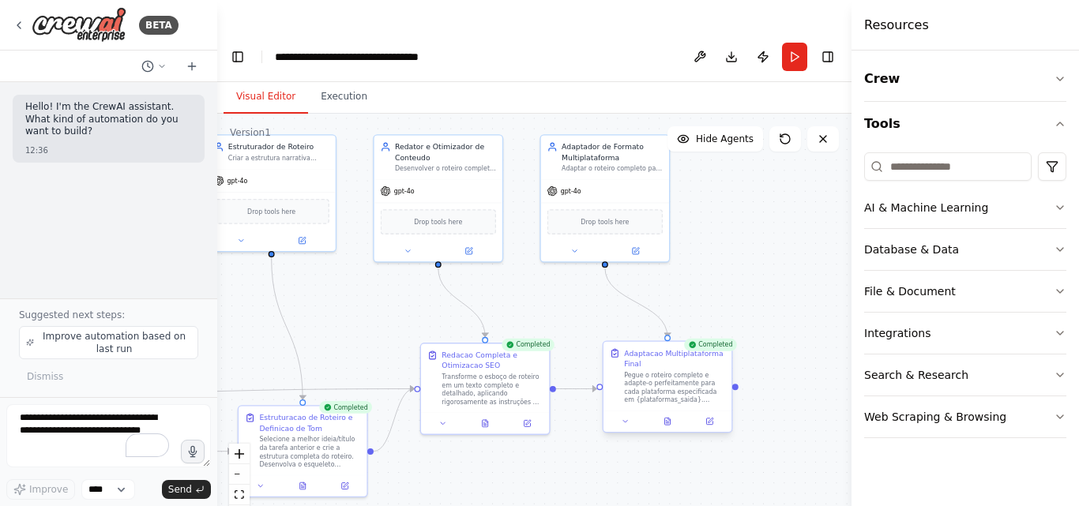
click at [676, 371] on div "Pegue o roteiro completo e adapte-o perfeitamente para cada plataforma especifi…" at bounding box center [674, 387] width 101 height 33
click at [667, 422] on icon at bounding box center [667, 422] width 3 height 0
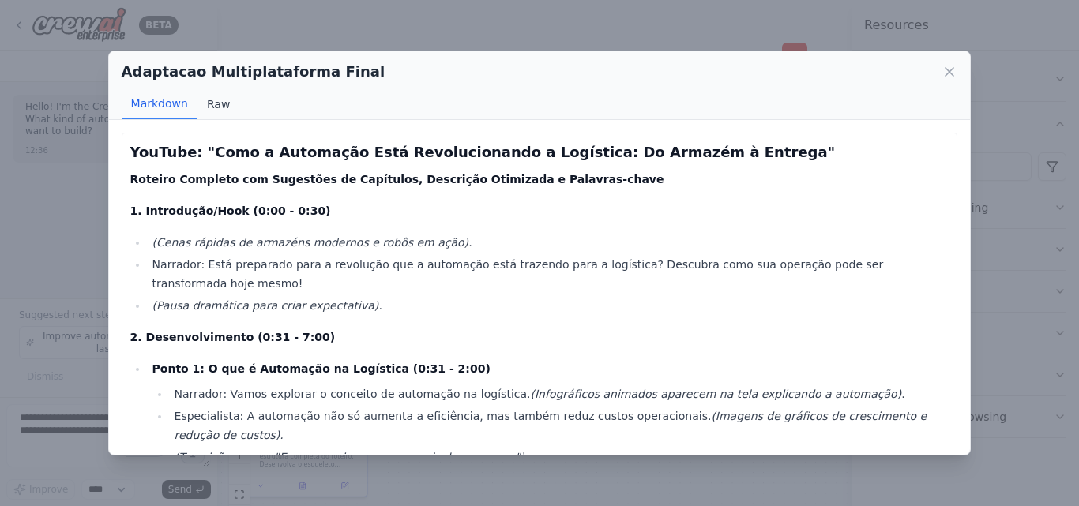
click at [213, 107] on button "Raw" at bounding box center [218, 104] width 42 height 30
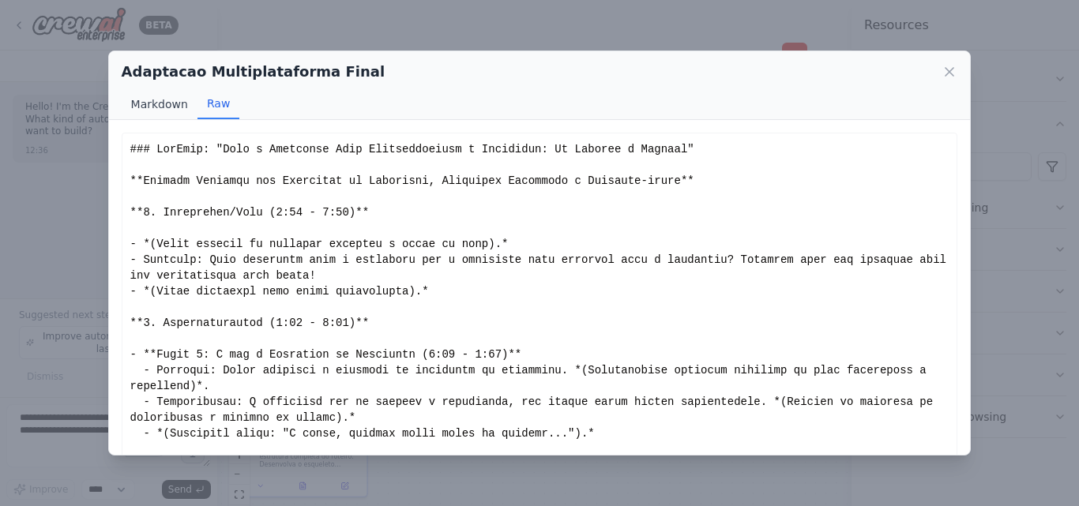
click at [138, 108] on button "Markdown" at bounding box center [160, 104] width 76 height 30
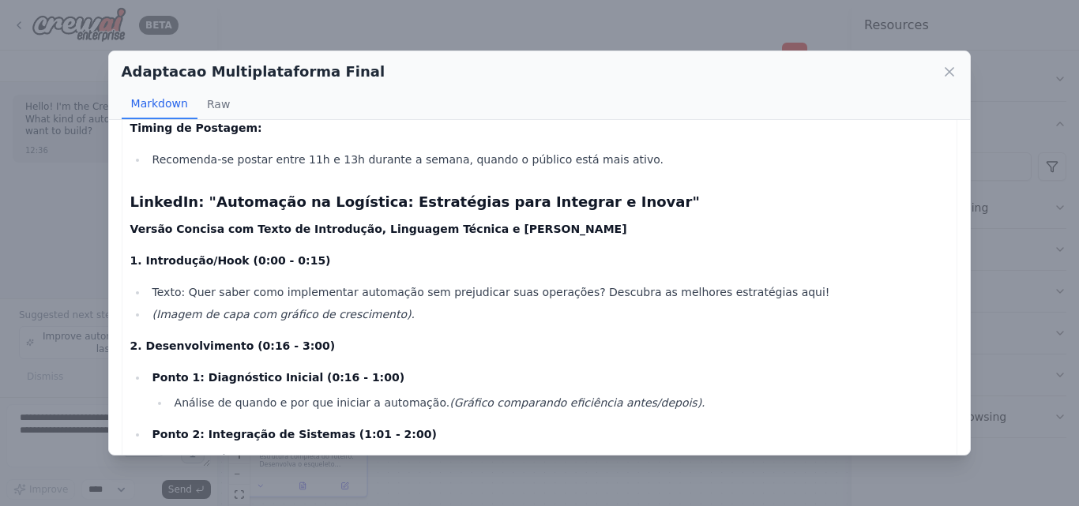
scroll to position [528, 0]
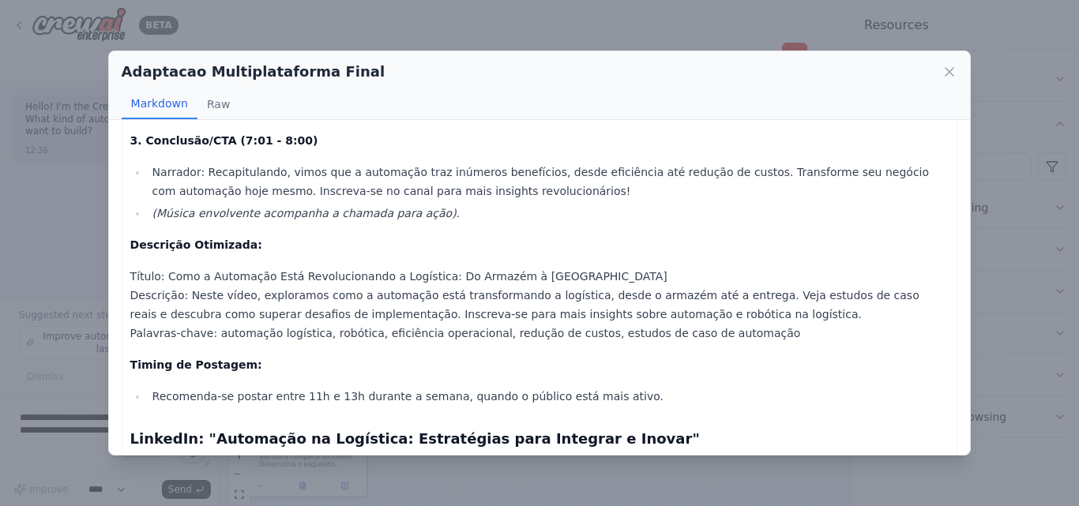
click at [949, 66] on icon at bounding box center [949, 72] width 16 height 16
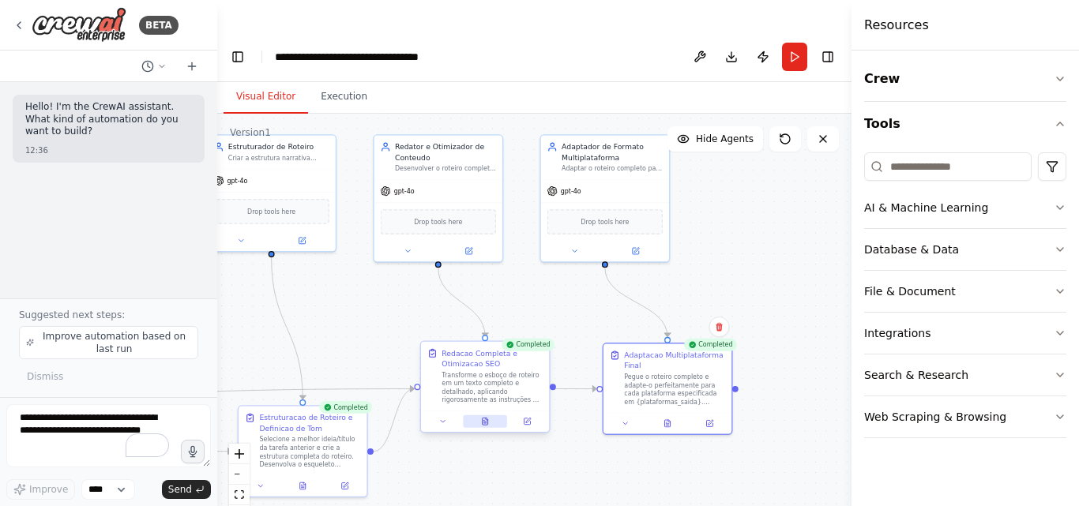
click at [483, 418] on icon at bounding box center [485, 421] width 6 height 7
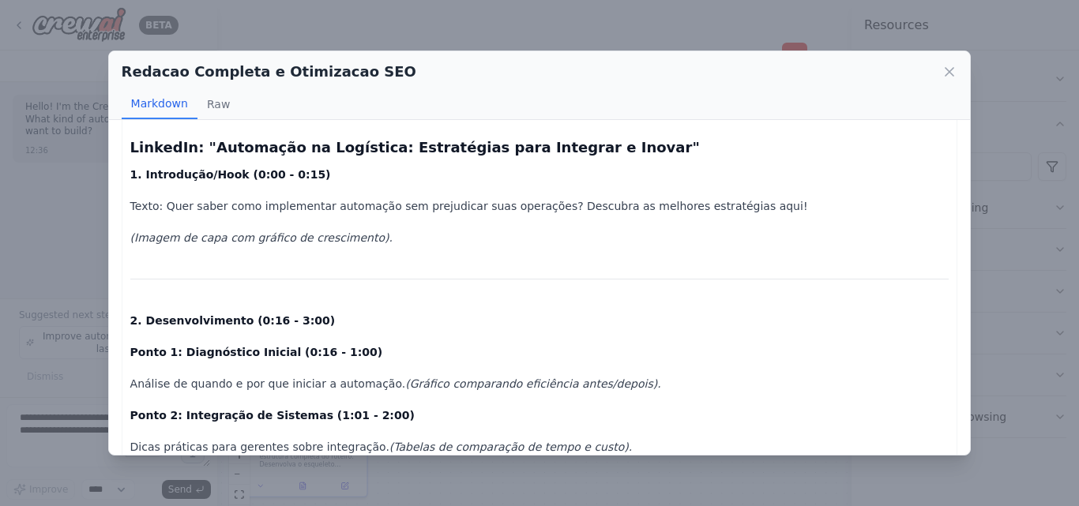
scroll to position [1737, 0]
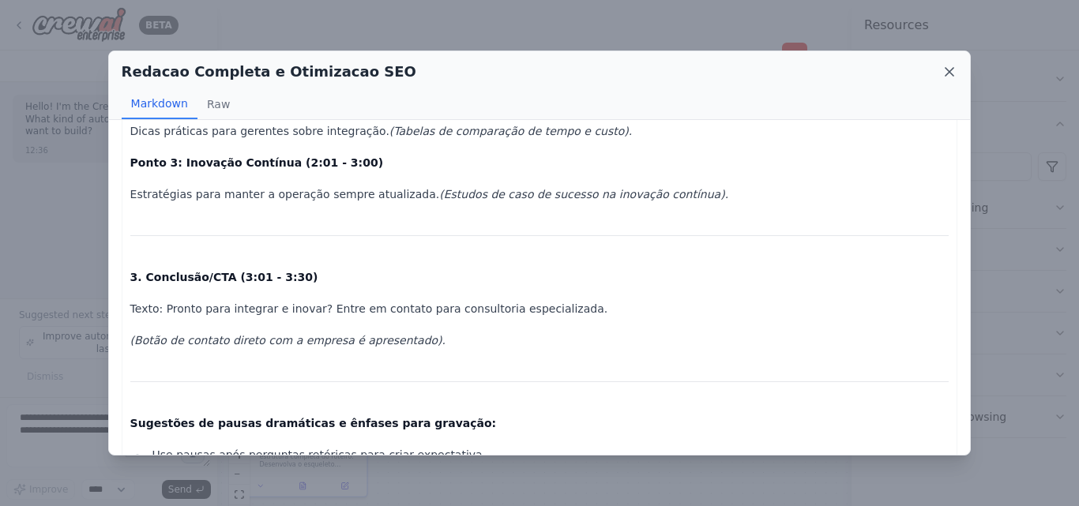
click at [951, 72] on icon at bounding box center [949, 72] width 16 height 16
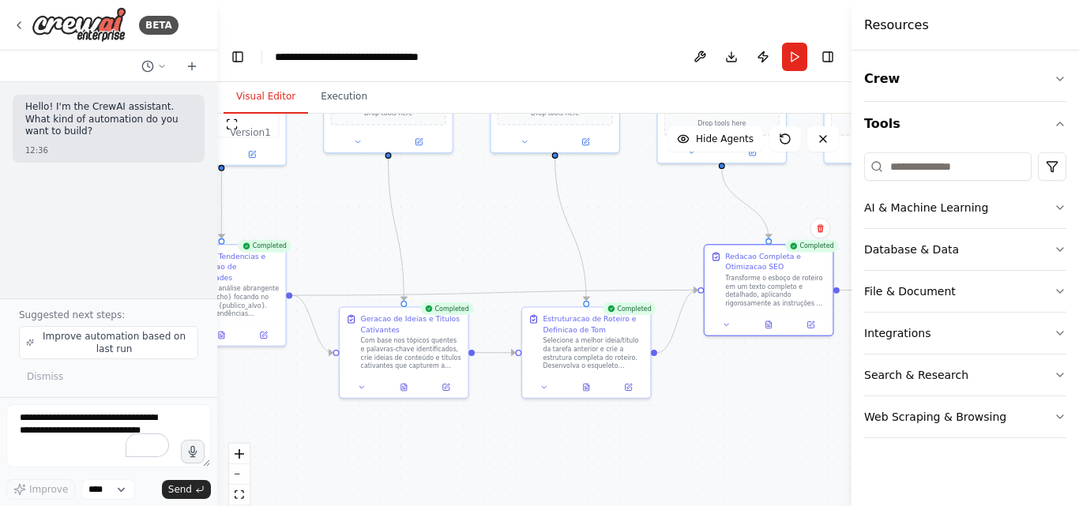
drag, startPoint x: 535, startPoint y: 446, endPoint x: 818, endPoint y: 347, distance: 300.2
click at [818, 347] on div ".deletable-edge-delete-btn { width: 20px; height: 20px; border: 0px solid #ffff…" at bounding box center [534, 326] width 634 height 424
click at [588, 381] on icon at bounding box center [586, 385] width 9 height 9
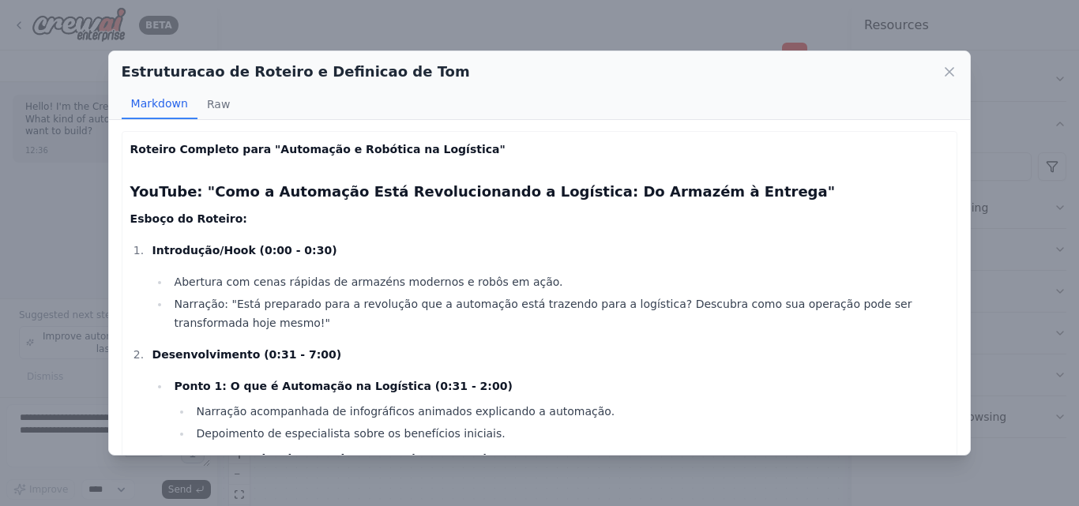
scroll to position [0, 0]
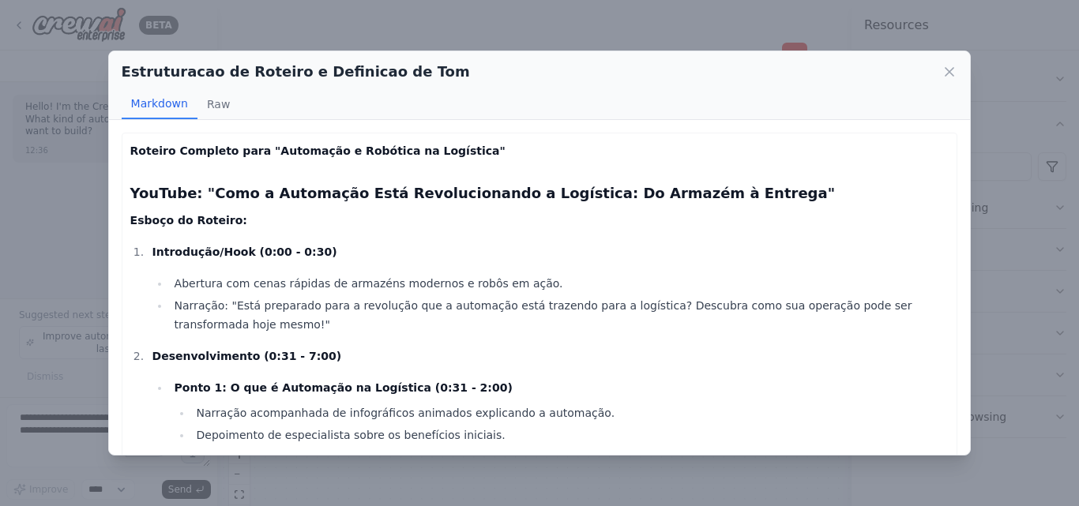
click at [958, 73] on div "Estruturacao de Roteiro e Definicao de [PERSON_NAME] Raw" at bounding box center [540, 85] width 862 height 69
click at [947, 68] on icon at bounding box center [949, 72] width 16 height 16
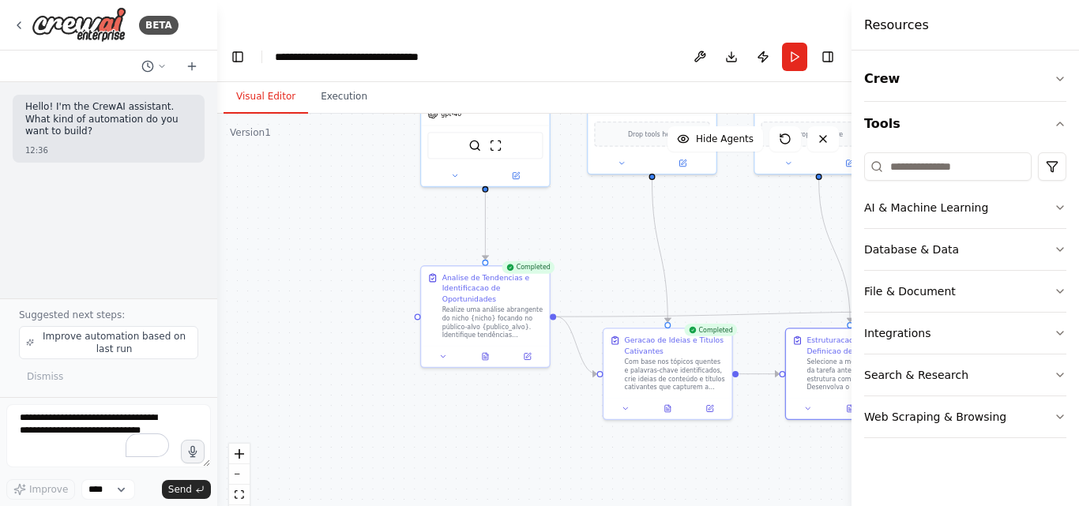
drag, startPoint x: 366, startPoint y: 419, endPoint x: 629, endPoint y: 440, distance: 264.6
click at [629, 440] on div ".deletable-edge-delete-btn { width: 20px; height: 20px; border: 0px solid #ffff…" at bounding box center [534, 326] width 634 height 424
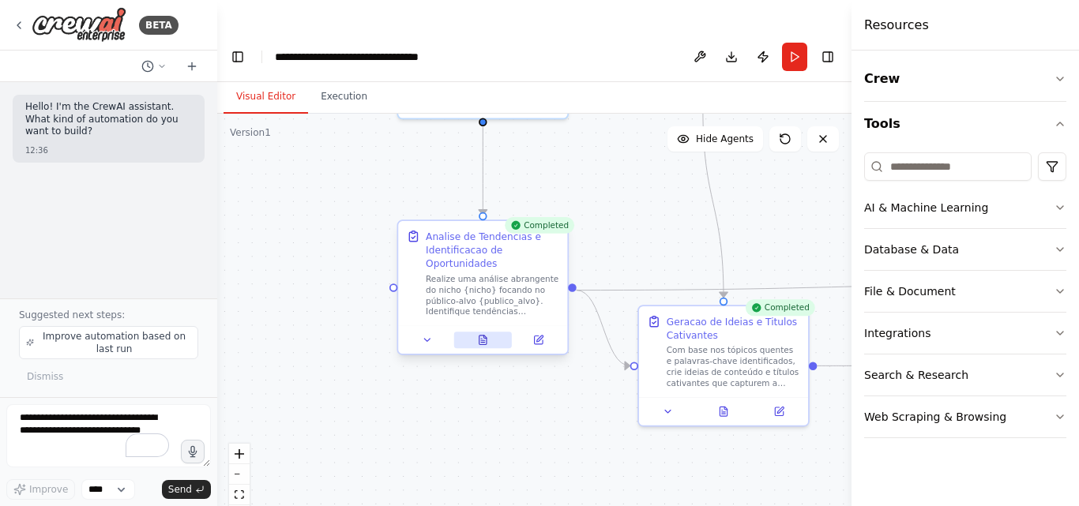
click at [482, 332] on button at bounding box center [482, 340] width 58 height 17
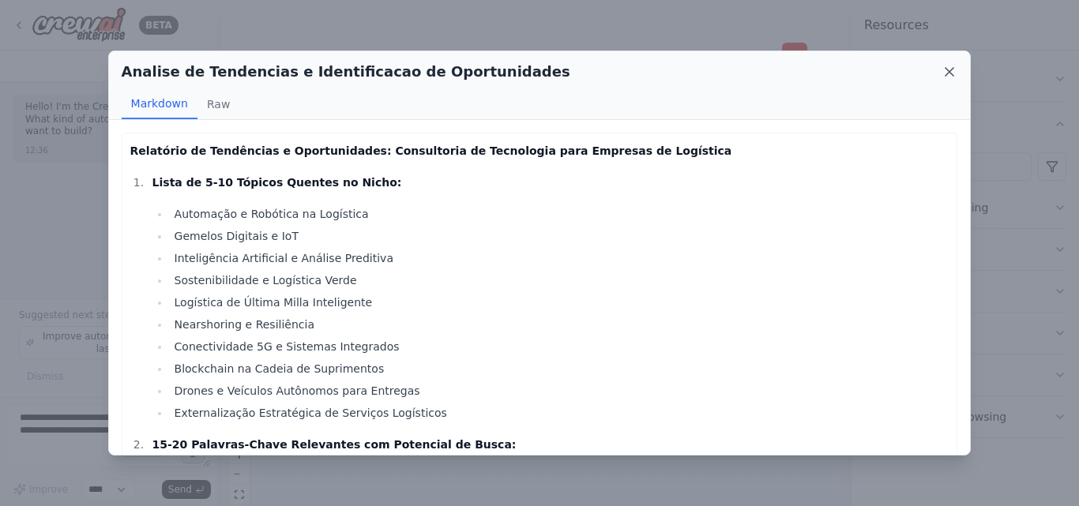
click at [952, 73] on icon at bounding box center [949, 72] width 16 height 16
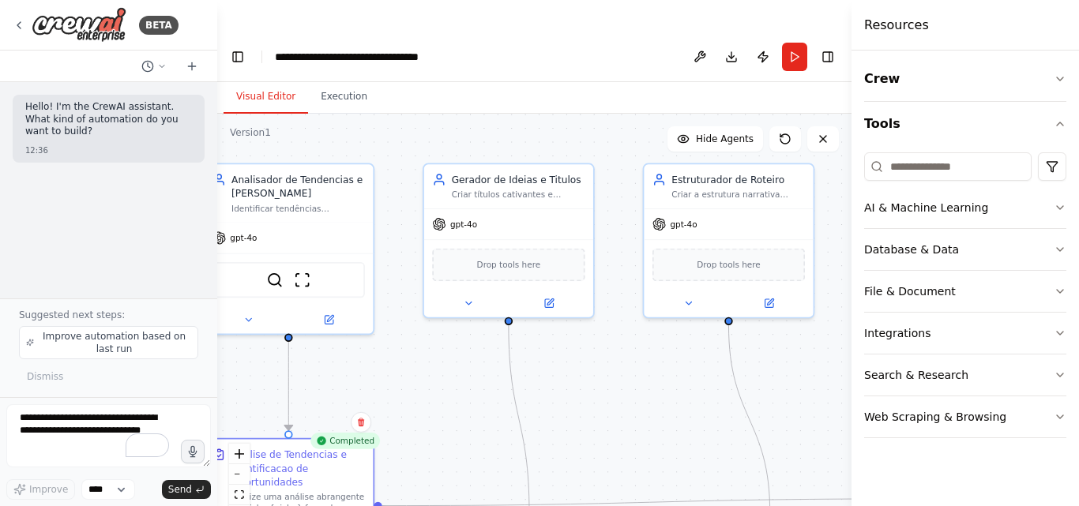
drag, startPoint x: 644, startPoint y: 175, endPoint x: 450, endPoint y: 390, distance: 290.2
click at [450, 390] on div ".deletable-edge-delete-btn { width: 20px; height: 20px; border: 0px solid #ffff…" at bounding box center [534, 326] width 634 height 424
click at [516, 246] on div "Drop tools here" at bounding box center [508, 262] width 152 height 33
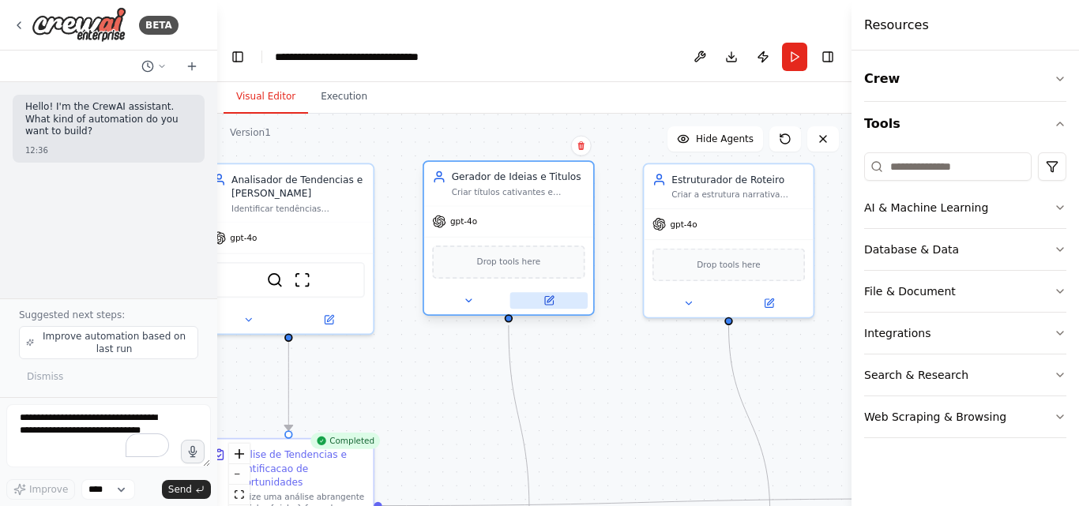
click at [551, 296] on icon at bounding box center [549, 299] width 6 height 6
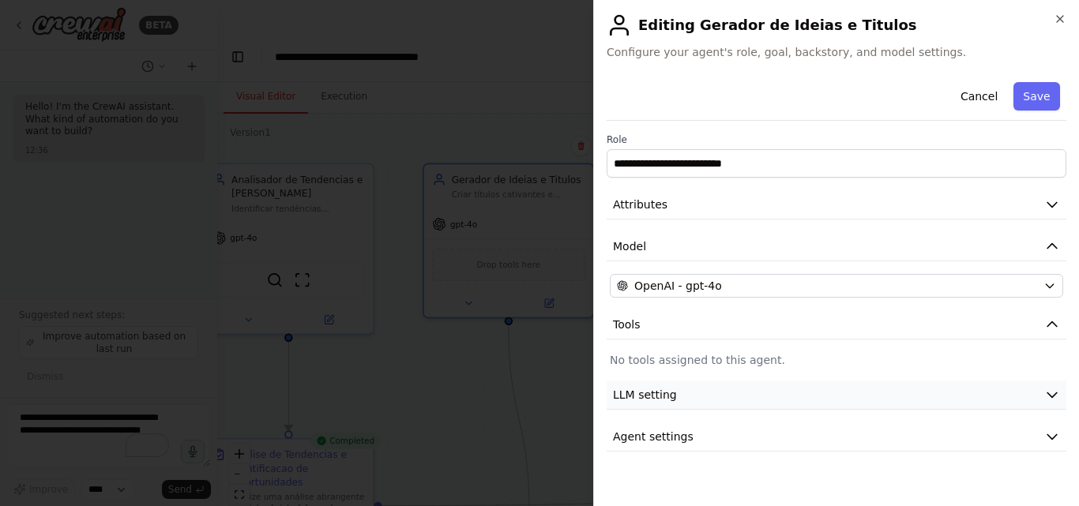
click at [678, 396] on button "LLM setting" at bounding box center [836, 395] width 460 height 29
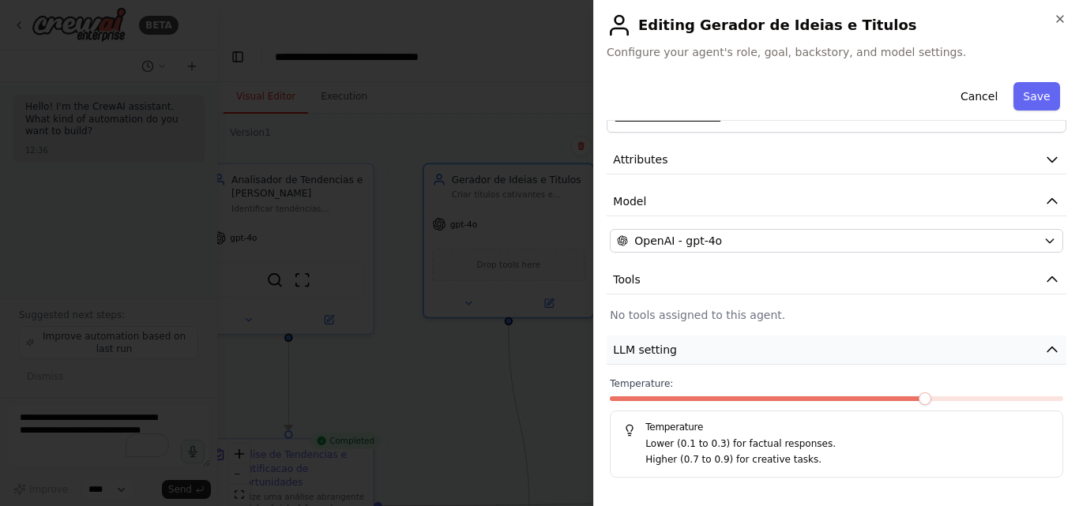
scroll to position [84, 0]
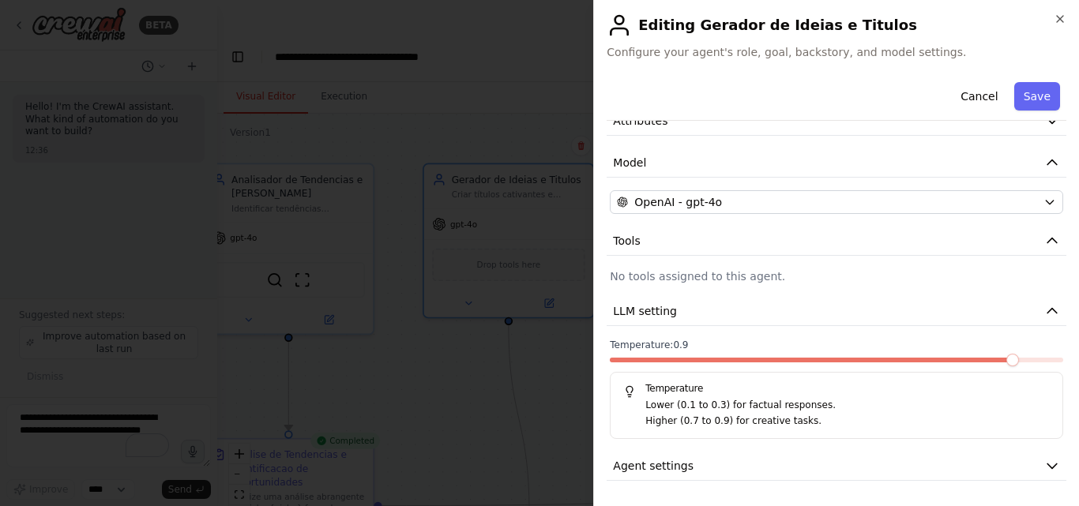
click at [1013, 366] on span at bounding box center [1012, 360] width 13 height 13
click at [1036, 319] on button "LLM setting" at bounding box center [836, 311] width 460 height 29
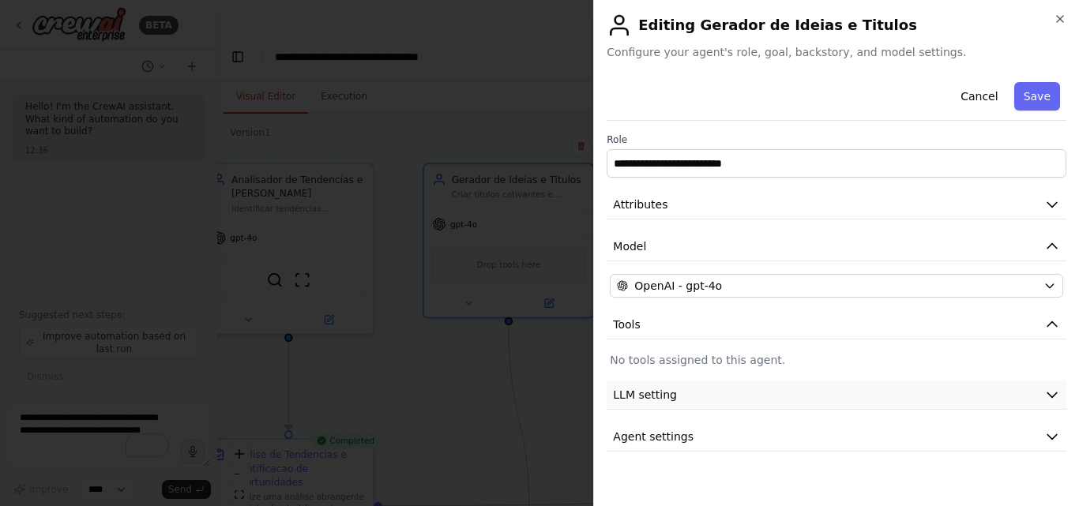
scroll to position [0, 0]
click at [1048, 432] on icon "button" at bounding box center [1052, 437] width 16 height 16
click at [1027, 96] on button "Save" at bounding box center [1037, 96] width 46 height 28
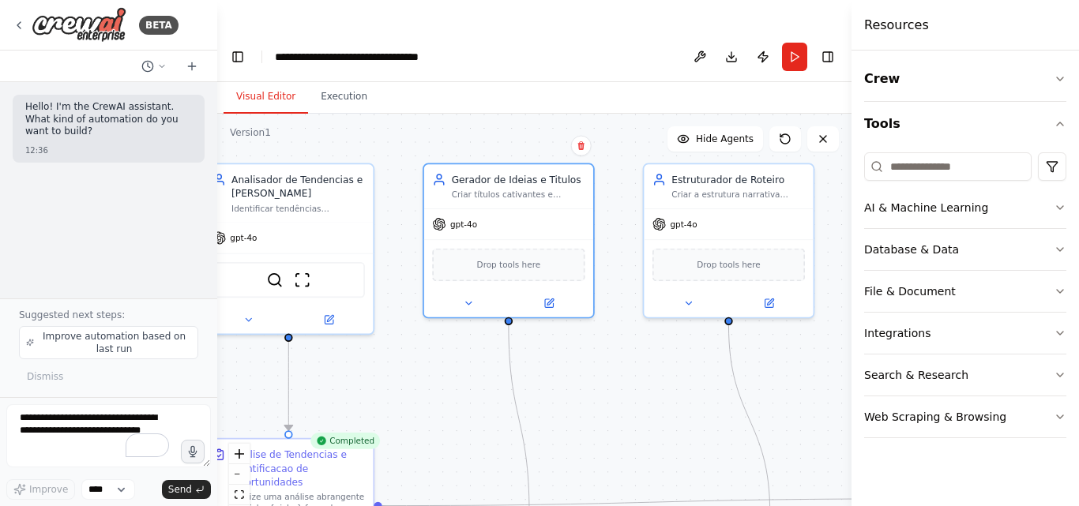
click at [1061, 17] on div "Resources" at bounding box center [964, 25] width 227 height 51
click at [975, 36] on div "Resources" at bounding box center [964, 25] width 227 height 51
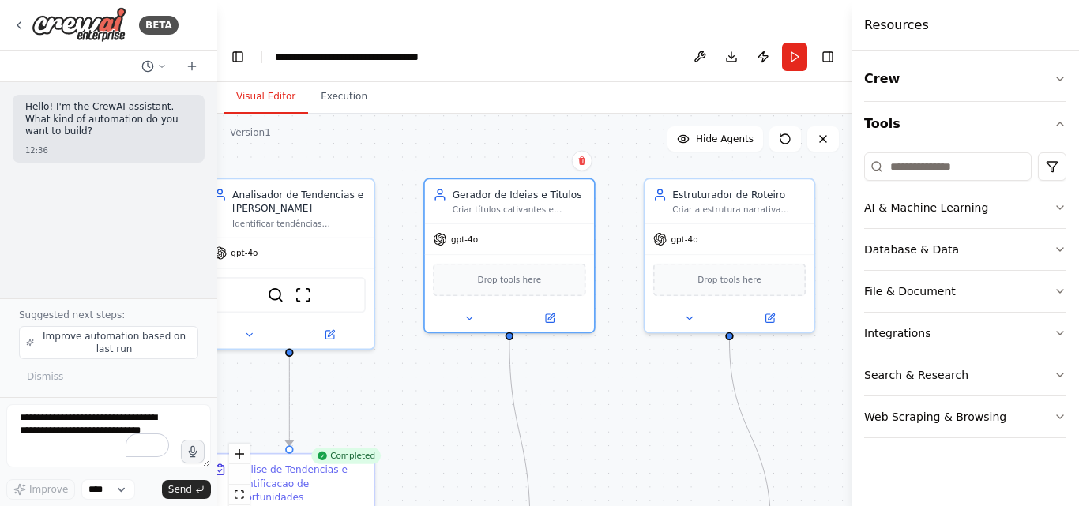
drag, startPoint x: 504, startPoint y: 389, endPoint x: 505, endPoint y: 404, distance: 15.0
click at [505, 404] on div ".deletable-edge-delete-btn { width: 20px; height: 20px; border: 0px solid #ffff…" at bounding box center [534, 326] width 634 height 424
click at [633, 390] on div ".deletable-edge-delete-btn { width: 20px; height: 20px; border: 0px solid #ffff…" at bounding box center [534, 326] width 634 height 424
click at [332, 186] on div "Analisador de Tendencias e [PERSON_NAME]" at bounding box center [297, 200] width 133 height 28
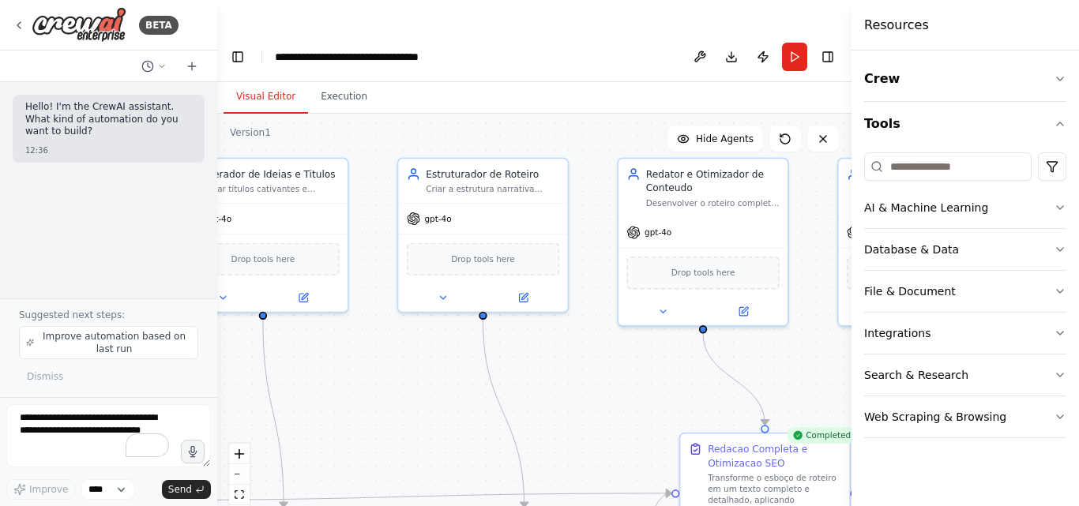
drag, startPoint x: 645, startPoint y: 420, endPoint x: 400, endPoint y: 399, distance: 246.5
click at [400, 399] on div ".deletable-edge-delete-btn { width: 20px; height: 20px; border: 0px solid #ffff…" at bounding box center [534, 326] width 634 height 424
click at [477, 250] on span "Drop tools here" at bounding box center [483, 256] width 64 height 13
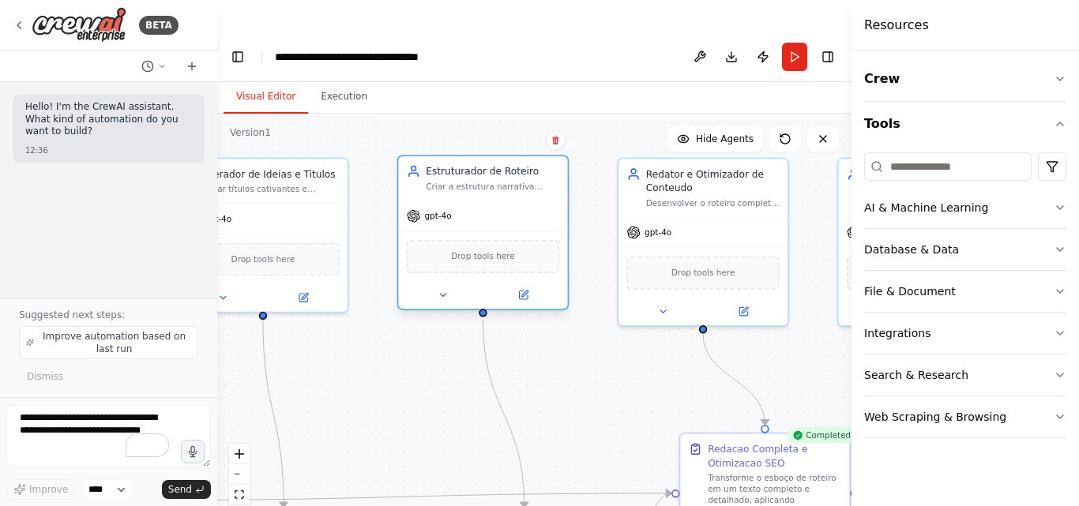
click at [477, 250] on span "Drop tools here" at bounding box center [483, 256] width 64 height 13
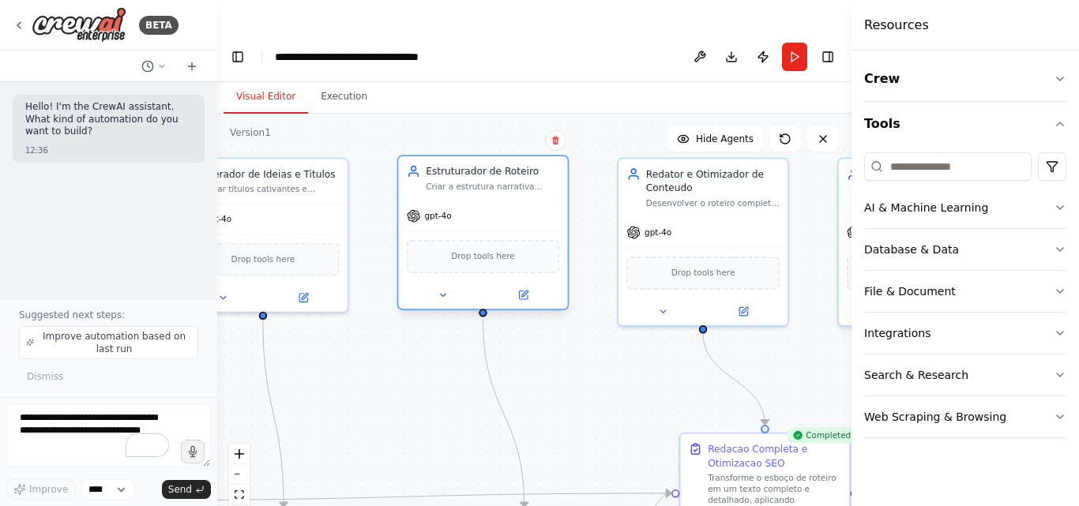
click at [509, 250] on span "Drop tools here" at bounding box center [483, 256] width 64 height 13
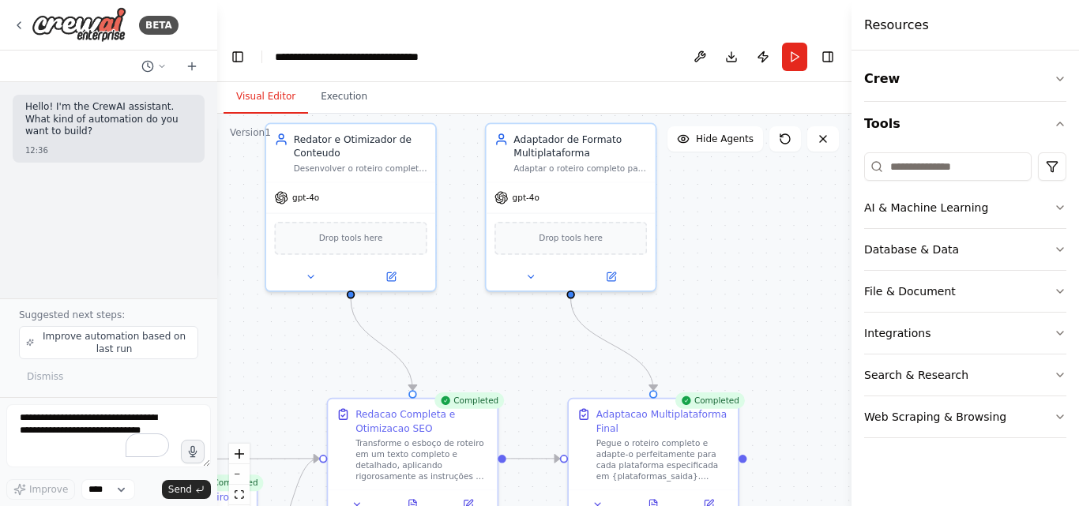
drag, startPoint x: 689, startPoint y: 335, endPoint x: 337, endPoint y: 300, distance: 353.9
click at [337, 300] on div ".deletable-edge-delete-btn { width: 20px; height: 20px; border: 0px solid #ffff…" at bounding box center [534, 326] width 634 height 424
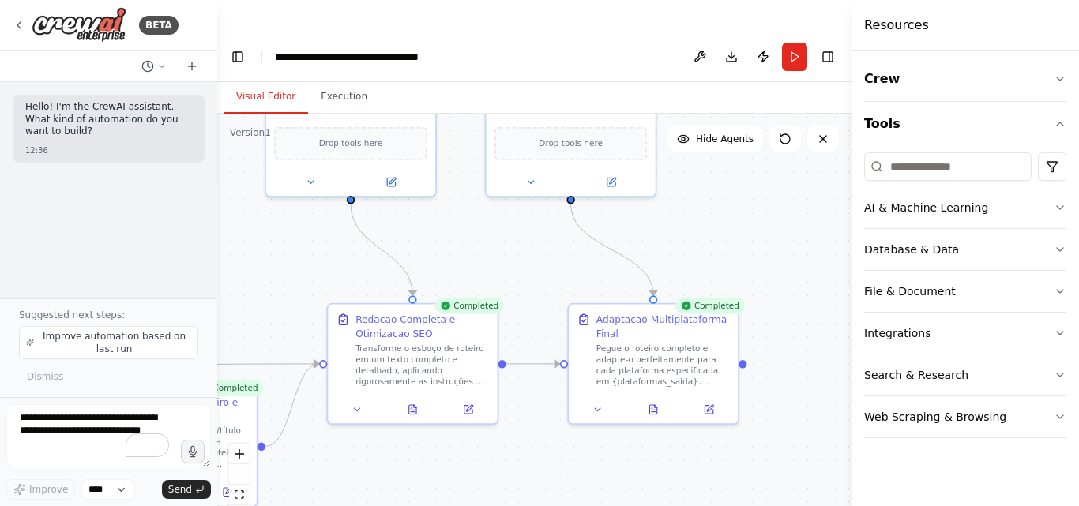
drag, startPoint x: 502, startPoint y: 432, endPoint x: 502, endPoint y: 337, distance: 94.8
click at [502, 337] on div ".deletable-edge-delete-btn { width: 20px; height: 20px; border: 0px solid #ffff…" at bounding box center [534, 326] width 634 height 424
drag, startPoint x: 562, startPoint y: 332, endPoint x: 514, endPoint y: 237, distance: 107.0
click at [514, 237] on div ".deletable-edge-delete-btn { width: 20px; height: 20px; border: 0px solid #ffff…" at bounding box center [534, 326] width 634 height 424
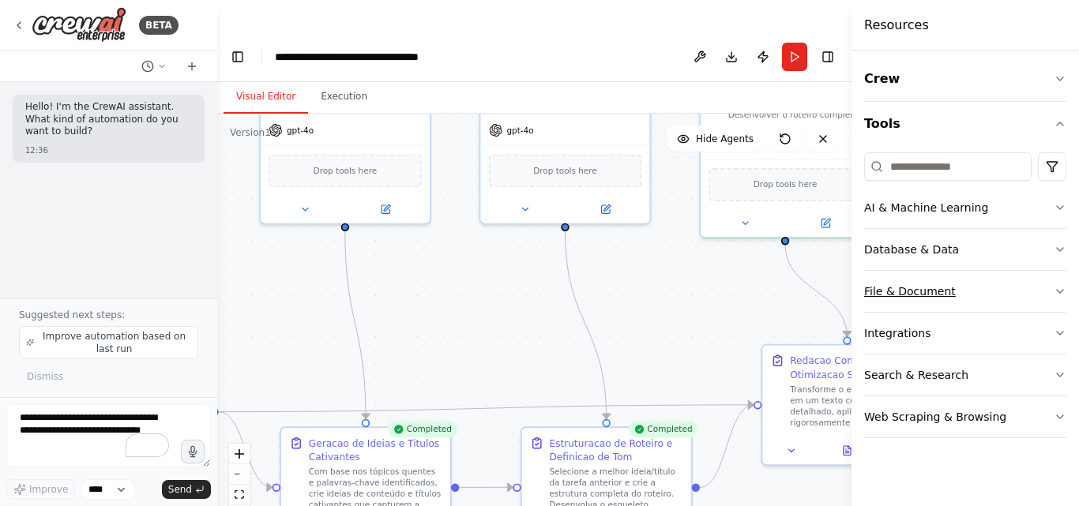
drag, startPoint x: 485, startPoint y: 240, endPoint x: 913, endPoint y: 279, distance: 429.7
click at [913, 279] on div "**********" at bounding box center [539, 285] width 1079 height 506
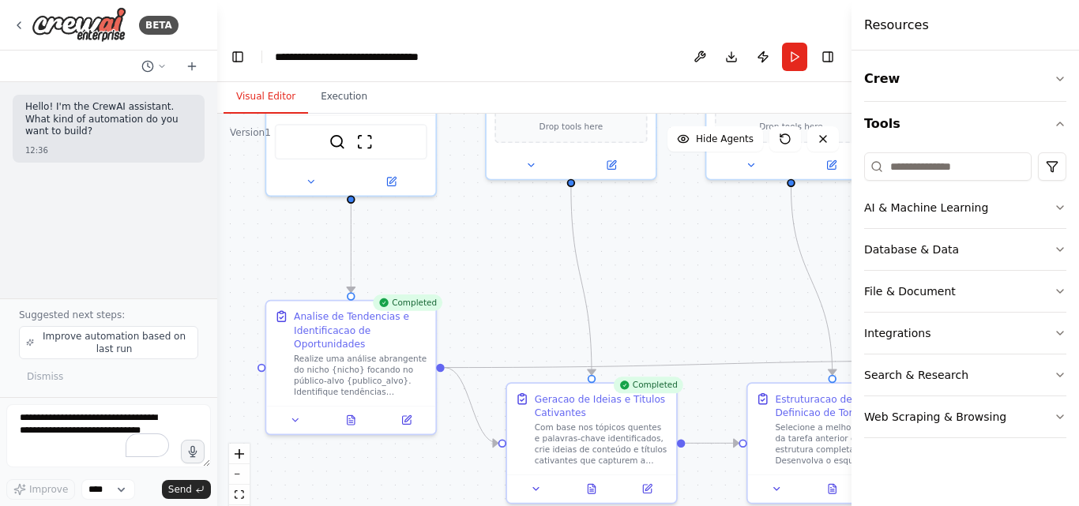
drag, startPoint x: 500, startPoint y: 319, endPoint x: 688, endPoint y: 276, distance: 192.7
click at [688, 276] on div ".deletable-edge-delete-btn { width: 20px; height: 20px; border: 0px solid #ffff…" at bounding box center [534, 326] width 634 height 424
click at [443, 340] on div ".deletable-edge-delete-btn { width: 20px; height: 20px; border: 0px solid #ffff…" at bounding box center [534, 326] width 634 height 424
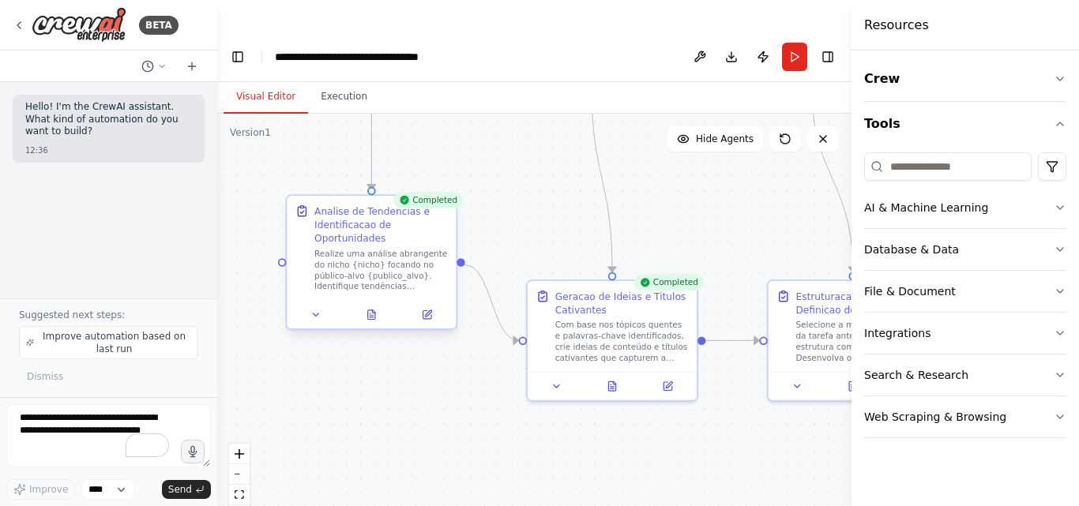
drag, startPoint x: 439, startPoint y: 338, endPoint x: 460, endPoint y: 235, distance: 104.7
click at [460, 235] on div ".deletable-edge-delete-btn { width: 20px; height: 20px; border: 0px solid #ffff…" at bounding box center [534, 326] width 634 height 424
drag, startPoint x: 462, startPoint y: 231, endPoint x: 494, endPoint y: 208, distance: 39.2
click at [488, 208] on div ".deletable-edge-delete-btn { width: 20px; height: 20px; border: 0px solid #ffff…" at bounding box center [534, 326] width 634 height 424
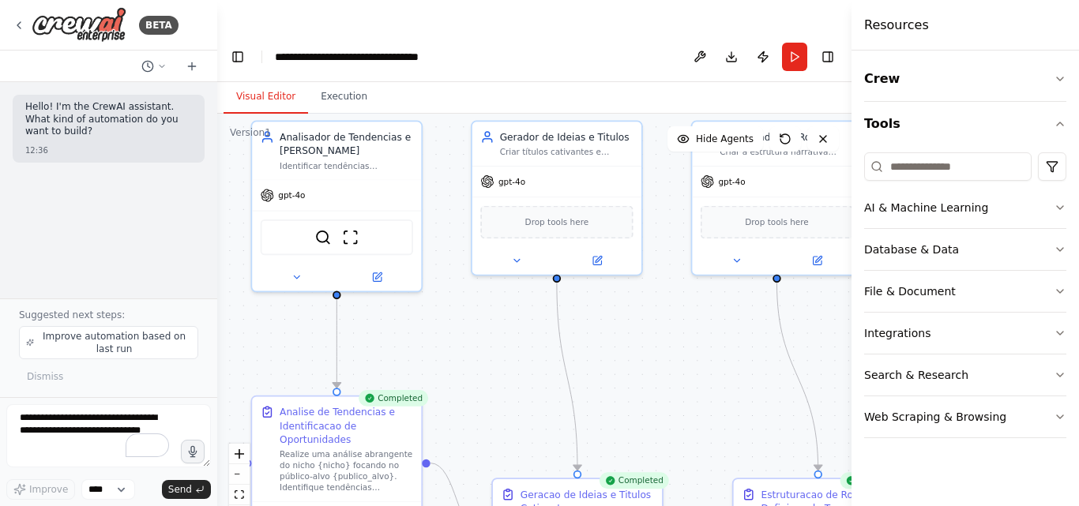
drag, startPoint x: 520, startPoint y: 198, endPoint x: 486, endPoint y: 394, distance: 198.9
click at [486, 394] on div ".deletable-edge-delete-btn { width: 20px; height: 20px; border: 0px solid #ffff…" at bounding box center [534, 326] width 634 height 424
drag, startPoint x: 426, startPoint y: 433, endPoint x: 477, endPoint y: 184, distance: 253.8
click at [475, 184] on div "Analisador de Tendencias e Nicho Identificar tendências emergentes e oportunida…" at bounding box center [458, 236] width 552 height 369
drag, startPoint x: 426, startPoint y: 429, endPoint x: 558, endPoint y: 247, distance: 224.5
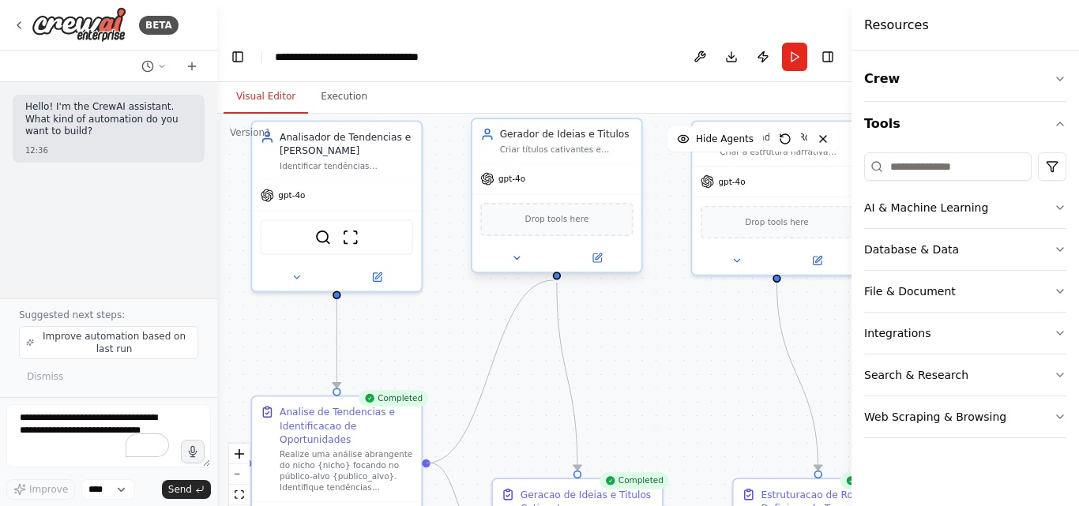
click at [557, 247] on div ".deletable-edge-delete-btn { width: 20px; height: 20px; border: 0px solid #ffff…" at bounding box center [534, 326] width 634 height 424
drag, startPoint x: 426, startPoint y: 433, endPoint x: 542, endPoint y: 238, distance: 226.3
click at [542, 238] on div "Analisador de Tendencias e Nicho Identificar tendências emergentes e oportunida…" at bounding box center [458, 236] width 552 height 369
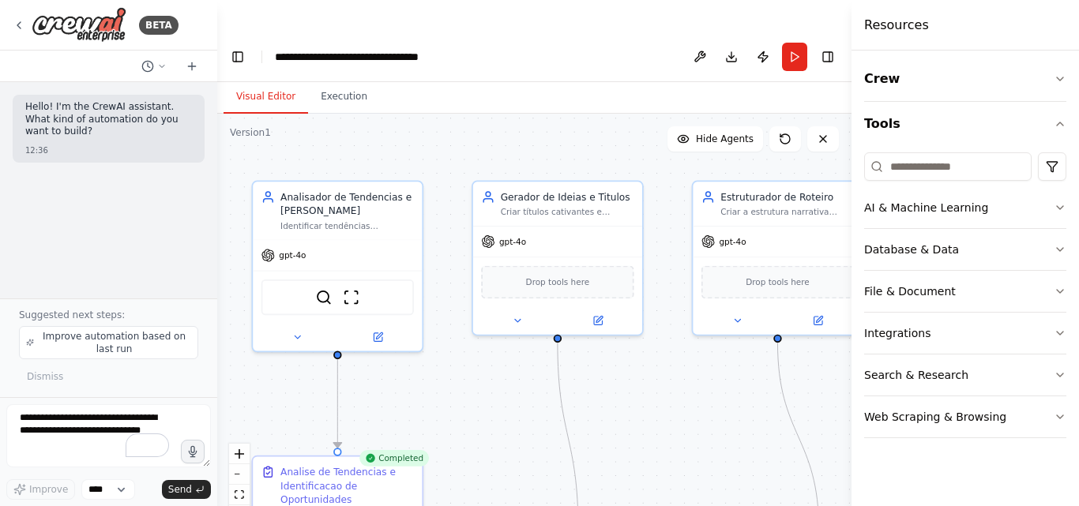
drag, startPoint x: 429, startPoint y: 434, endPoint x: 430, endPoint y: 494, distance: 60.0
click at [430, 494] on div ".deletable-edge-delete-btn { width: 20px; height: 20px; border: 0px solid #ffff…" at bounding box center [534, 326] width 634 height 424
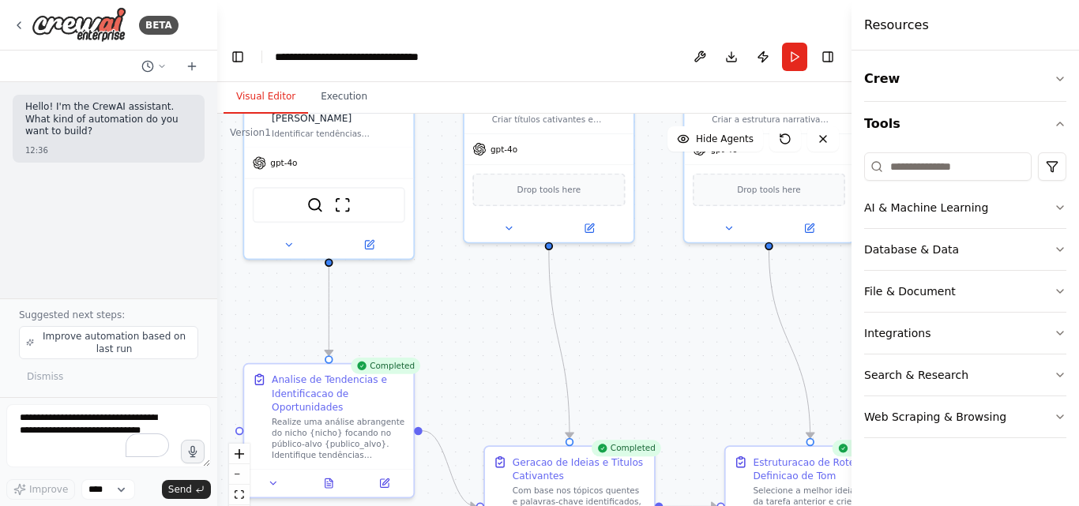
drag, startPoint x: 487, startPoint y: 407, endPoint x: 479, endPoint y: 315, distance: 92.8
click at [479, 315] on div ".deletable-edge-delete-btn { width: 20px; height: 20px; border: 0px solid #ffff…" at bounding box center [534, 326] width 634 height 424
drag, startPoint x: 420, startPoint y: 400, endPoint x: 551, endPoint y: 216, distance: 226.6
click at [551, 216] on div ".deletable-edge-delete-btn { width: 20px; height: 20px; border: 0px solid #ffff…" at bounding box center [534, 326] width 634 height 424
drag, startPoint x: 549, startPoint y: 215, endPoint x: 599, endPoint y: 359, distance: 152.3
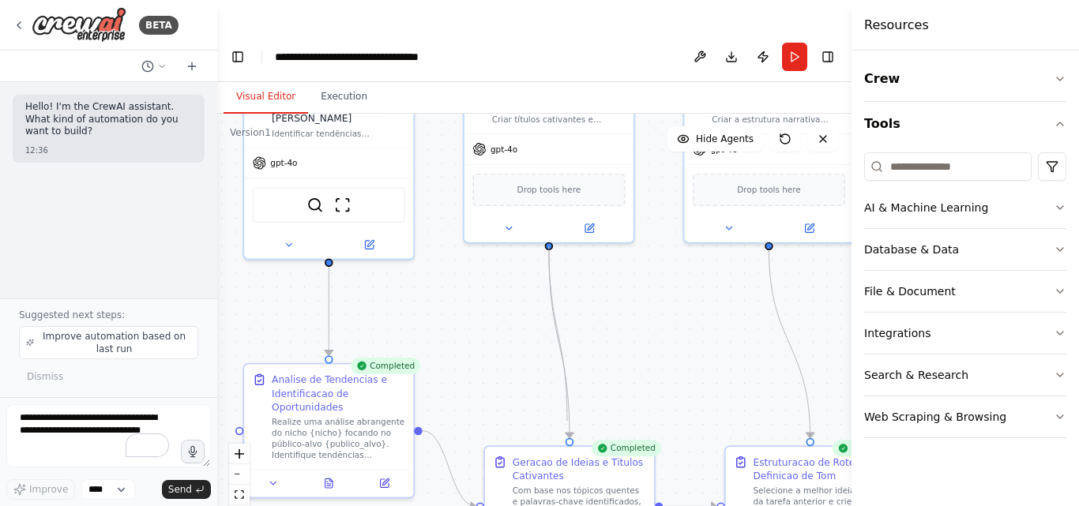
click at [567, 389] on div ".deletable-edge-delete-btn { width: 20px; height: 20px; border: 0px solid #ffff…" at bounding box center [450, 204] width 552 height 369
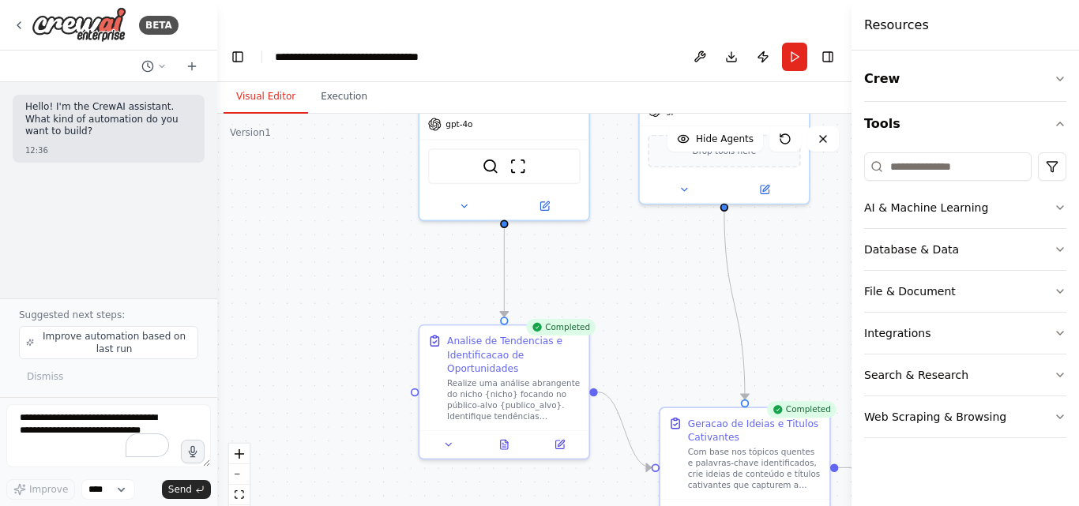
drag, startPoint x: 494, startPoint y: 332, endPoint x: 648, endPoint y: 298, distance: 156.7
click at [648, 298] on div ".deletable-edge-delete-btn { width: 20px; height: 20px; border: 0px solid #ffff…" at bounding box center [534, 326] width 634 height 424
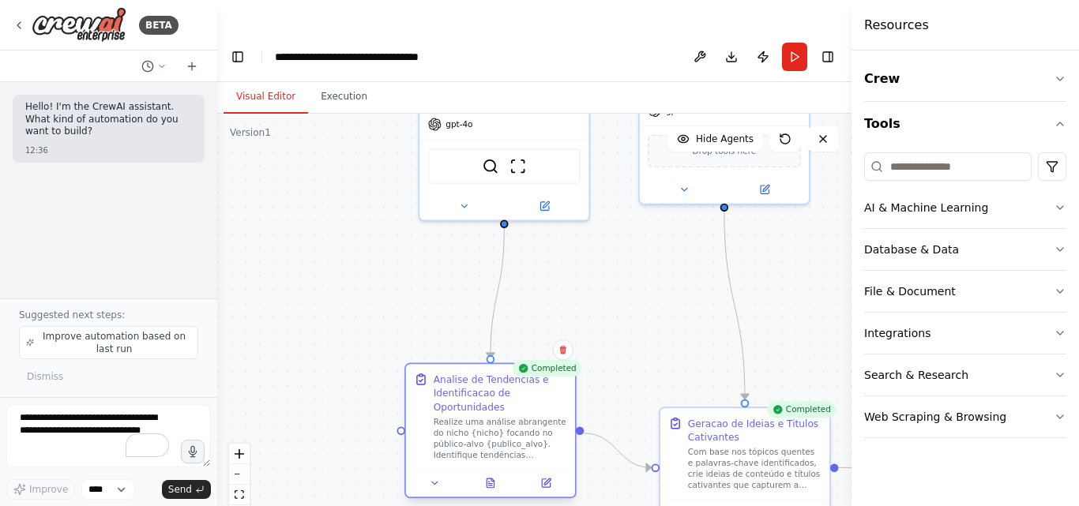
drag, startPoint x: 418, startPoint y: 365, endPoint x: 410, endPoint y: 397, distance: 33.3
click at [410, 397] on div "Analise de Tendencias e Identificacao de Oportunidades Realize uma análise abra…" at bounding box center [490, 430] width 172 height 135
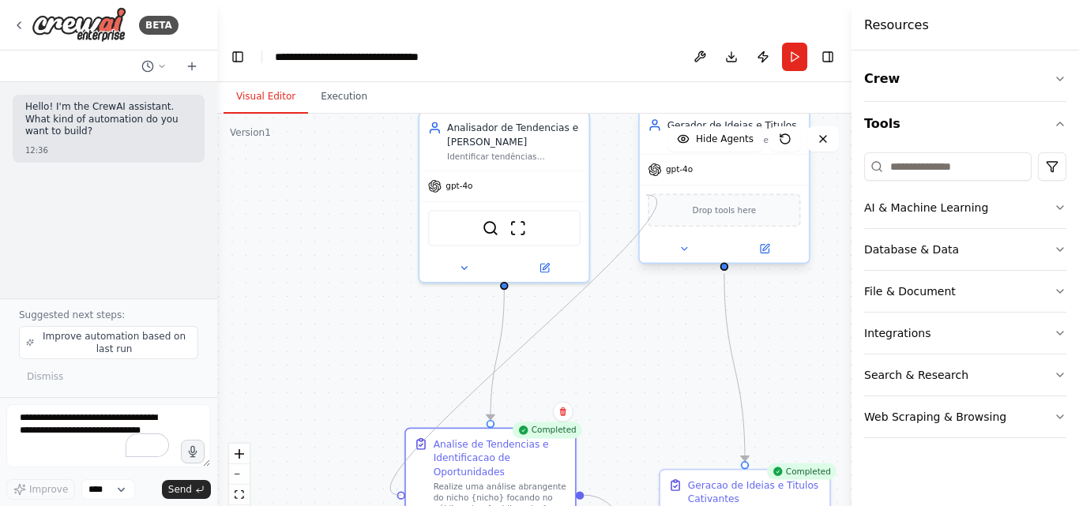
drag, startPoint x: 399, startPoint y: 399, endPoint x: 646, endPoint y: 163, distance: 341.3
click at [646, 163] on div "Analisador de Tendencias e Nicho Identificar tendências emergentes e oportunida…" at bounding box center [625, 227] width 552 height 369
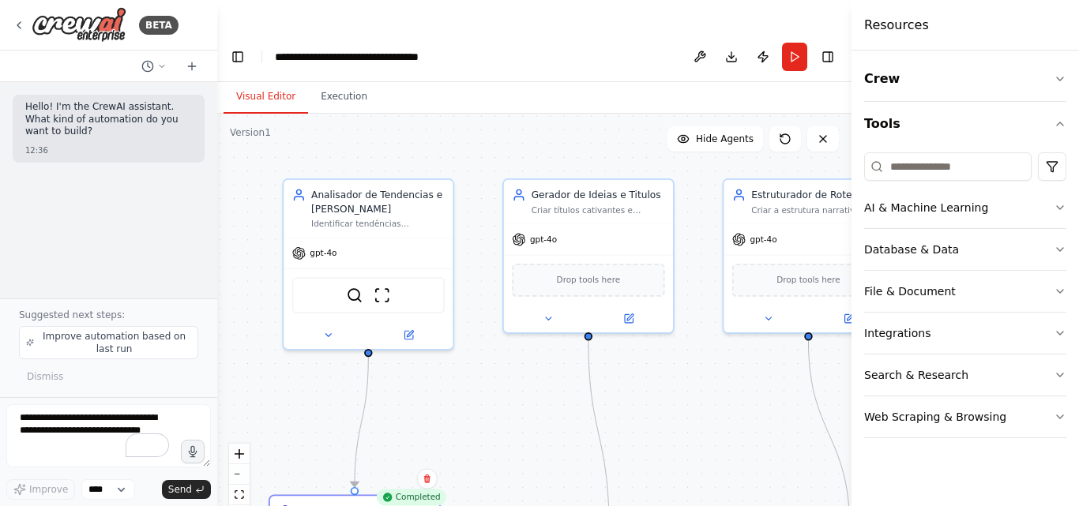
drag, startPoint x: 637, startPoint y: 321, endPoint x: 504, endPoint y: 382, distance: 146.7
click at [498, 386] on div ".deletable-edge-delete-btn { width: 20px; height: 20px; border: 0px solid #ffff…" at bounding box center [534, 326] width 634 height 424
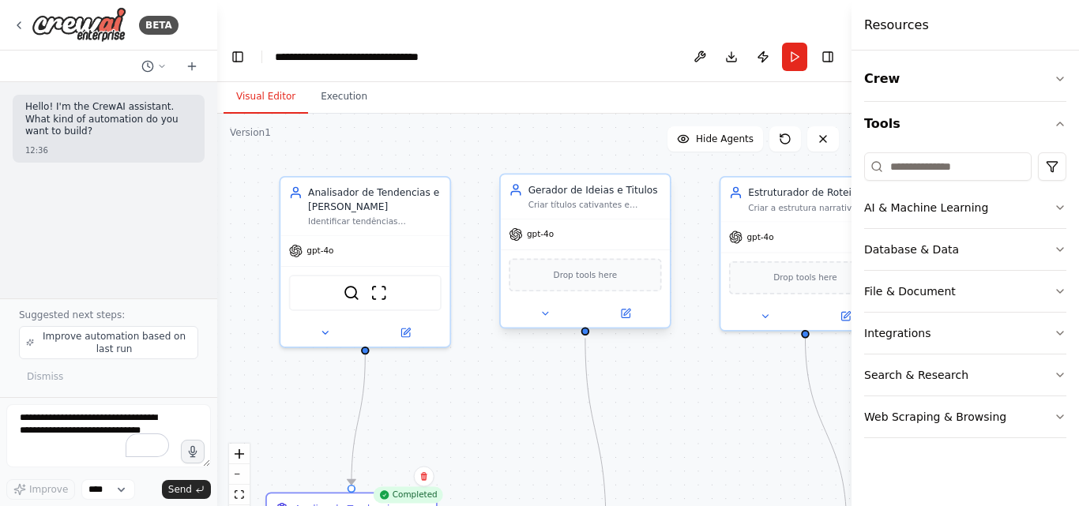
click at [565, 220] on div "gpt-4o" at bounding box center [585, 235] width 169 height 30
click at [497, 227] on div ".deletable-edge-delete-btn { width: 20px; height: 20px; border: 0px solid #ffff…" at bounding box center [534, 326] width 634 height 424
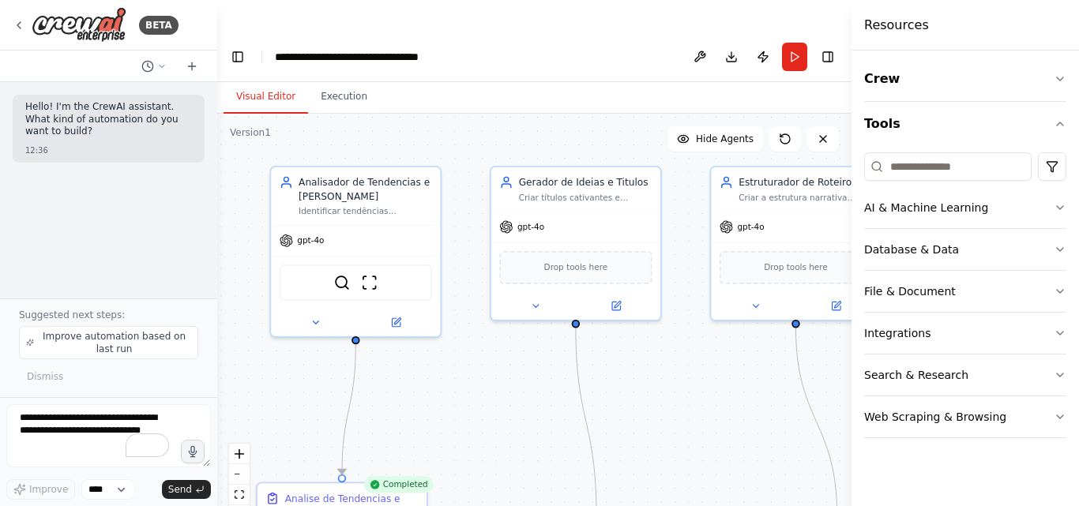
drag, startPoint x: 480, startPoint y: 426, endPoint x: 471, endPoint y: 416, distance: 14.0
click at [471, 416] on div ".deletable-edge-delete-btn { width: 20px; height: 20px; border: 0px solid #ffff…" at bounding box center [534, 326] width 634 height 424
click at [595, 190] on div "Criar títulos cativantes e ganchos persuasivos baseados nas tendências identifi…" at bounding box center [585, 195] width 133 height 11
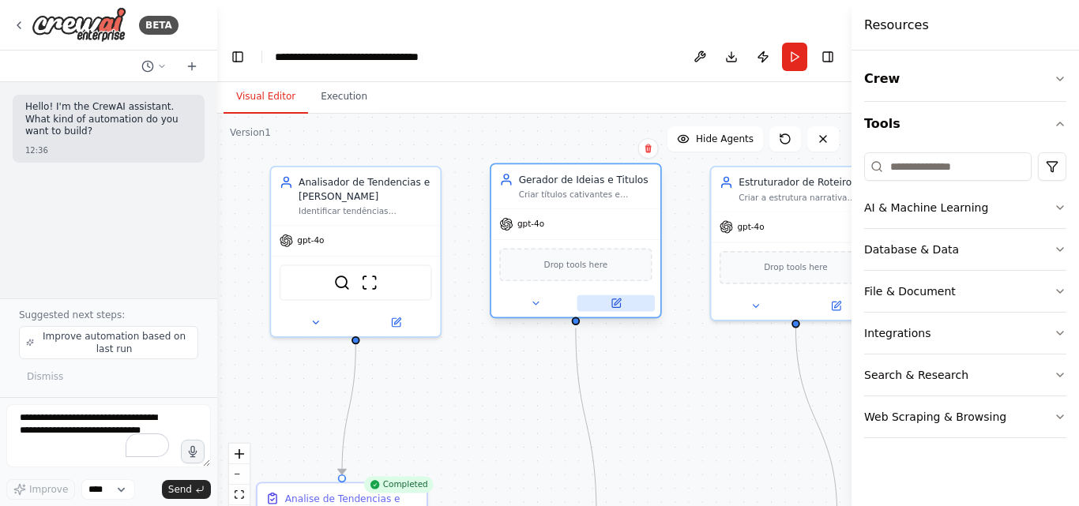
click at [610, 298] on icon at bounding box center [615, 303] width 11 height 11
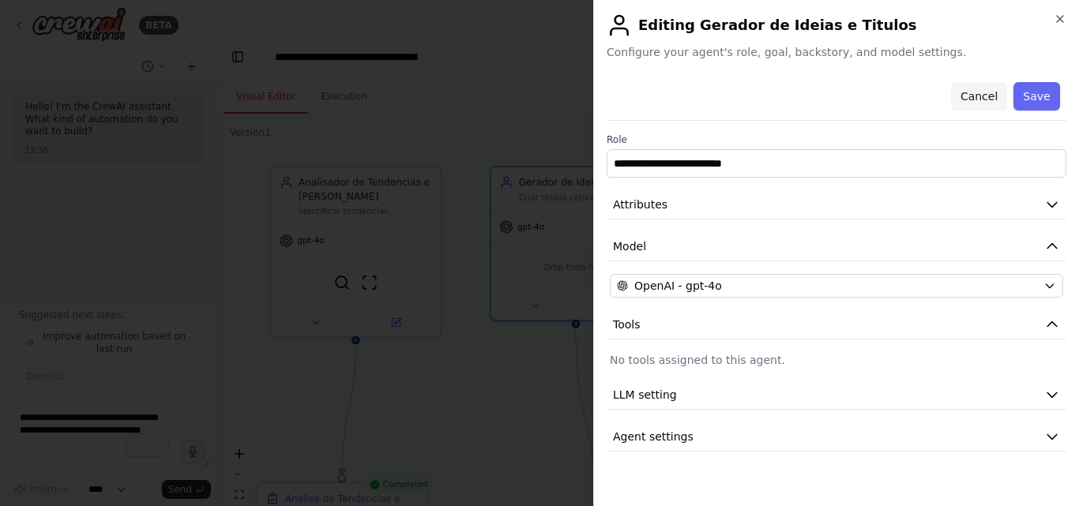
click at [989, 101] on button "Cancel" at bounding box center [979, 96] width 56 height 28
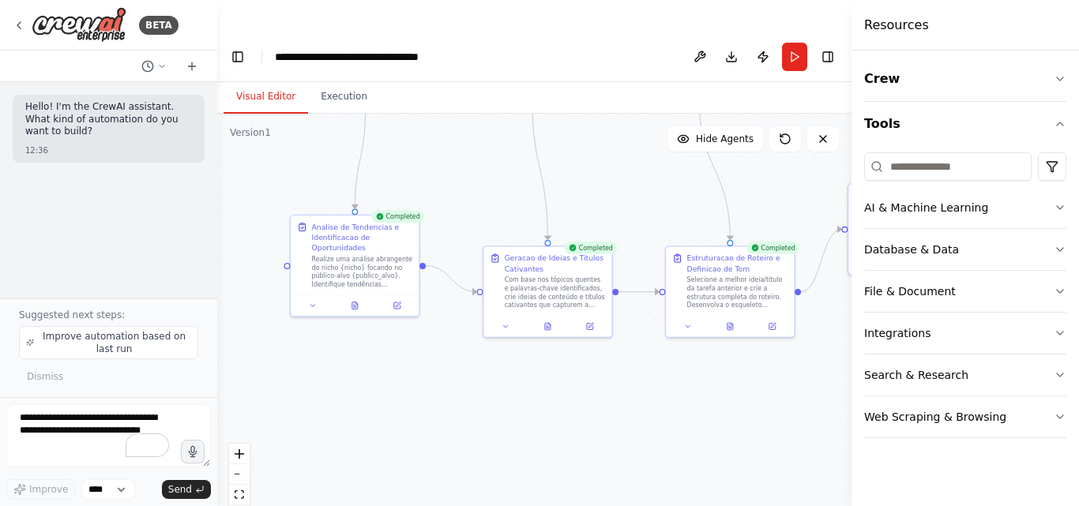
drag, startPoint x: 655, startPoint y: 372, endPoint x: 592, endPoint y: 133, distance: 246.5
click at [592, 133] on div ".deletable-edge-delete-btn { width: 20px; height: 20px; border: 0px solid #ffff…" at bounding box center [534, 326] width 634 height 424
click at [547, 274] on div "Com base nos tópicos quentes e palavras-chave identificados, crie ideias de con…" at bounding box center [555, 290] width 101 height 33
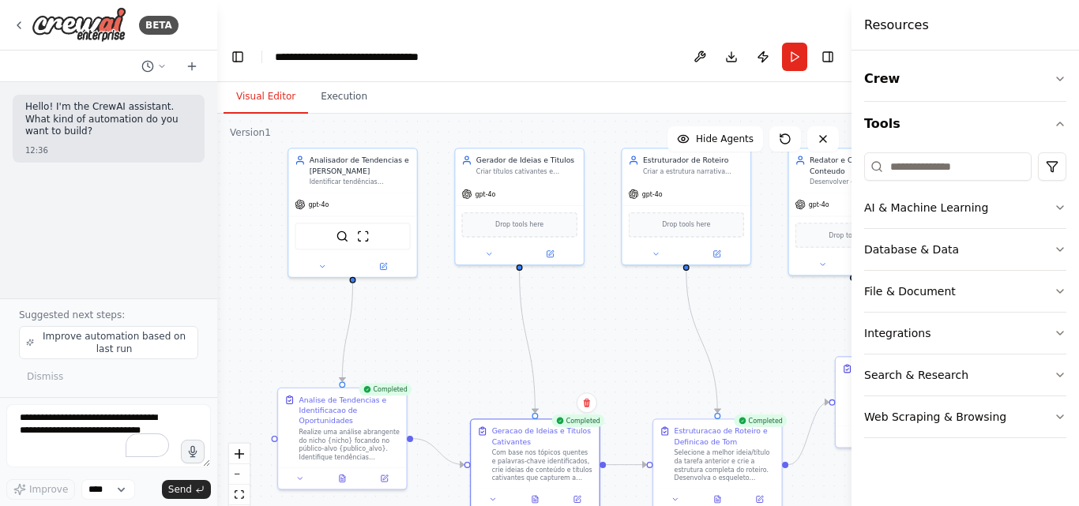
drag, startPoint x: 607, startPoint y: 287, endPoint x: 595, endPoint y: 339, distance: 53.6
click at [595, 339] on div ".deletable-edge-delete-btn { width: 20px; height: 20px; border: 0px solid #ffff…" at bounding box center [534, 326] width 634 height 424
click at [524, 447] on div "Com base nos tópicos quentes e palavras-chave identificados, crie ideias de con…" at bounding box center [542, 463] width 101 height 33
click at [583, 491] on button at bounding box center [577, 497] width 36 height 13
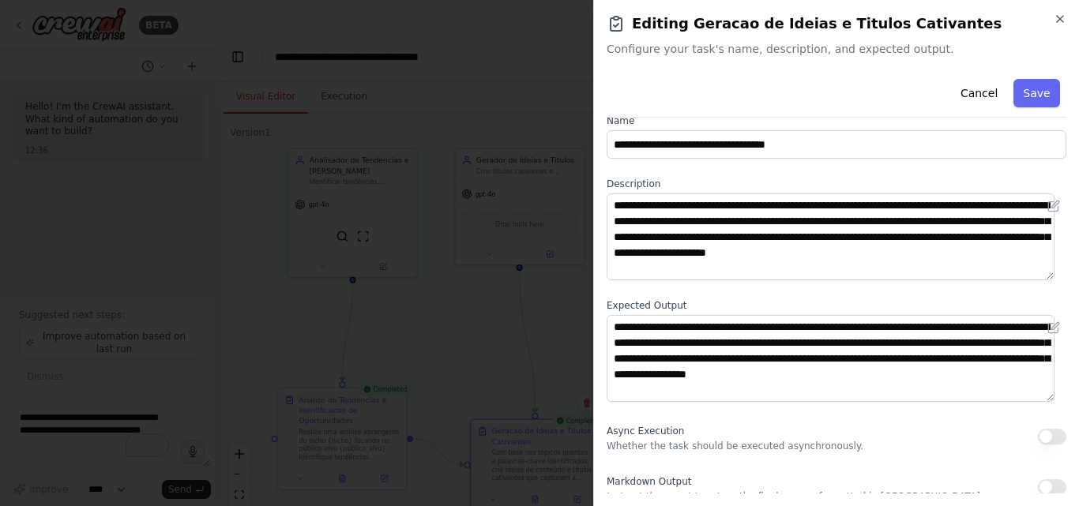
scroll to position [32, 0]
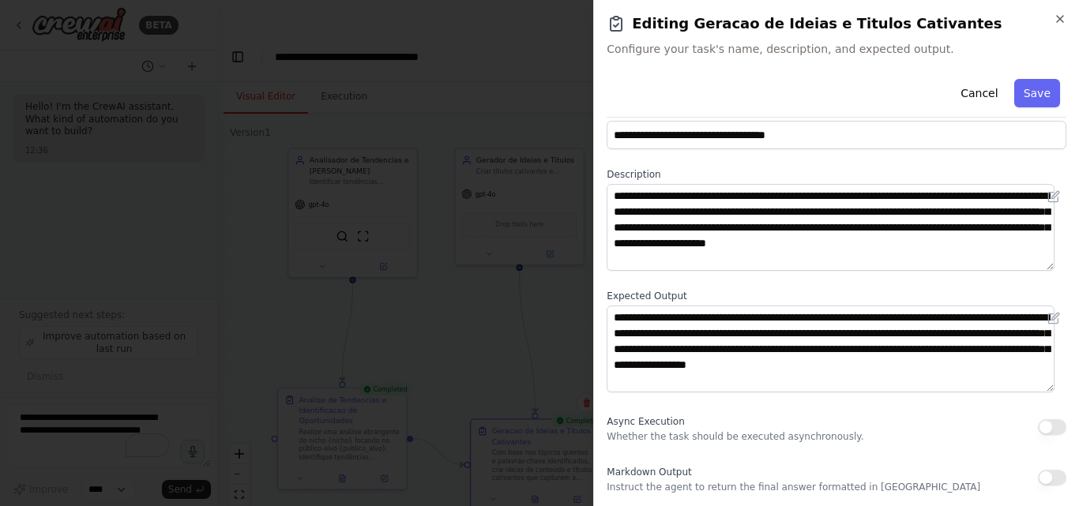
click at [1041, 430] on button "button" at bounding box center [1052, 427] width 28 height 16
click at [1038, 474] on button "button" at bounding box center [1052, 478] width 28 height 16
click at [1038, 424] on button "button" at bounding box center [1052, 427] width 28 height 16
click at [1040, 475] on button "button" at bounding box center [1052, 478] width 28 height 16
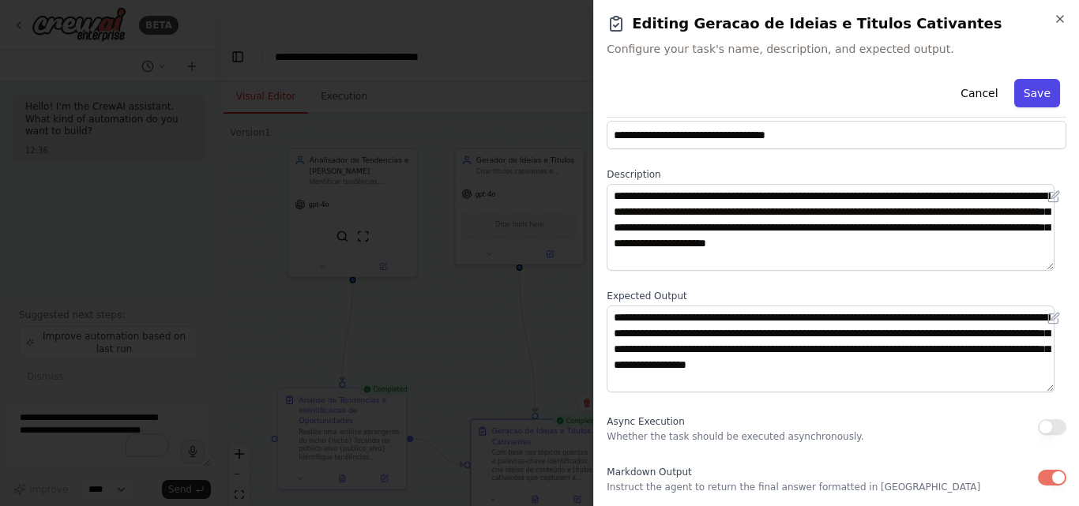
click at [1022, 97] on button "Save" at bounding box center [1037, 93] width 46 height 28
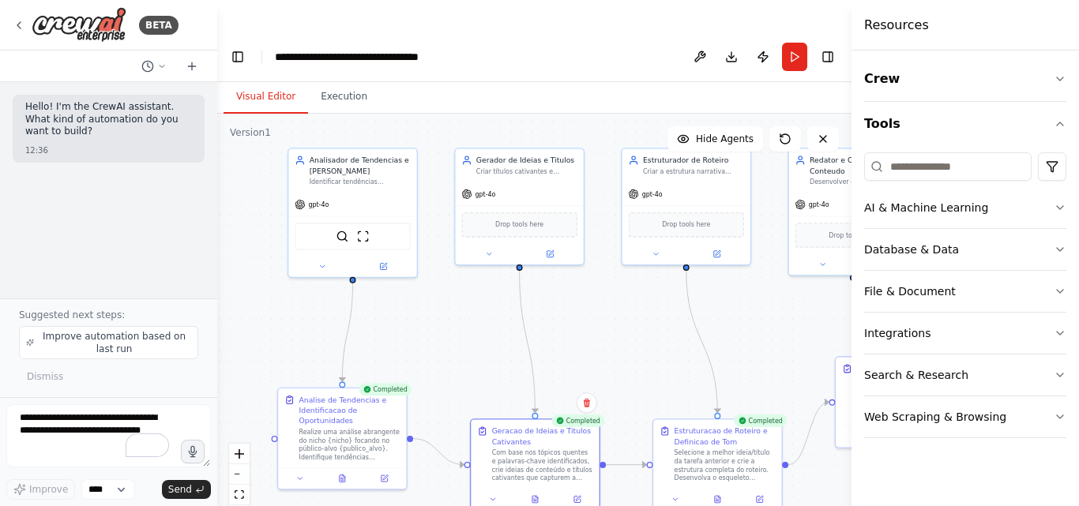
click at [745, 317] on div ".deletable-edge-delete-btn { width: 20px; height: 20px; border: 0px solid #ffff…" at bounding box center [534, 326] width 634 height 424
click at [348, 176] on div "Identificar tendências emergentes e oportunidades de conteúdo no {nicho} para o…" at bounding box center [360, 180] width 101 height 9
click at [385, 261] on icon at bounding box center [383, 263] width 5 height 5
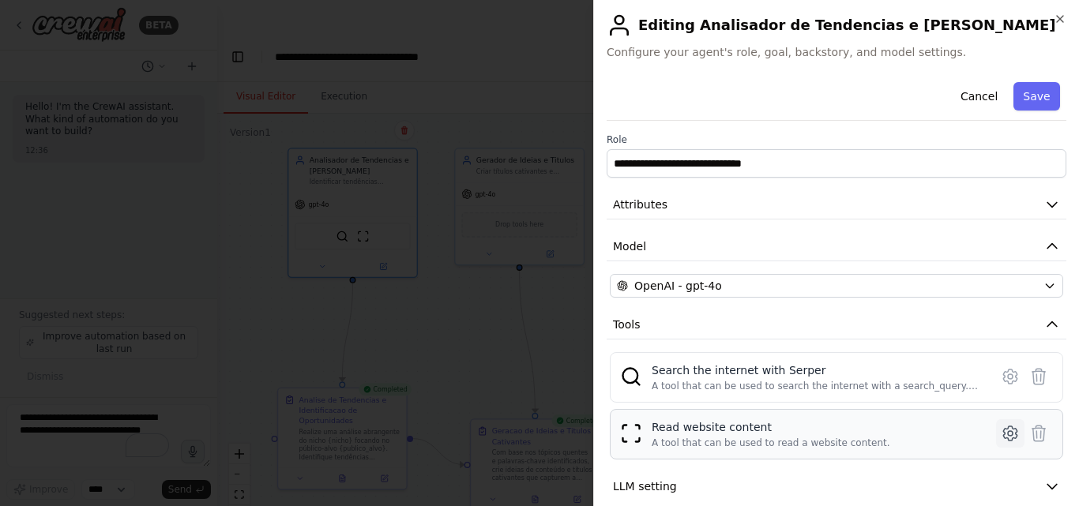
click at [1001, 435] on icon at bounding box center [1010, 433] width 19 height 19
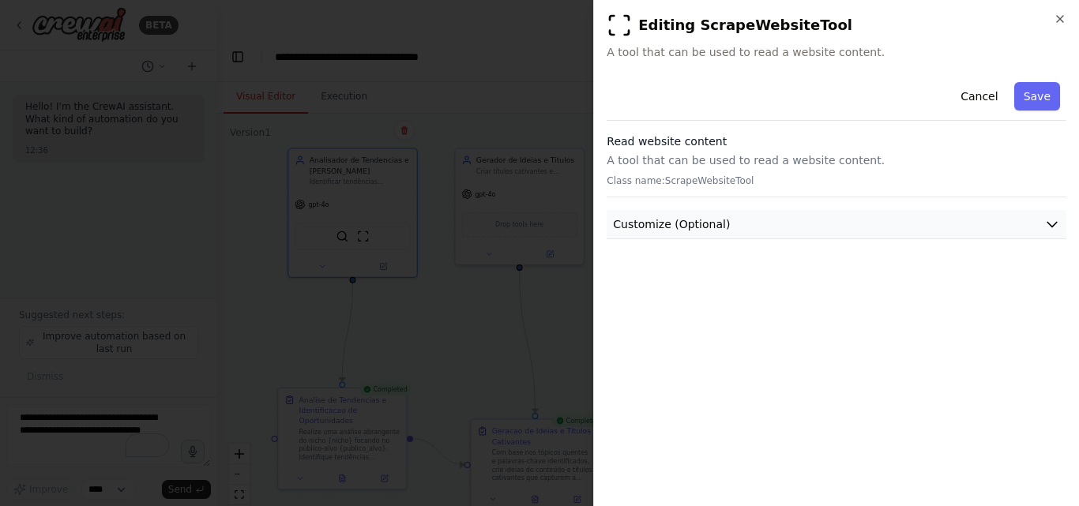
click at [907, 228] on button "Customize (Optional)" at bounding box center [836, 224] width 460 height 29
click at [989, 96] on button "Cancel" at bounding box center [979, 96] width 56 height 28
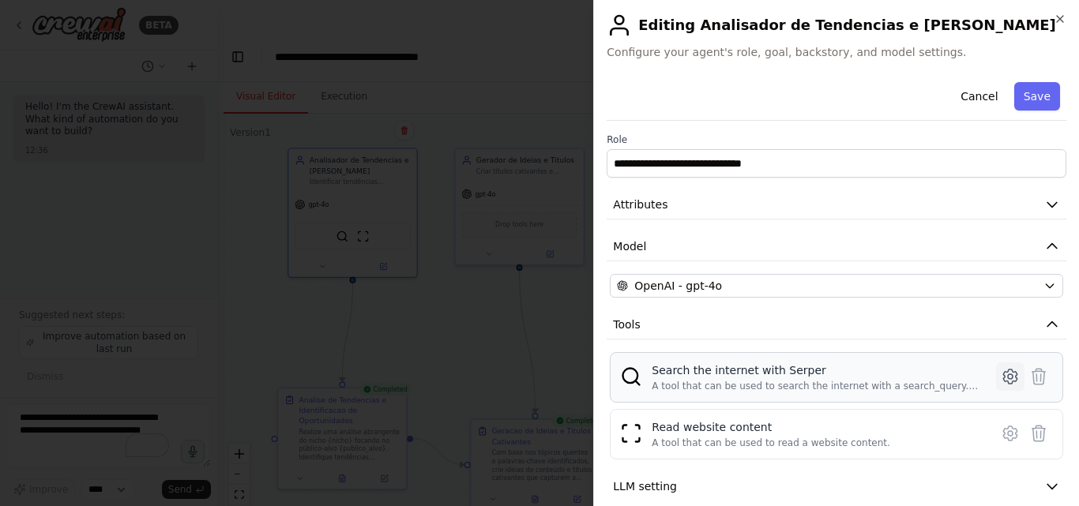
click at [1001, 374] on icon at bounding box center [1010, 376] width 19 height 19
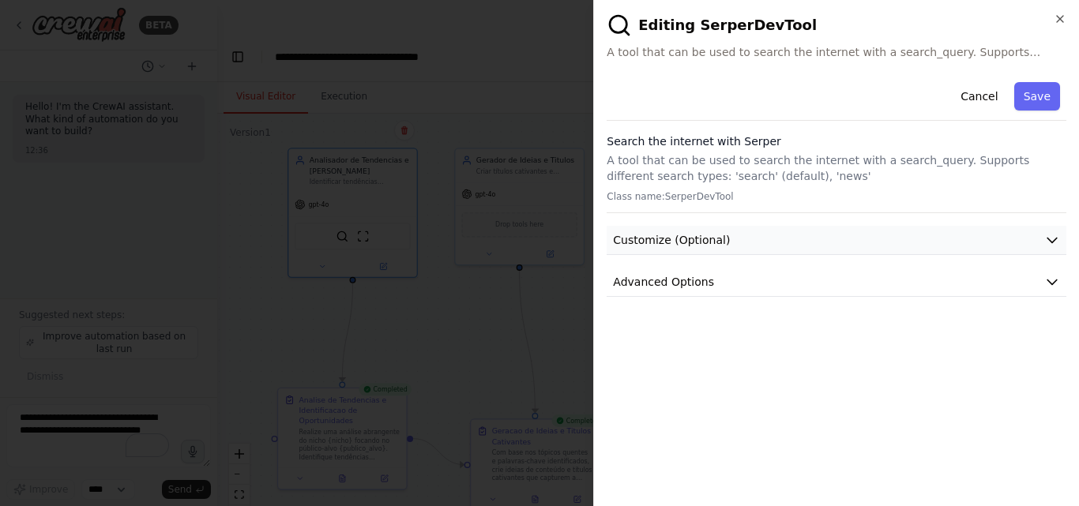
click at [735, 244] on button "Customize (Optional)" at bounding box center [836, 240] width 460 height 29
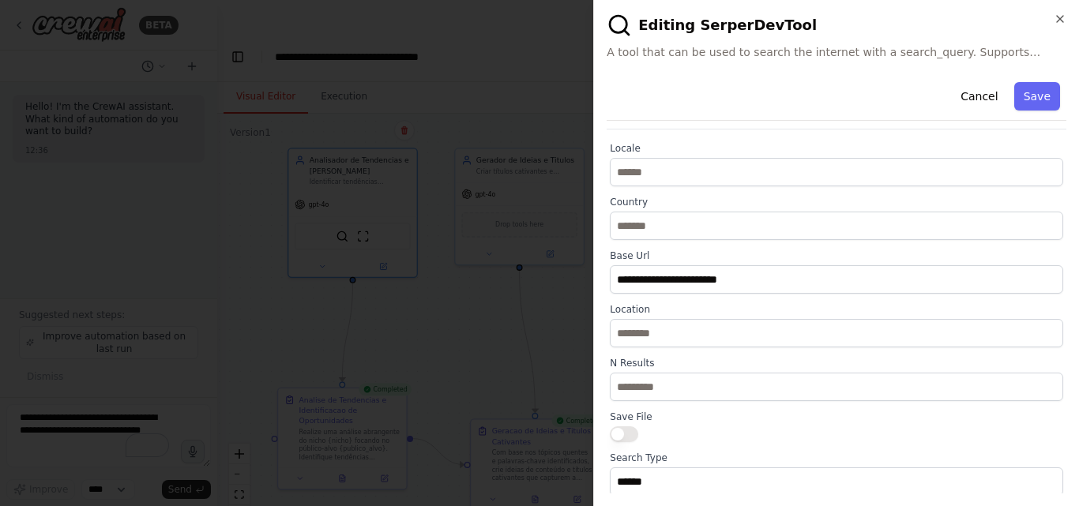
scroll to position [103, 0]
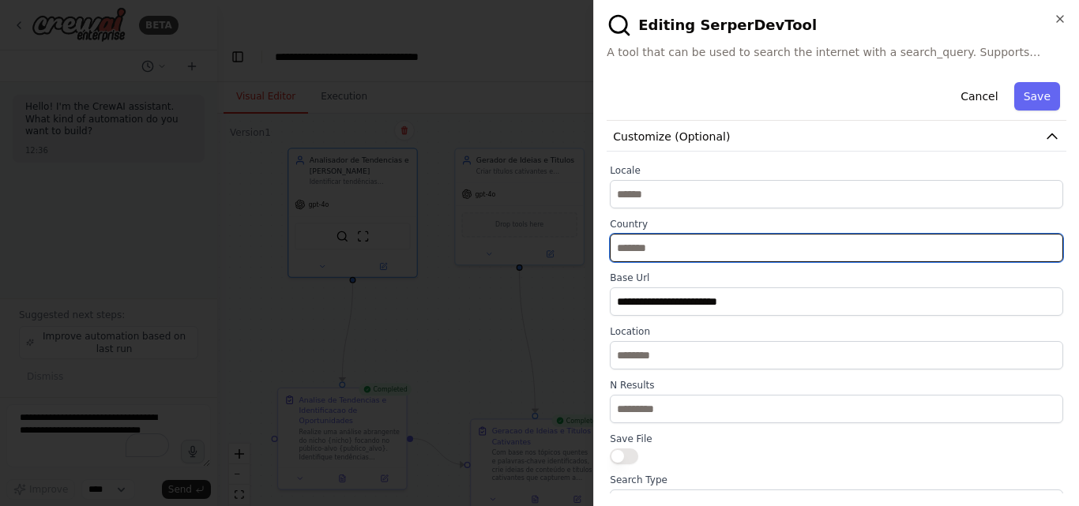
click at [714, 256] on input "text" at bounding box center [836, 248] width 453 height 28
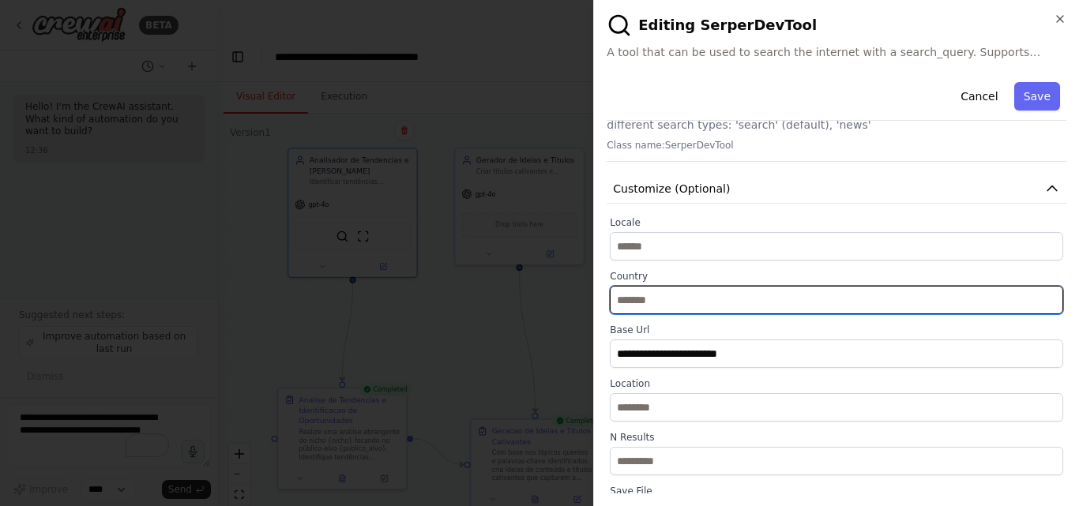
scroll to position [0, 0]
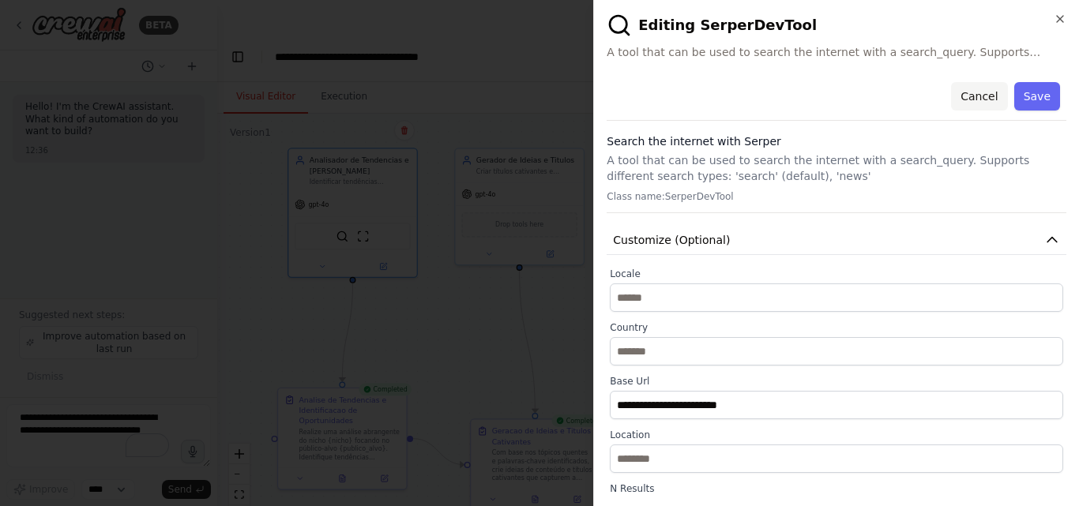
click at [971, 95] on button "Cancel" at bounding box center [979, 96] width 56 height 28
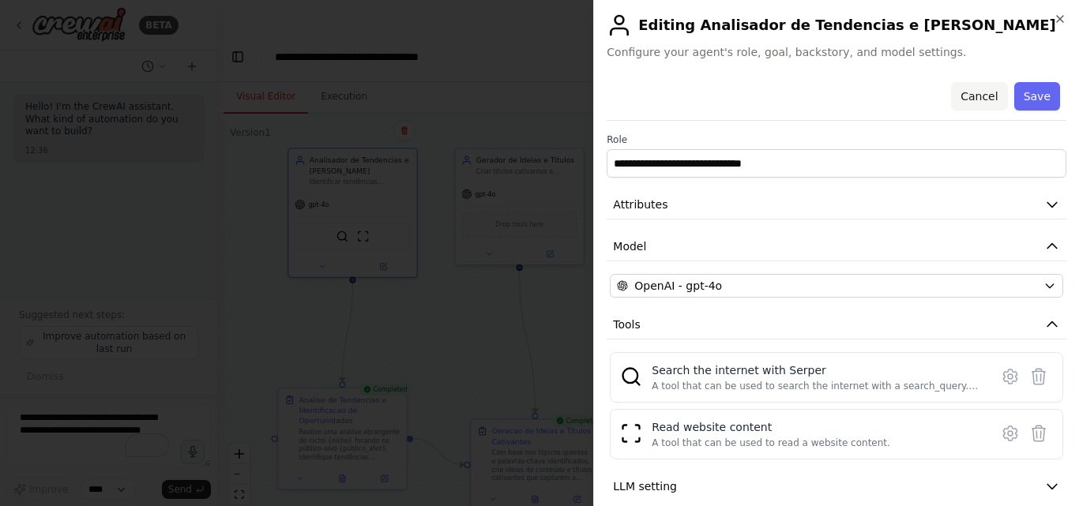
click at [972, 96] on button "Cancel" at bounding box center [979, 96] width 56 height 28
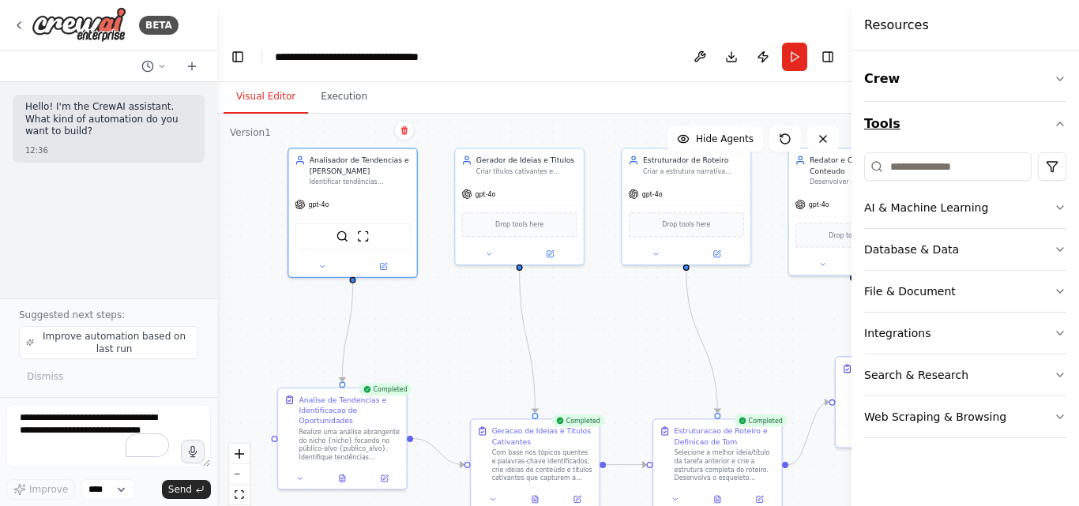
click at [1064, 124] on icon "button" at bounding box center [1059, 124] width 13 height 13
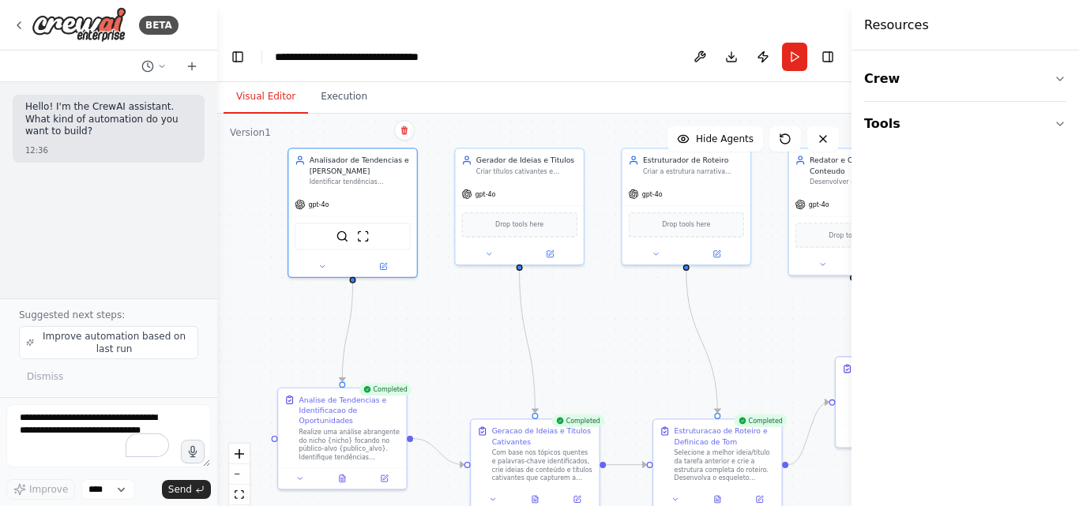
click at [781, 332] on div ".deletable-edge-delete-btn { width: 20px; height: 20px; border: 0px solid #ffff…" at bounding box center [534, 326] width 634 height 424
